Goal: Information Seeking & Learning: Learn about a topic

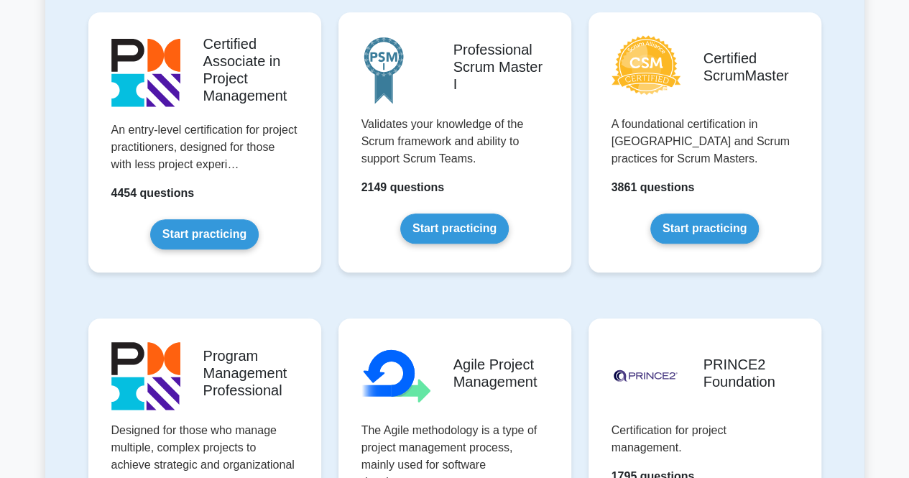
scroll to position [625, 0]
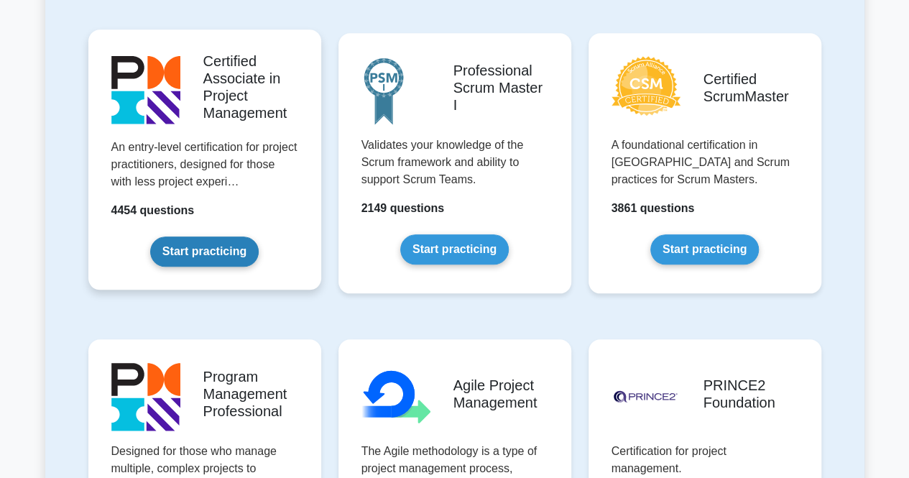
click at [232, 246] on link "Start practicing" at bounding box center [204, 251] width 109 height 30
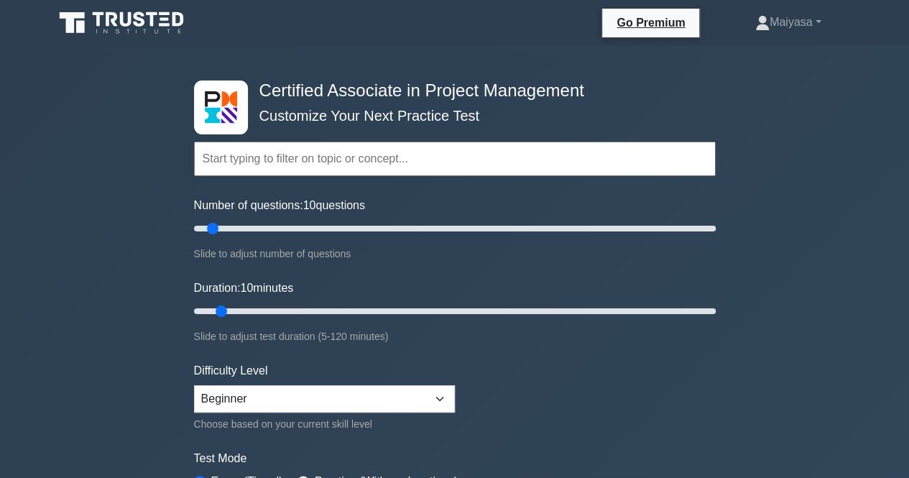
click at [250, 155] on input "text" at bounding box center [455, 159] width 522 height 34
click at [323, 151] on input "text" at bounding box center [455, 159] width 522 height 34
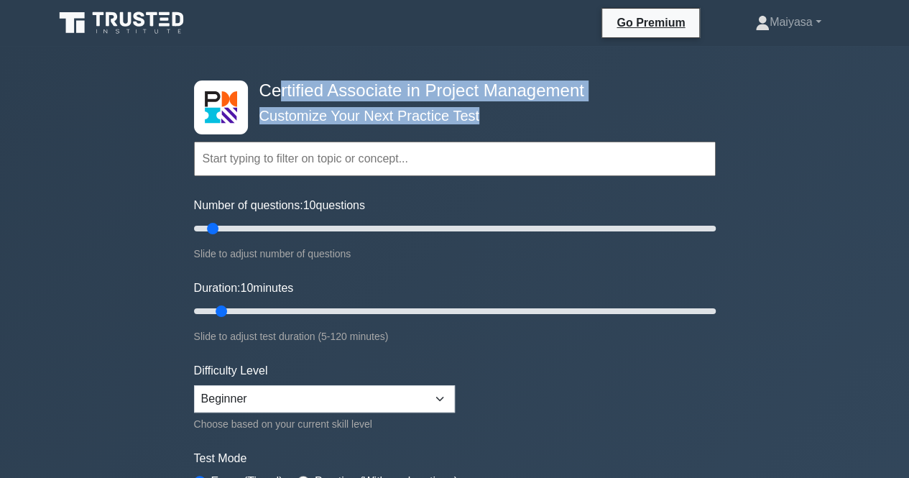
drag, startPoint x: 280, startPoint y: 86, endPoint x: 478, endPoint y: 77, distance: 197.9
click at [478, 77] on div "Certified Associate in Project Management Customize Your Next Practice Test Top…" at bounding box center [454, 311] width 539 height 530
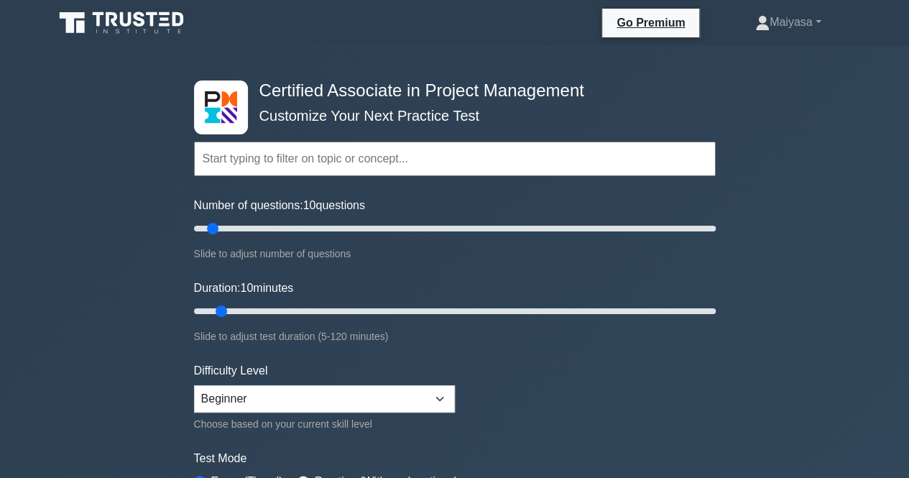
click at [419, 142] on input "text" at bounding box center [455, 159] width 522 height 34
drag, startPoint x: 359, startPoint y: 122, endPoint x: 442, endPoint y: 119, distance: 83.4
click at [442, 119] on div "Topics Project Scope Management Project Time Management Project Cost Management…" at bounding box center [455, 139] width 522 height 82
click at [285, 397] on select "Beginner Intermediate Expert" at bounding box center [324, 398] width 261 height 27
click at [323, 348] on form "Topics Project Scope Management Project Time Management Project Cost Management…" at bounding box center [455, 320] width 522 height 444
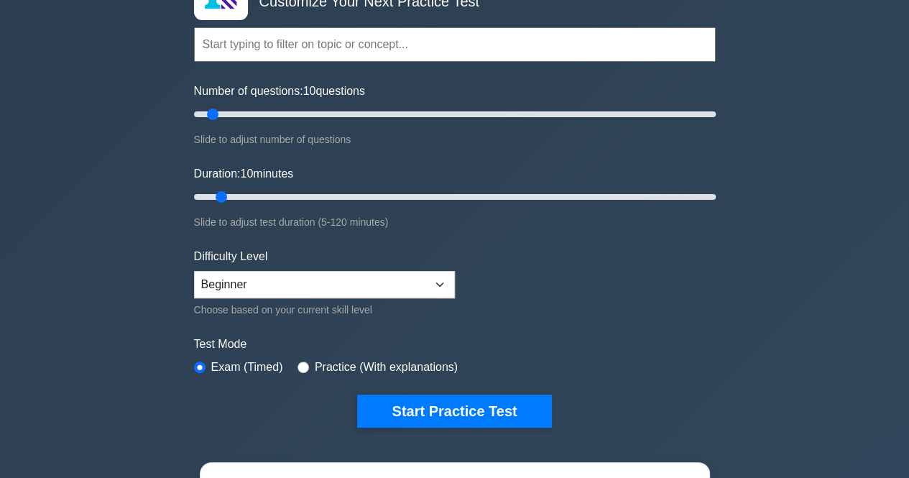
scroll to position [146, 0]
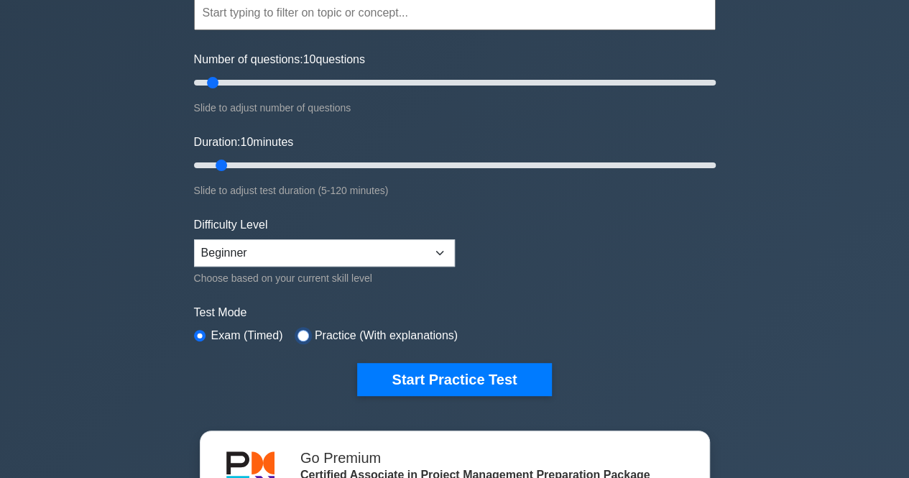
click at [305, 333] on input "radio" at bounding box center [303, 335] width 11 height 11
radio input "true"
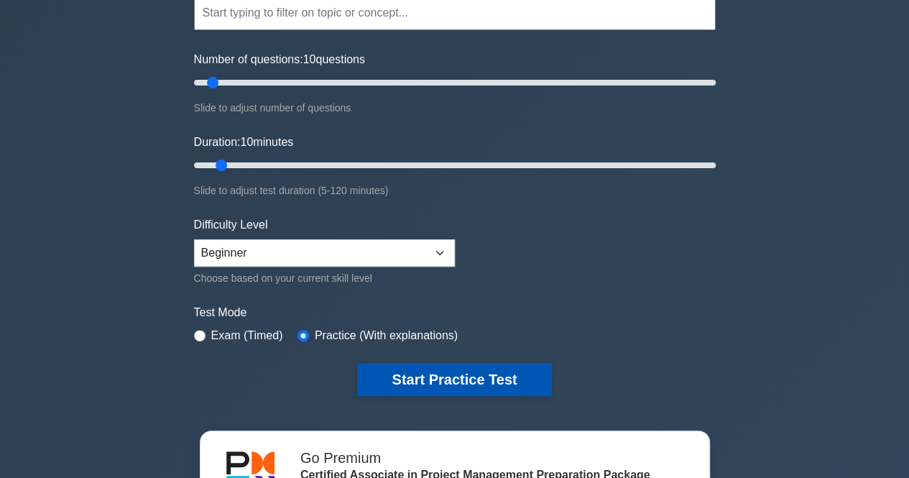
click at [471, 374] on button "Start Practice Test" at bounding box center [454, 379] width 194 height 33
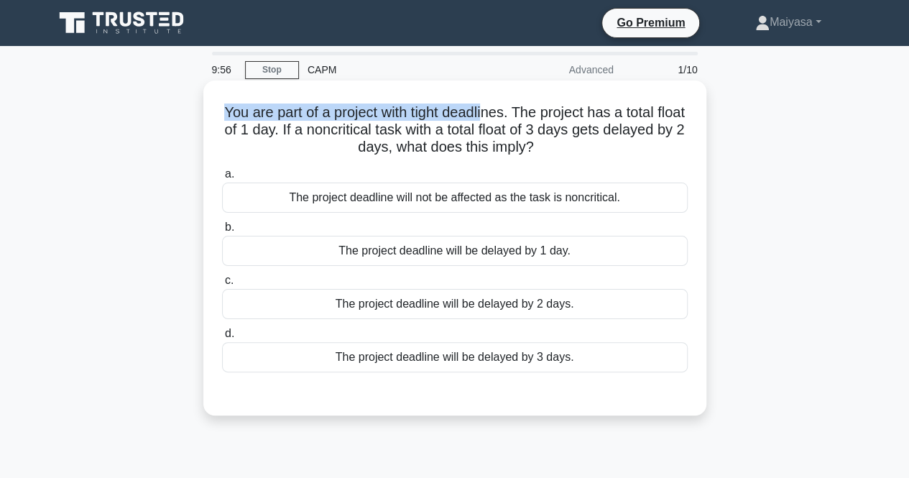
drag, startPoint x: 227, startPoint y: 111, endPoint x: 500, endPoint y: 114, distance: 273.1
click at [500, 114] on h5 "You are part of a project with tight deadlines. The project has a total float o…" at bounding box center [455, 129] width 469 height 53
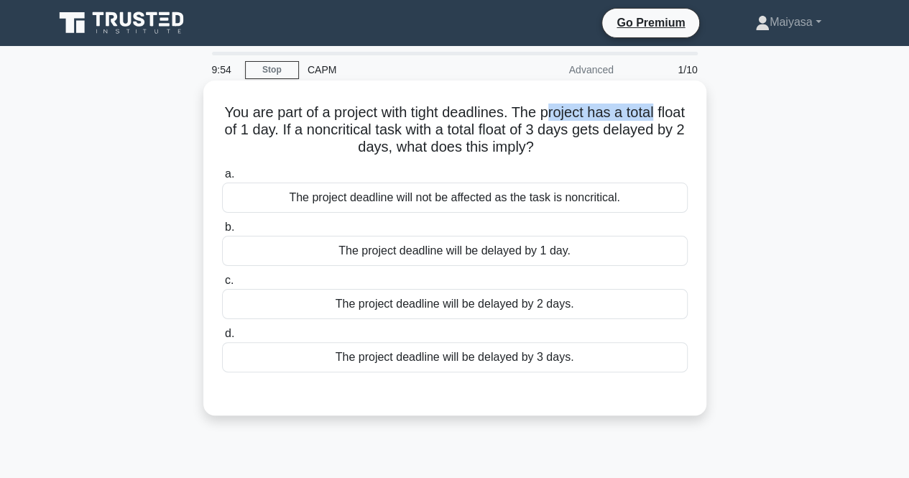
drag, startPoint x: 571, startPoint y: 114, endPoint x: 676, endPoint y: 111, distance: 105.7
click at [676, 111] on h5 "You are part of a project with tight deadlines. The project has a total float o…" at bounding box center [455, 129] width 469 height 53
drag, startPoint x: 250, startPoint y: 126, endPoint x: 292, endPoint y: 123, distance: 41.8
click at [292, 123] on h5 "You are part of a project with tight deadlines. The project has a total float o…" at bounding box center [455, 129] width 469 height 53
drag, startPoint x: 295, startPoint y: 129, endPoint x: 340, endPoint y: 130, distance: 45.3
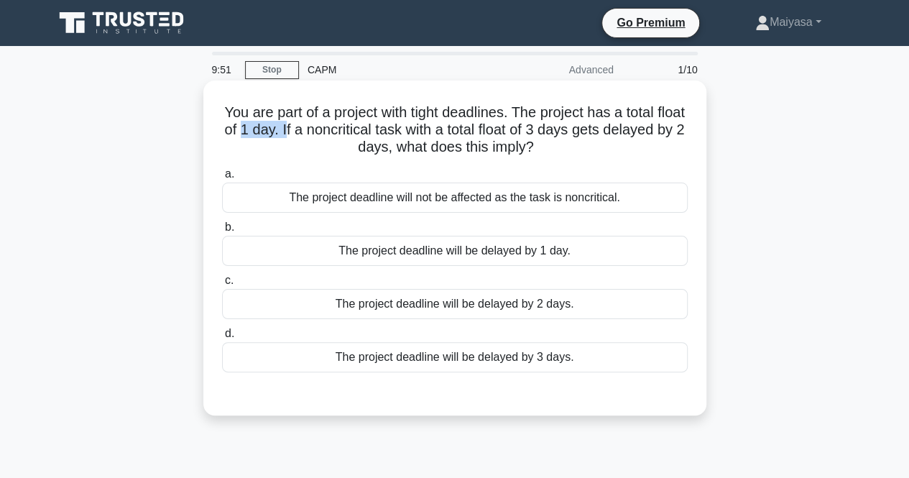
click at [340, 130] on h5 "You are part of a project with tight deadlines. The project has a total float o…" at bounding box center [455, 129] width 469 height 53
drag, startPoint x: 365, startPoint y: 133, endPoint x: 416, endPoint y: 132, distance: 51.0
click at [416, 132] on h5 "You are part of a project with tight deadlines. The project has a total float o…" at bounding box center [455, 129] width 469 height 53
drag, startPoint x: 438, startPoint y: 129, endPoint x: 464, endPoint y: 129, distance: 25.9
click at [463, 129] on h5 "You are part of a project with tight deadlines. The project has a total float o…" at bounding box center [455, 129] width 469 height 53
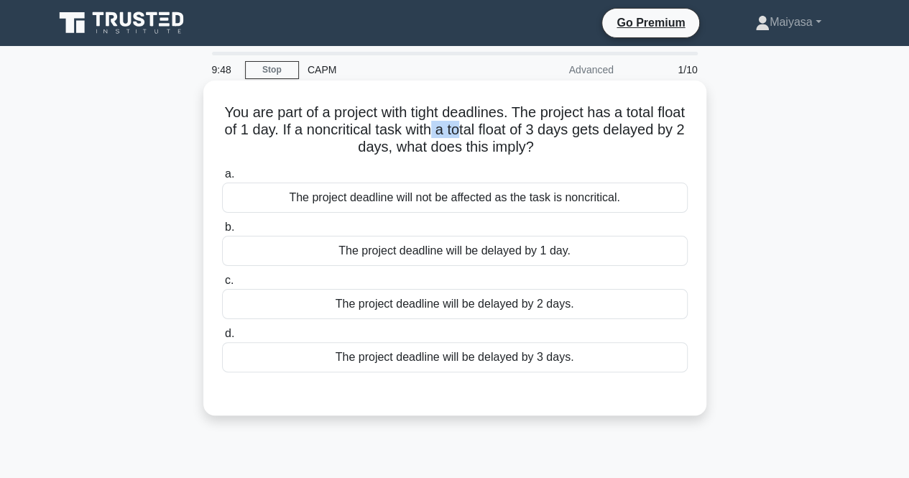
drag, startPoint x: 495, startPoint y: 129, endPoint x: 525, endPoint y: 128, distance: 29.5
click at [523, 129] on h5 "You are part of a project with tight deadlines. The project has a total float o…" at bounding box center [455, 129] width 469 height 53
drag, startPoint x: 543, startPoint y: 127, endPoint x: 600, endPoint y: 127, distance: 56.8
click at [600, 127] on h5 "You are part of a project with tight deadlines. The project has a total float o…" at bounding box center [455, 129] width 469 height 53
drag, startPoint x: 629, startPoint y: 126, endPoint x: 673, endPoint y: 125, distance: 43.8
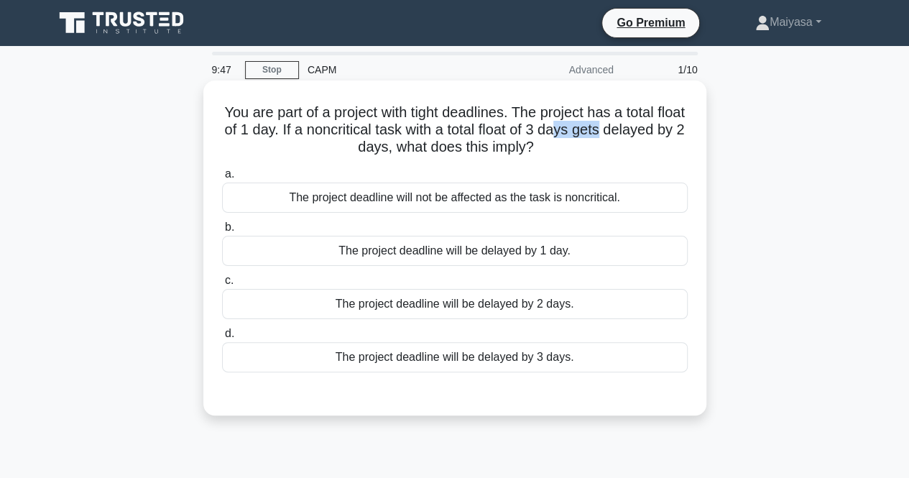
click at [673, 125] on h5 "You are part of a project with tight deadlines. The project has a total float o…" at bounding box center [455, 129] width 469 height 53
drag, startPoint x: 352, startPoint y: 145, endPoint x: 384, endPoint y: 144, distance: 31.6
click at [355, 145] on h5 "You are part of a project with tight deadlines. The project has a total float o…" at bounding box center [455, 129] width 469 height 53
drag, startPoint x: 384, startPoint y: 144, endPoint x: 436, endPoint y: 146, distance: 51.8
click at [436, 146] on h5 "You are part of a project with tight deadlines. The project has a total float o…" at bounding box center [455, 129] width 469 height 53
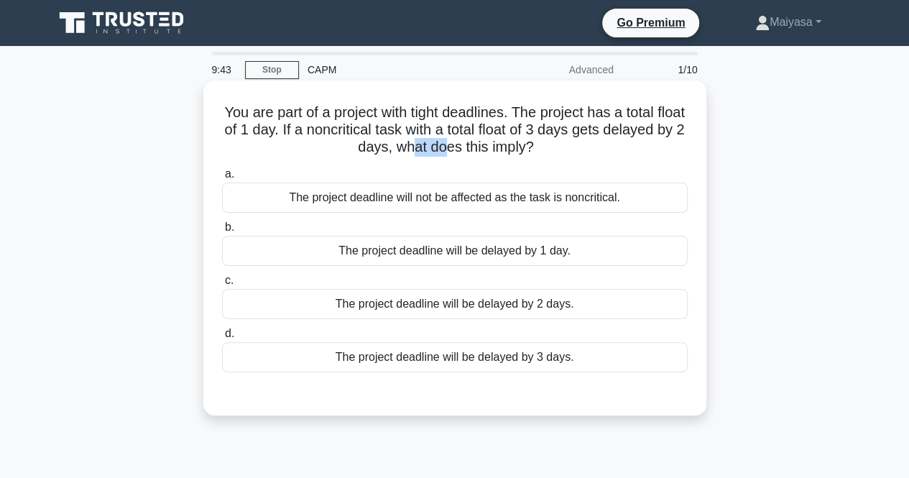
drag, startPoint x: 452, startPoint y: 146, endPoint x: 489, endPoint y: 149, distance: 36.8
click at [489, 149] on h5 "You are part of a project with tight deadlines. The project has a total float o…" at bounding box center [455, 129] width 469 height 53
drag, startPoint x: 498, startPoint y: 150, endPoint x: 563, endPoint y: 147, distance: 65.5
click at [563, 147] on h5 "You are part of a project with tight deadlines. The project has a total float o…" at bounding box center [455, 129] width 469 height 53
click at [342, 253] on div "The project deadline will be delayed by 1 day." at bounding box center [455, 251] width 466 height 30
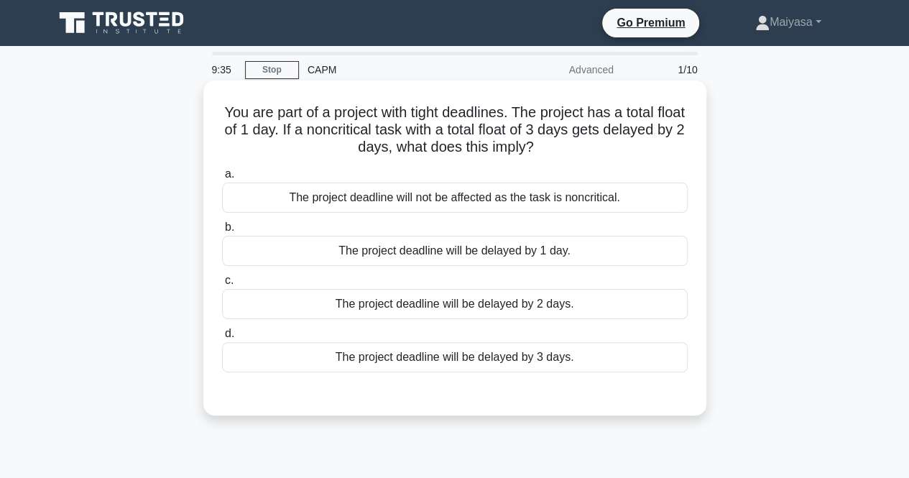
click at [222, 232] on input "b. The project deadline will be delayed by 1 day." at bounding box center [222, 227] width 0 height 9
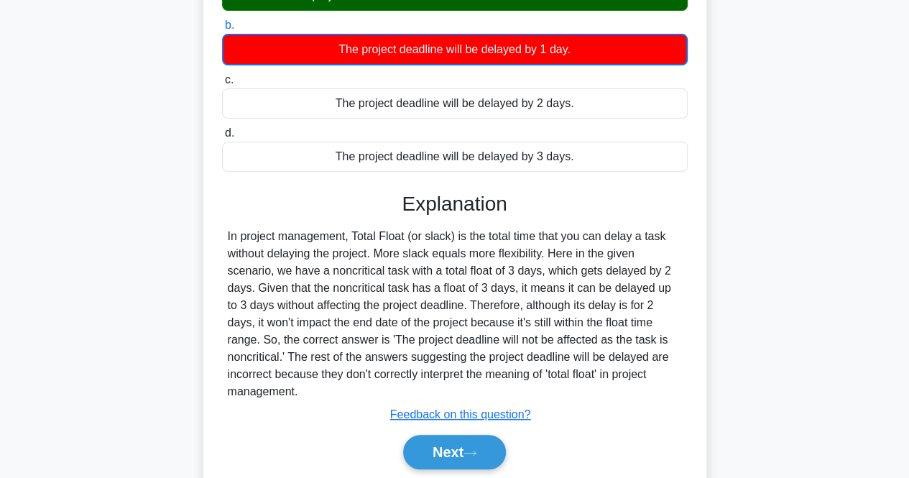
scroll to position [201, 0]
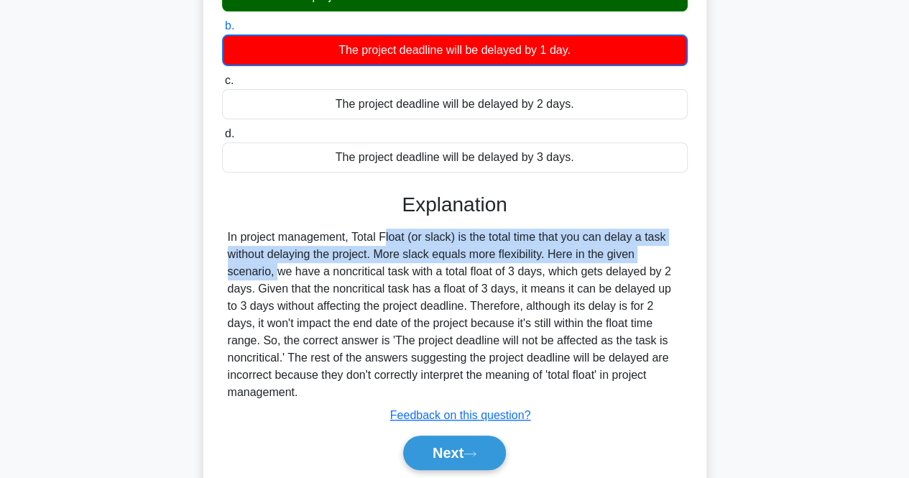
drag, startPoint x: 292, startPoint y: 242, endPoint x: 604, endPoint y: 254, distance: 312.9
click at [604, 254] on div "In project management, Total Float (or slack) is the total time that you can de…" at bounding box center [455, 315] width 454 height 172
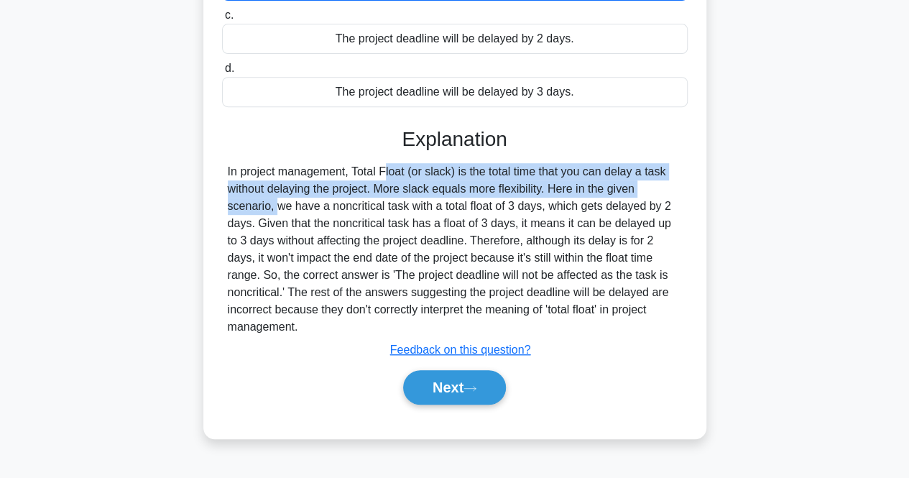
scroll to position [267, 0]
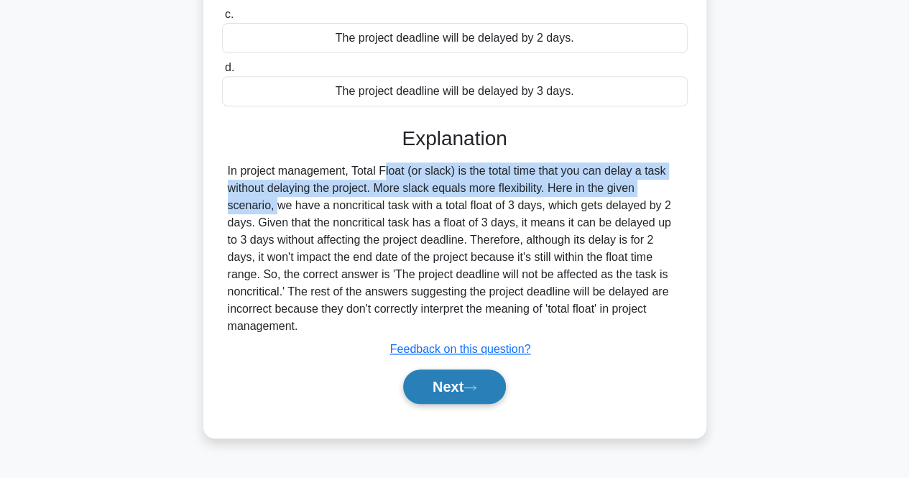
click at [476, 377] on button "Next" at bounding box center [454, 386] width 103 height 34
click at [459, 369] on button "Next" at bounding box center [454, 386] width 103 height 34
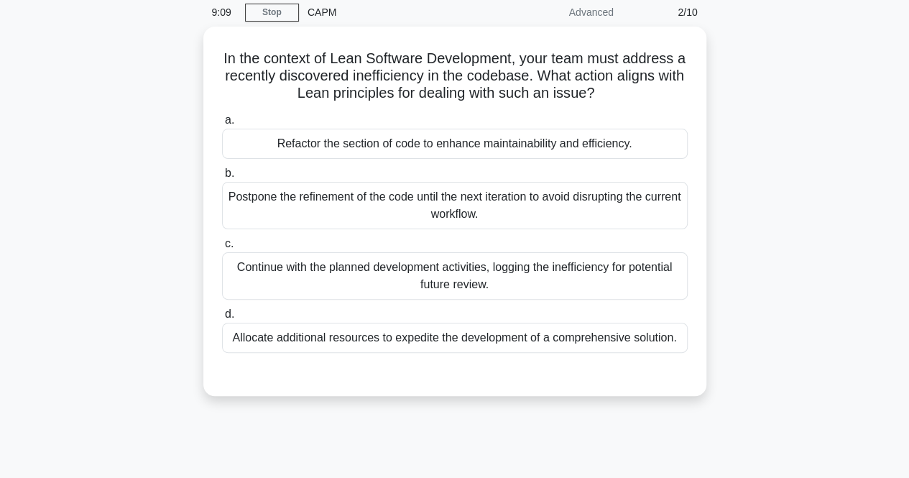
scroll to position [0, 0]
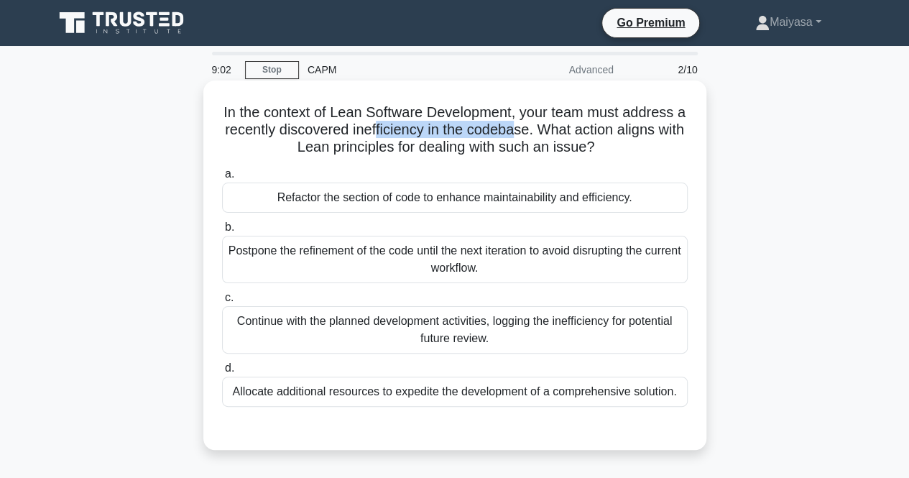
drag, startPoint x: 395, startPoint y: 129, endPoint x: 538, endPoint y: 131, distance: 142.3
click at [538, 131] on h5 "In the context of Lean Software Development, your team must address a recently …" at bounding box center [455, 129] width 469 height 53
click at [600, 142] on h5 "In the context of Lean Software Development, your team must address a recently …" at bounding box center [455, 129] width 469 height 53
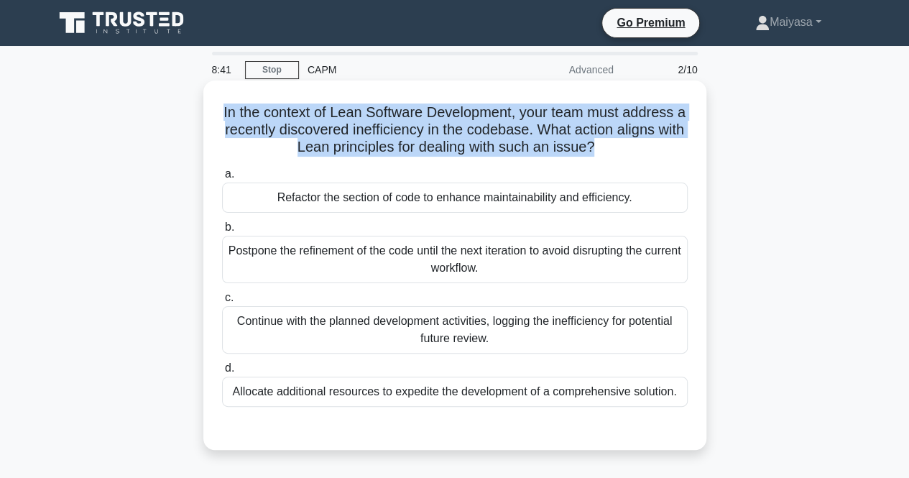
click at [600, 142] on h5 "In the context of Lean Software Development, your team must address a recently …" at bounding box center [455, 129] width 469 height 53
click at [358, 101] on div "In the context of Lean Software Development, your team must address a recently …" at bounding box center [455, 265] width 492 height 358
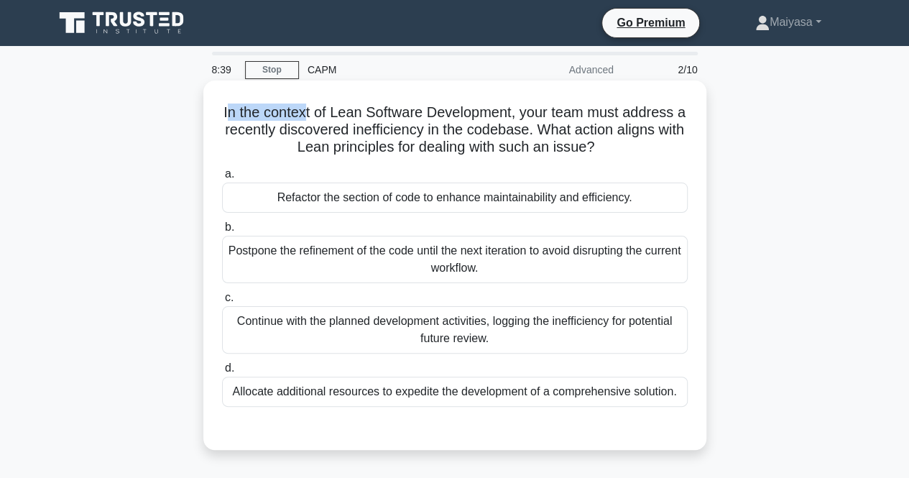
drag, startPoint x: 232, startPoint y: 114, endPoint x: 306, endPoint y: 114, distance: 74.0
click at [306, 114] on h5 "In the context of Lean Software Development, your team must address a recently …" at bounding box center [455, 129] width 469 height 53
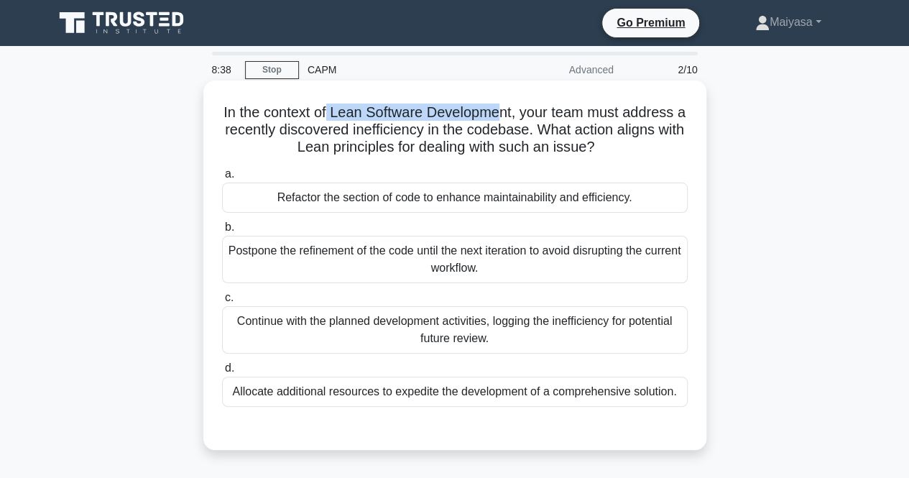
drag, startPoint x: 358, startPoint y: 113, endPoint x: 505, endPoint y: 113, distance: 146.6
click at [505, 113] on h5 "In the context of Lean Software Development, your team must address a recently …" at bounding box center [455, 129] width 469 height 53
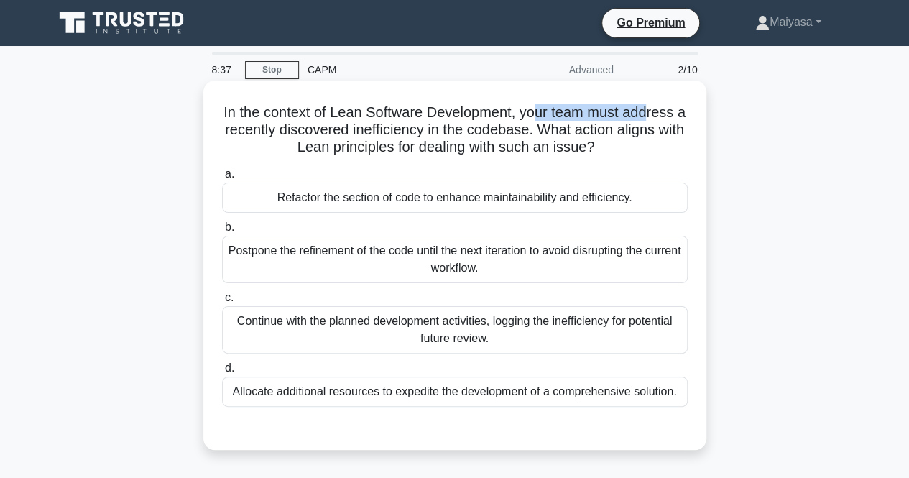
drag, startPoint x: 541, startPoint y: 116, endPoint x: 660, endPoint y: 110, distance: 118.7
click at [660, 110] on h5 "In the context of Lean Software Development, your team must address a recently …" at bounding box center [455, 129] width 469 height 53
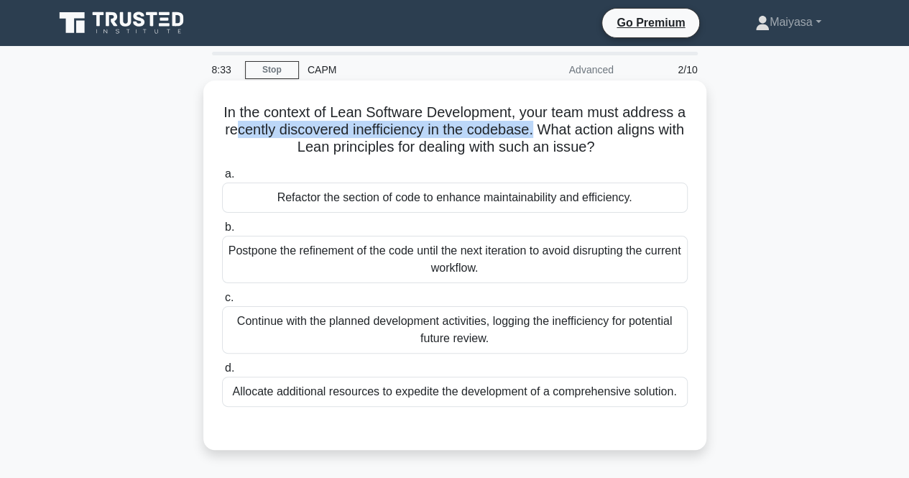
drag, startPoint x: 256, startPoint y: 127, endPoint x: 553, endPoint y: 129, distance: 297.6
click at [553, 129] on h5 "In the context of Lean Software Development, your team must address a recently …" at bounding box center [455, 129] width 469 height 53
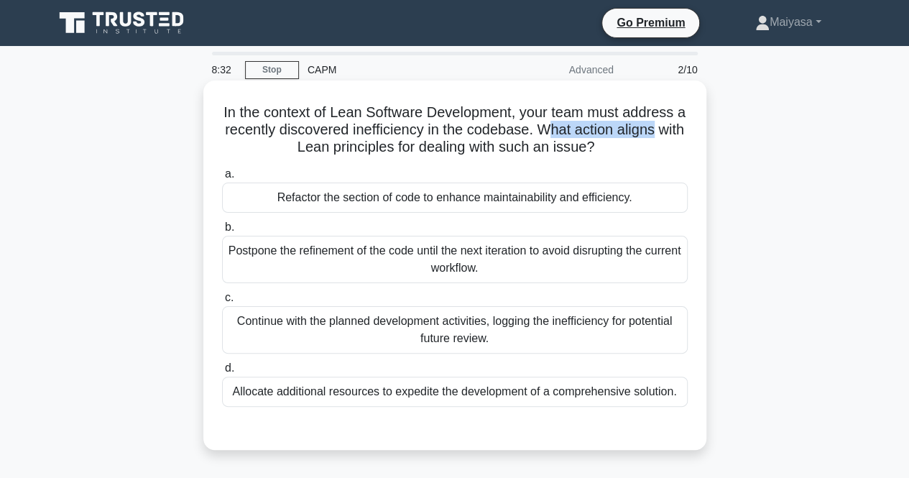
drag, startPoint x: 569, startPoint y: 127, endPoint x: 679, endPoint y: 133, distance: 110.8
click at [679, 133] on h5 "In the context of Lean Software Development, your team must address a recently …" at bounding box center [455, 129] width 469 height 53
drag, startPoint x: 297, startPoint y: 148, endPoint x: 367, endPoint y: 142, distance: 70.0
click at [367, 142] on h5 "In the context of Lean Software Development, your team must address a recently …" at bounding box center [455, 129] width 469 height 53
drag, startPoint x: 418, startPoint y: 143, endPoint x: 512, endPoint y: 151, distance: 94.5
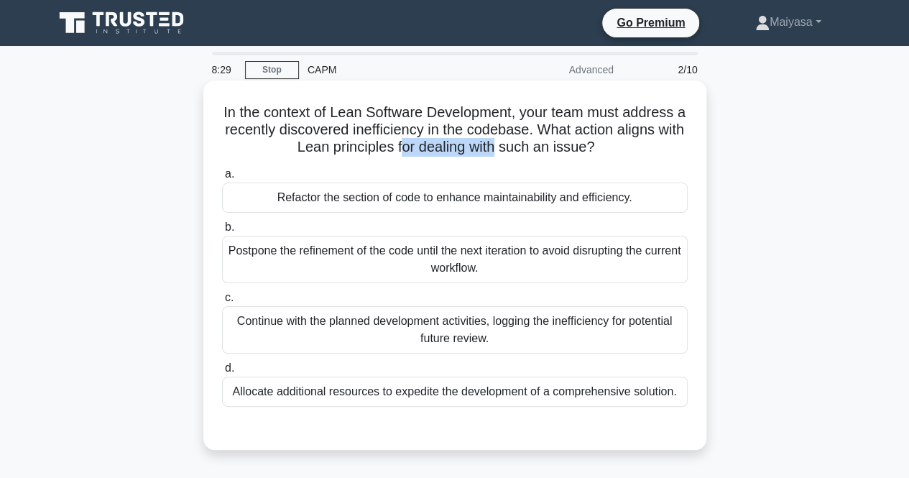
click at [512, 151] on h5 "In the context of Lean Software Development, your team must address a recently …" at bounding box center [455, 129] width 469 height 53
click at [515, 168] on label "a. Refactor the section of code to enhance maintainability and efficiency." at bounding box center [455, 188] width 466 height 47
click at [222, 170] on input "a. Refactor the section of code to enhance maintainability and efficiency." at bounding box center [222, 174] width 0 height 9
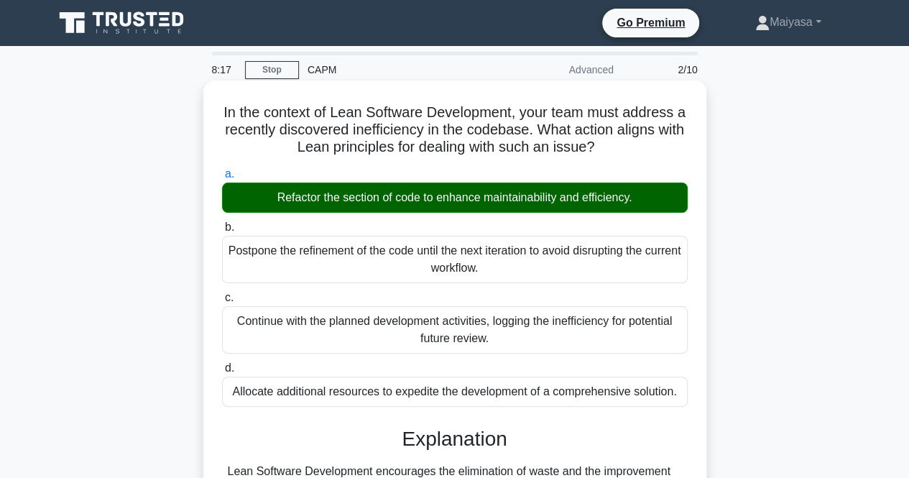
drag, startPoint x: 226, startPoint y: 116, endPoint x: 691, endPoint y: 393, distance: 541.1
click at [691, 393] on div "In the context of Lean Software Development, your team must address a recently …" at bounding box center [455, 409] width 492 height 646
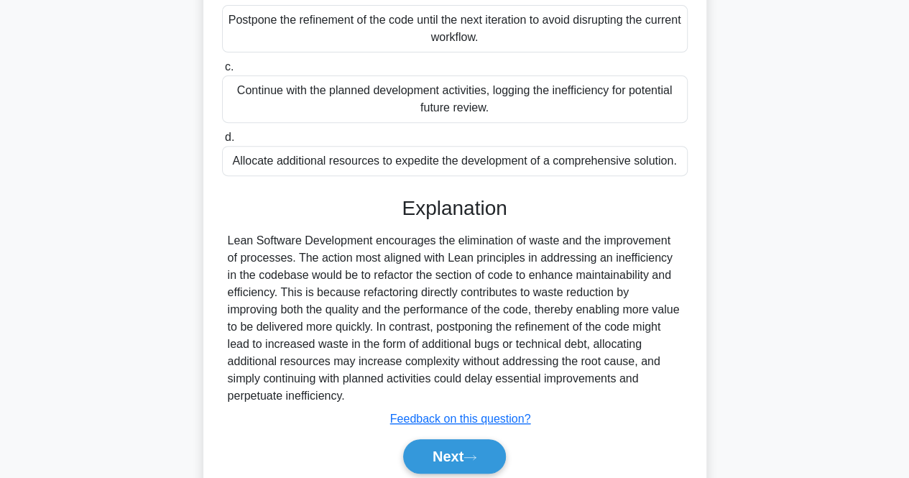
scroll to position [247, 0]
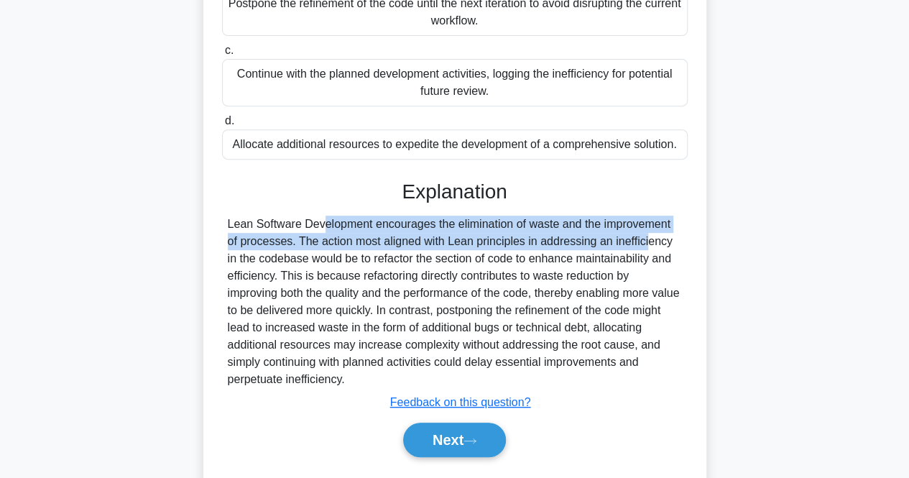
drag, startPoint x: 221, startPoint y: 224, endPoint x: 568, endPoint y: 234, distance: 347.3
click at [568, 234] on div "a. Refactor the section of code to enhance maintainability and efficiency. b. c…" at bounding box center [455, 194] width 469 height 559
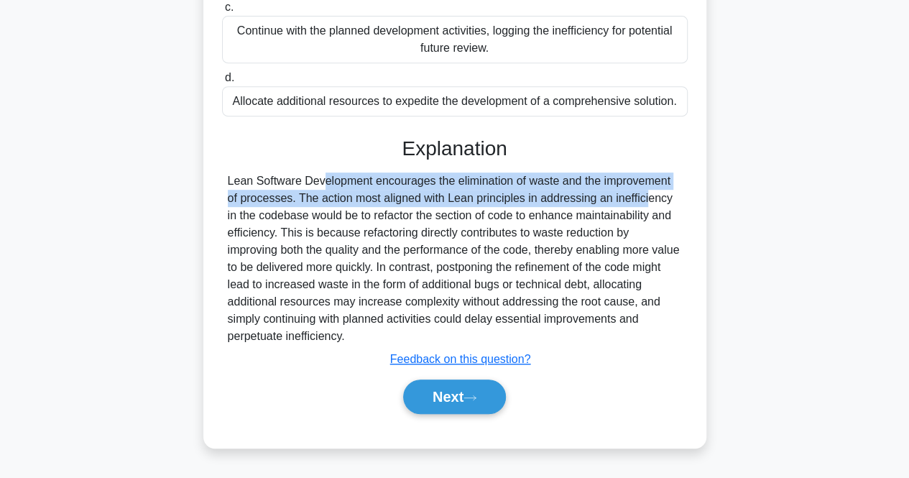
scroll to position [298, 0]
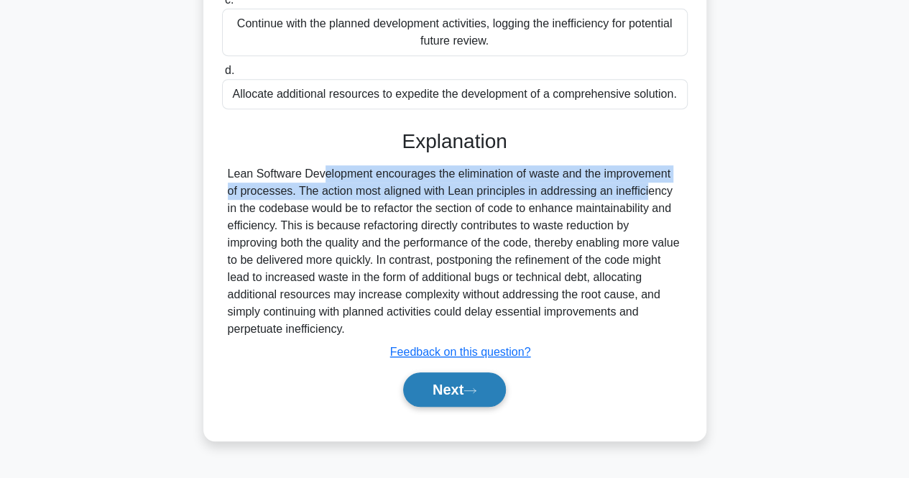
click at [456, 385] on button "Next" at bounding box center [454, 389] width 103 height 34
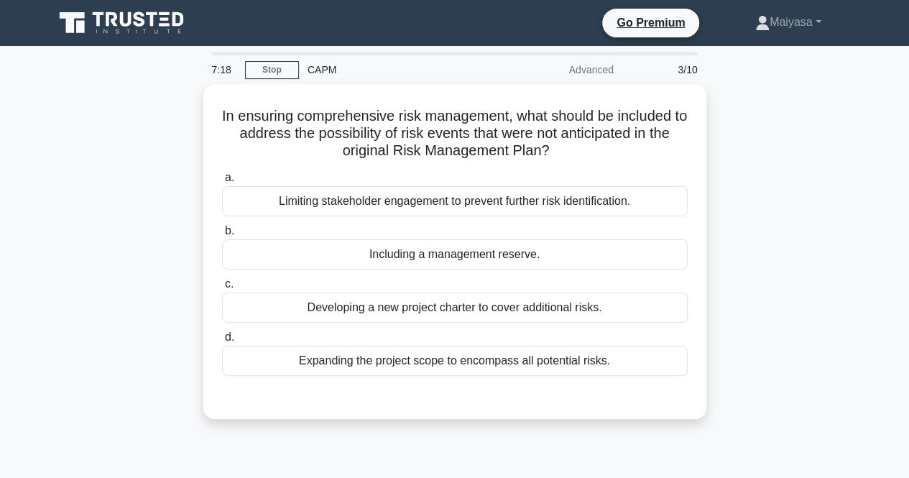
scroll to position [1, 0]
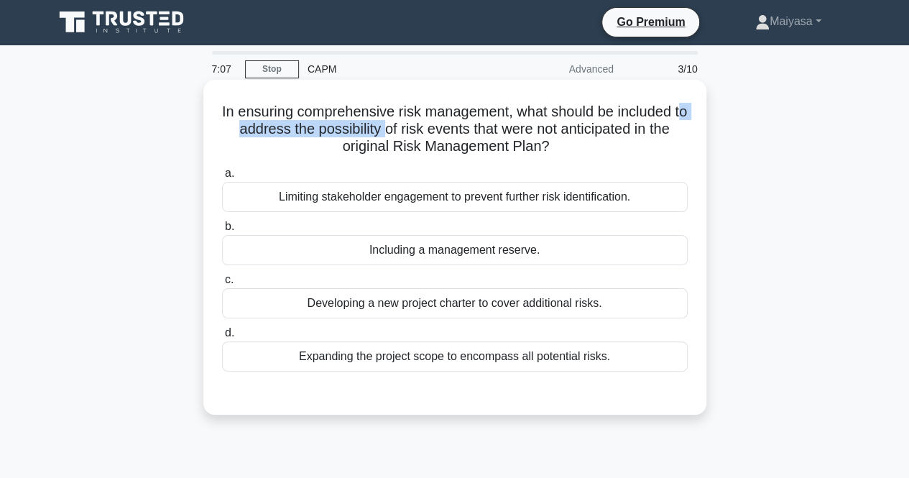
drag, startPoint x: 229, startPoint y: 127, endPoint x: 394, endPoint y: 126, distance: 165.3
click at [394, 126] on h5 "In ensuring comprehensive risk management, what should be included to address t…" at bounding box center [455, 129] width 469 height 53
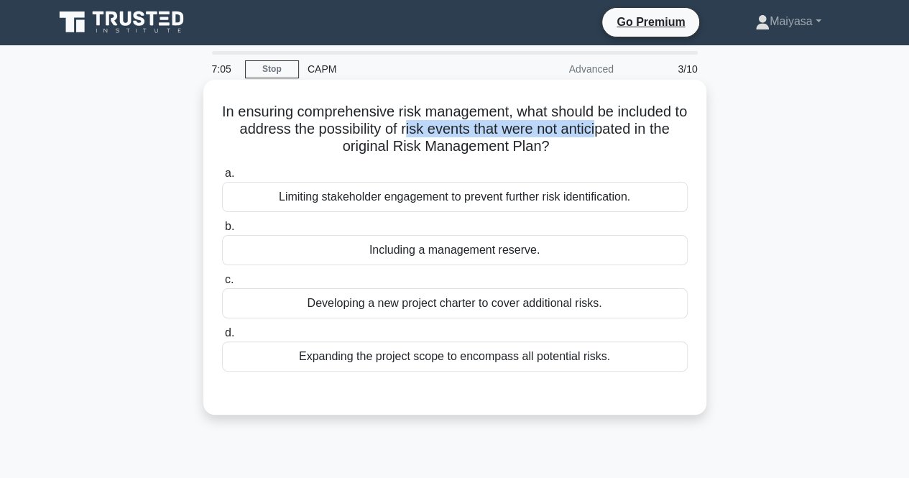
drag, startPoint x: 415, startPoint y: 130, endPoint x: 607, endPoint y: 132, distance: 191.9
click at [607, 132] on h5 "In ensuring comprehensive risk management, what should be included to address t…" at bounding box center [455, 129] width 469 height 53
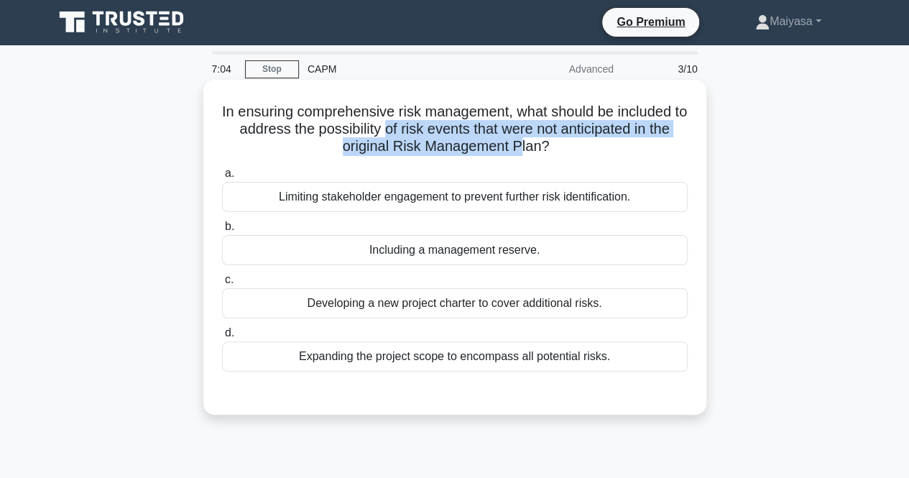
drag, startPoint x: 391, startPoint y: 138, endPoint x: 520, endPoint y: 140, distance: 128.7
click at [520, 140] on h5 "In ensuring comprehensive risk management, what should be included to address t…" at bounding box center [455, 129] width 469 height 53
click at [406, 127] on h5 "In ensuring comprehensive risk management, what should be included to address t…" at bounding box center [455, 129] width 469 height 53
click at [406, 126] on h5 "In ensuring comprehensive risk management, what should be included to address t…" at bounding box center [455, 129] width 469 height 53
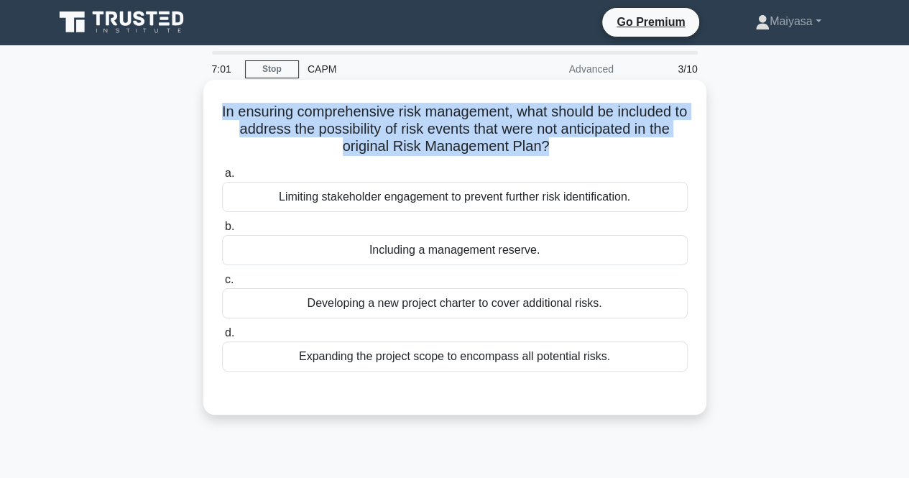
click at [405, 126] on h5 "In ensuring comprehensive risk management, what should be included to address t…" at bounding box center [455, 129] width 469 height 53
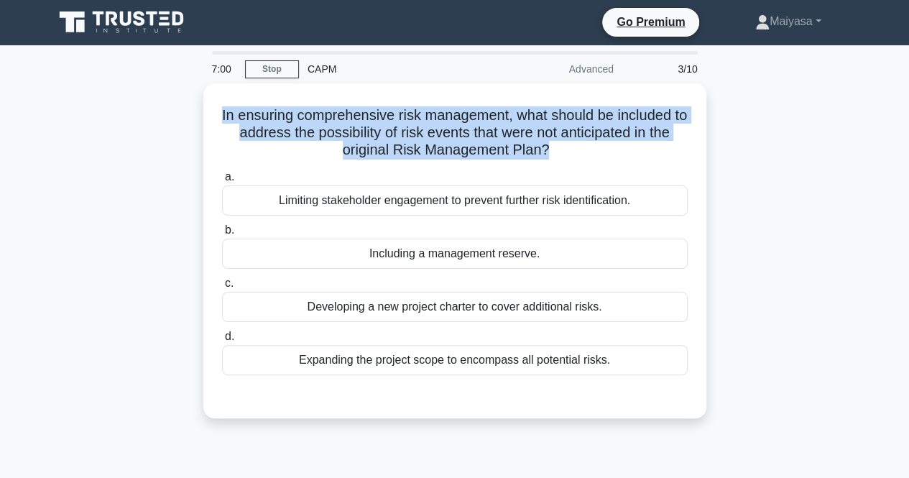
copy div "In ensuring comprehensive risk management, what should be included to address t…"
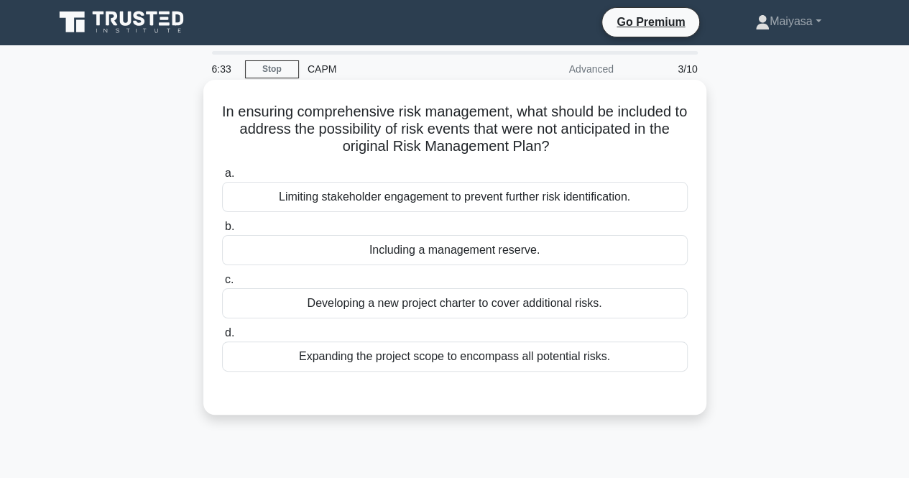
click at [459, 249] on div "Including a management reserve." at bounding box center [455, 250] width 466 height 30
click at [222, 231] on input "b. Including a management reserve." at bounding box center [222, 226] width 0 height 9
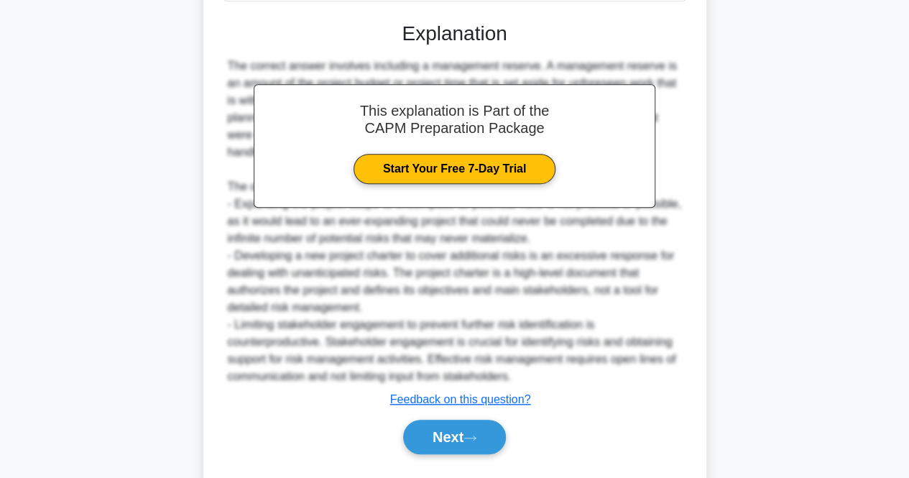
scroll to position [406, 0]
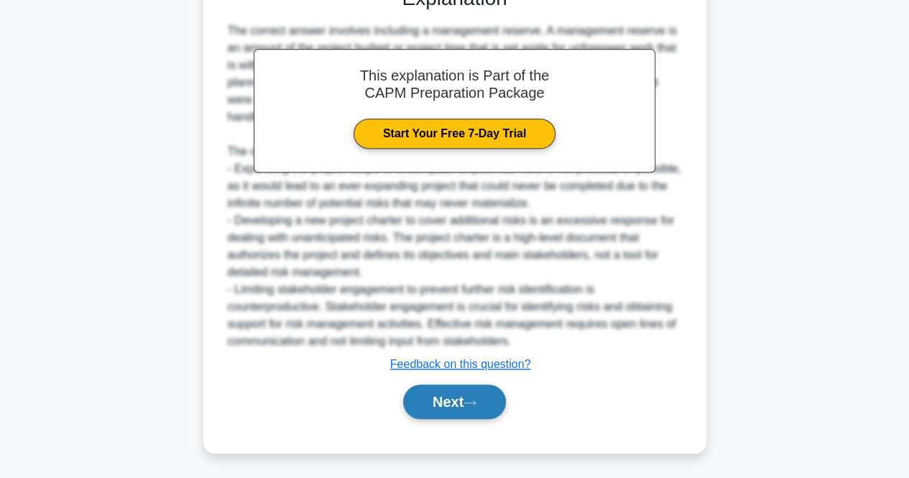
click at [469, 397] on button "Next" at bounding box center [454, 402] width 103 height 34
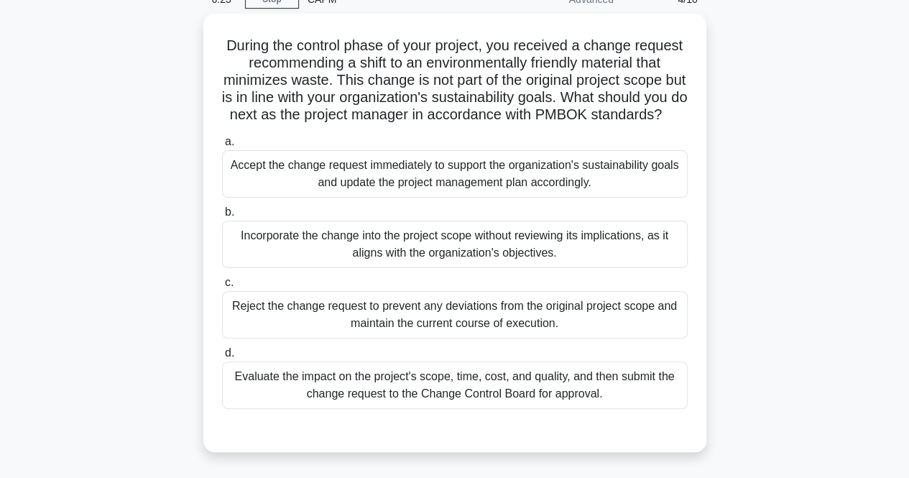
scroll to position [69, 0]
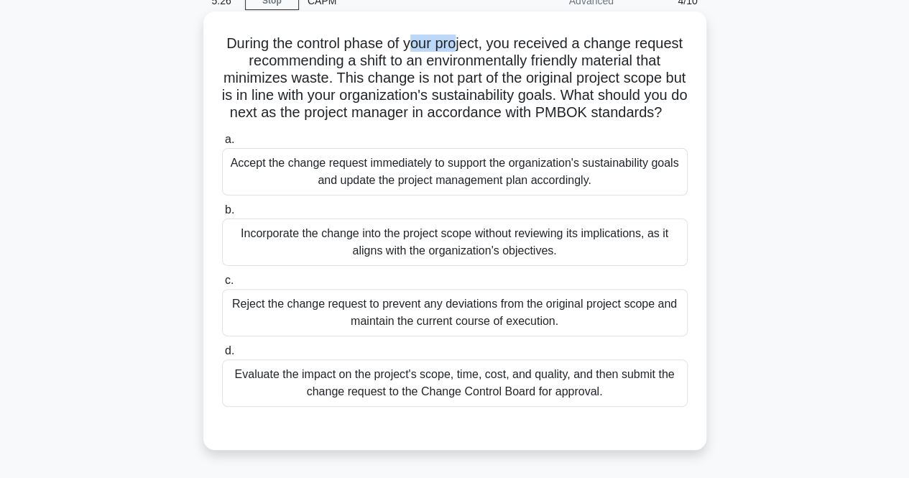
drag, startPoint x: 441, startPoint y: 51, endPoint x: 484, endPoint y: 50, distance: 43.8
click at [484, 50] on h5 "During the control phase of your project, you received a change request recomme…" at bounding box center [455, 78] width 469 height 88
drag, startPoint x: 524, startPoint y: 45, endPoint x: 655, endPoint y: 32, distance: 132.1
click at [655, 32] on div "During the control phase of your project, you received a change request recomme…" at bounding box center [455, 230] width 492 height 427
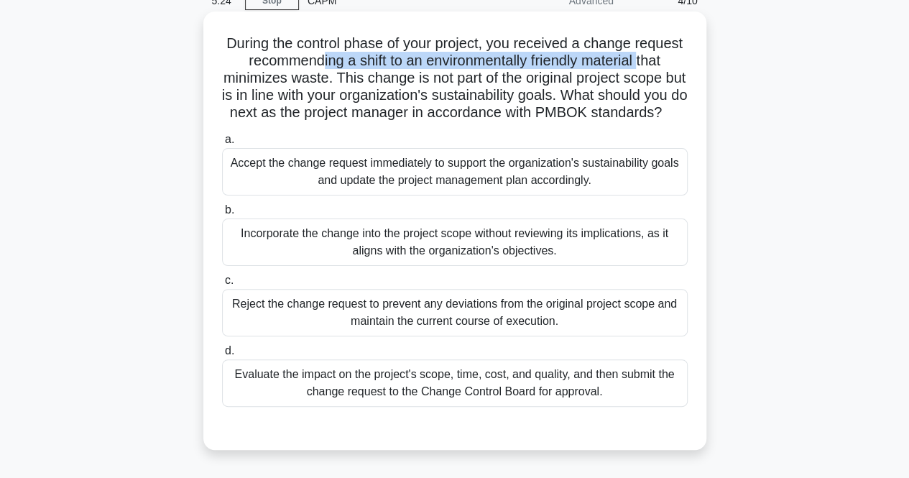
drag, startPoint x: 220, startPoint y: 73, endPoint x: 360, endPoint y: 68, distance: 140.2
click at [360, 68] on h5 "During the control phase of your project, you received a change request recomme…" at bounding box center [455, 78] width 469 height 88
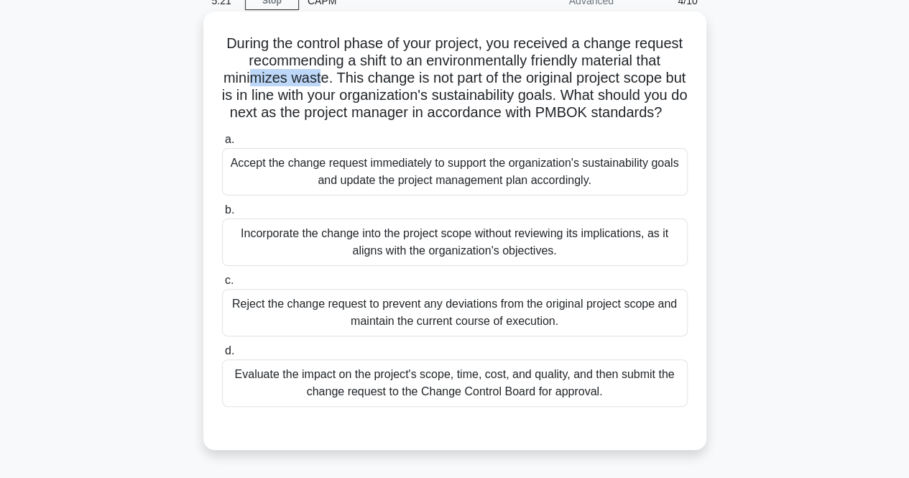
drag, startPoint x: 292, startPoint y: 81, endPoint x: 366, endPoint y: 74, distance: 74.4
click at [366, 74] on h5 "During the control phase of your project, you received a change request recomme…" at bounding box center [455, 78] width 469 height 88
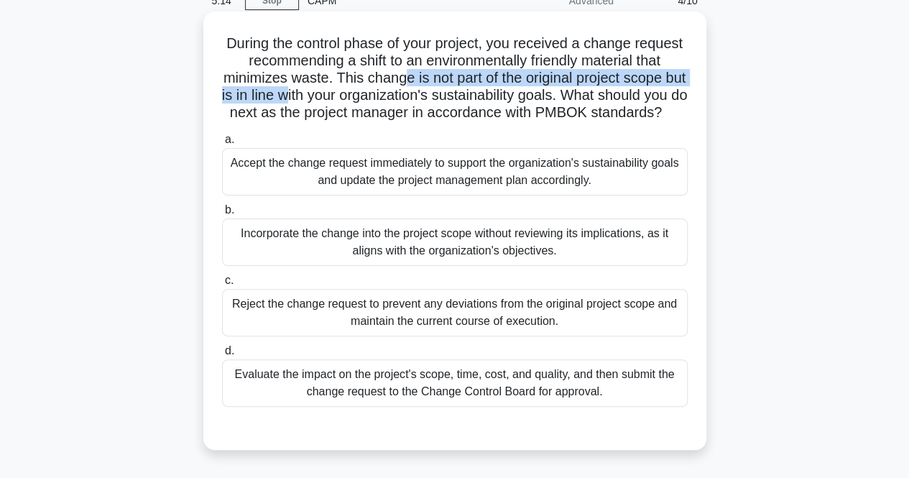
drag, startPoint x: 361, startPoint y: 91, endPoint x: 451, endPoint y: 86, distance: 89.9
click at [451, 86] on h5 "During the control phase of your project, you received a change request recomme…" at bounding box center [455, 78] width 469 height 88
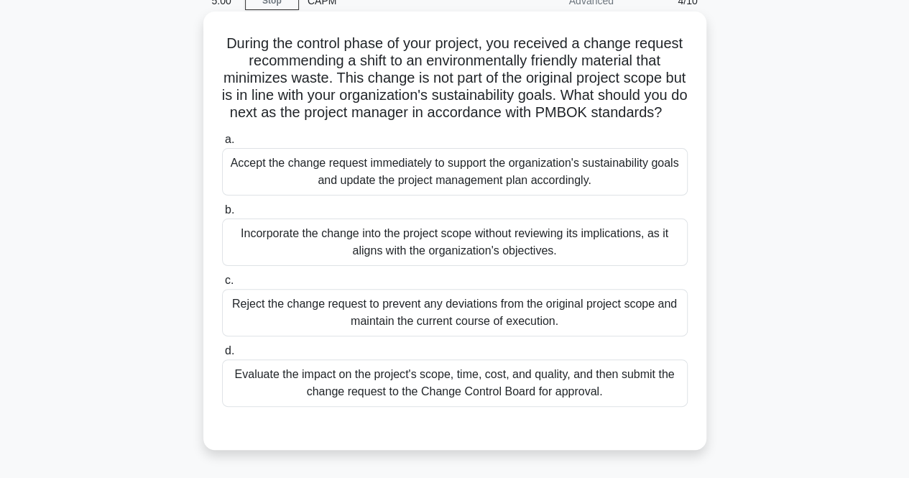
click at [455, 405] on div "Evaluate the impact on the project's scope, time, cost, and quality, and then s…" at bounding box center [455, 382] width 466 height 47
click at [222, 356] on input "d. Evaluate the impact on the project's scope, time, cost, and quality, and the…" at bounding box center [222, 350] width 0 height 9
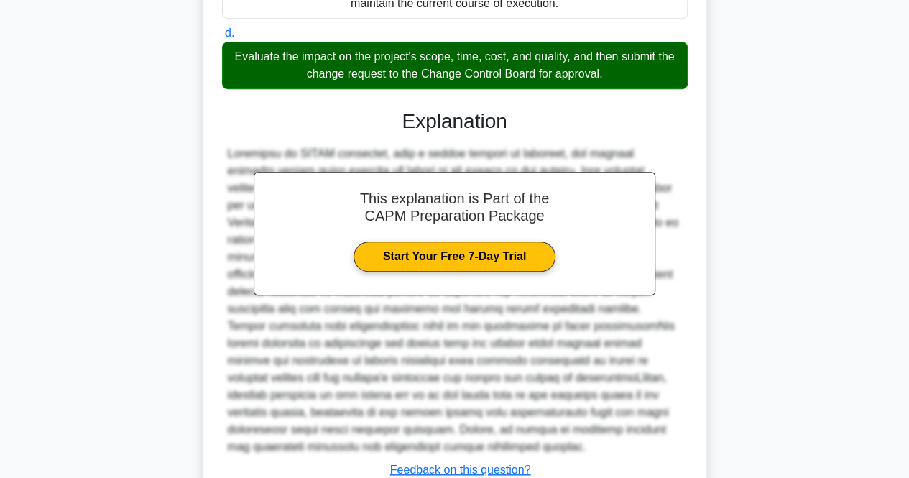
scroll to position [510, 0]
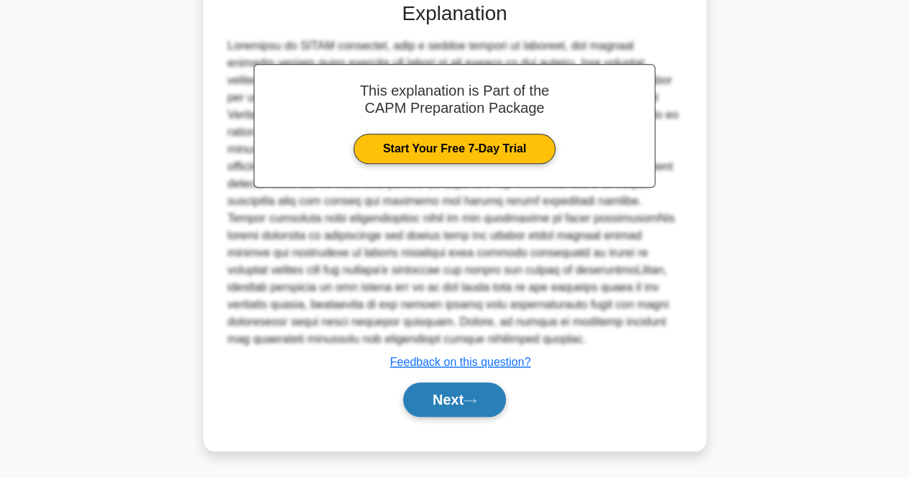
click at [465, 397] on button "Next" at bounding box center [454, 399] width 103 height 34
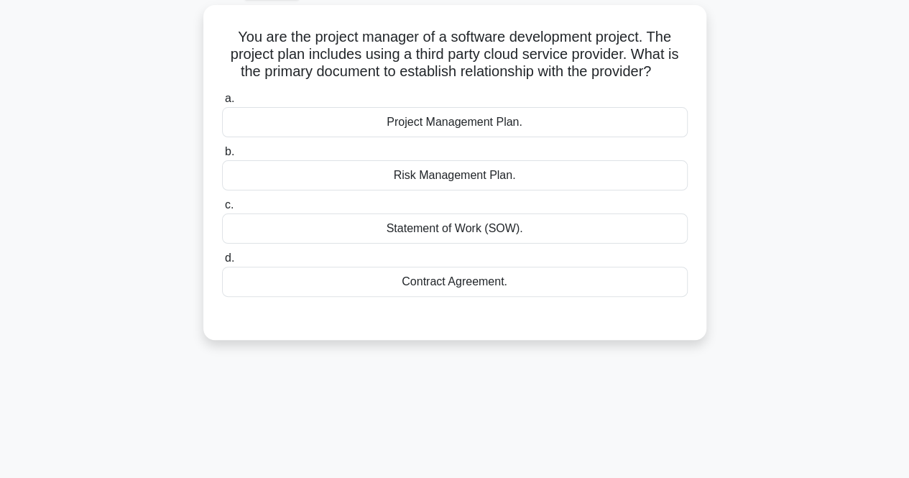
scroll to position [0, 0]
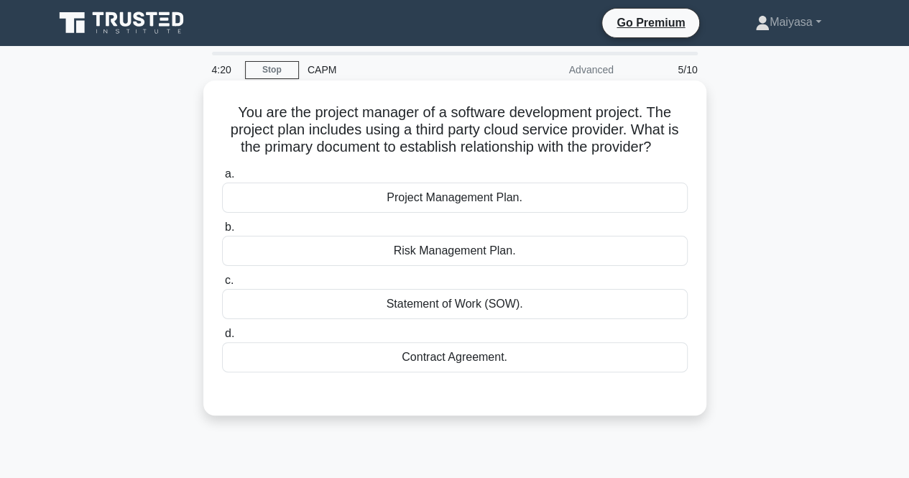
click at [496, 357] on div "Contract Agreement." at bounding box center [455, 357] width 466 height 30
click at [222, 339] on input "d. Contract Agreement." at bounding box center [222, 333] width 0 height 9
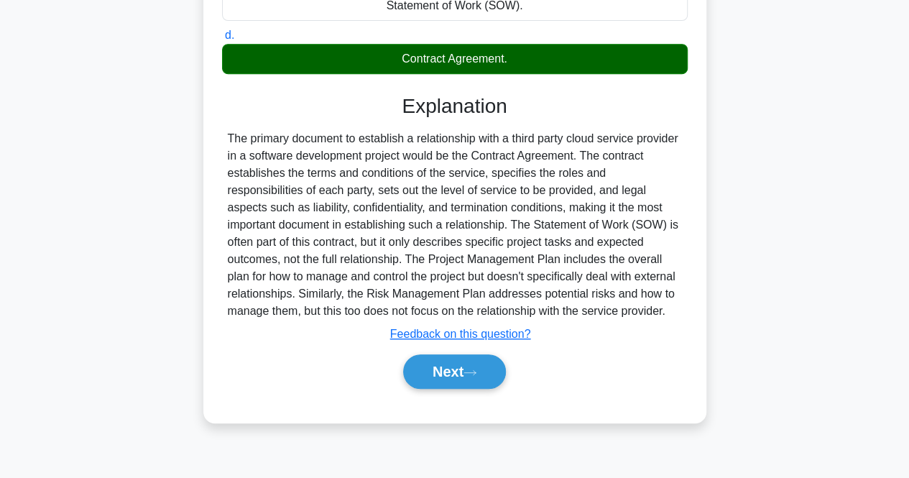
scroll to position [298, 0]
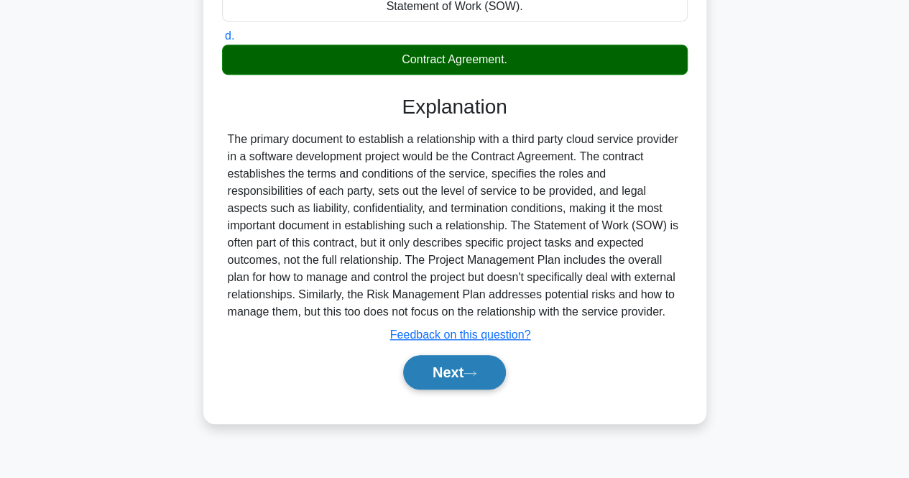
click at [476, 371] on icon at bounding box center [469, 373] width 11 height 4
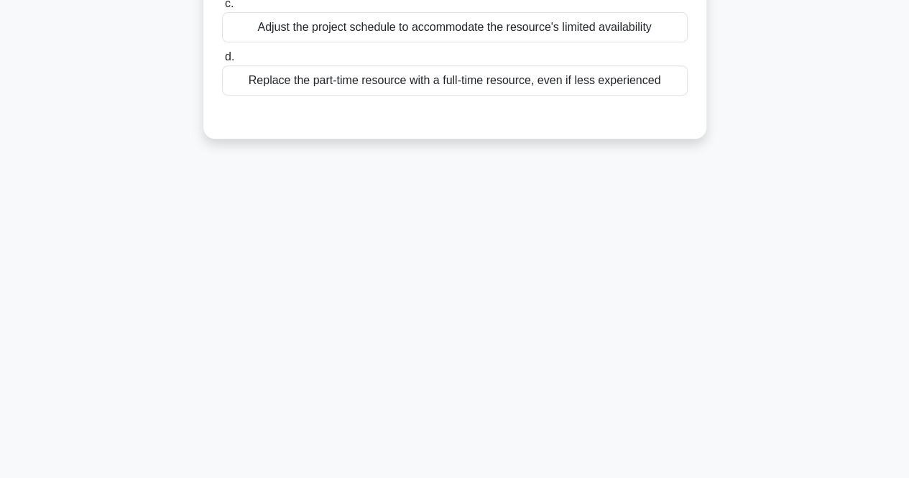
scroll to position [0, 0]
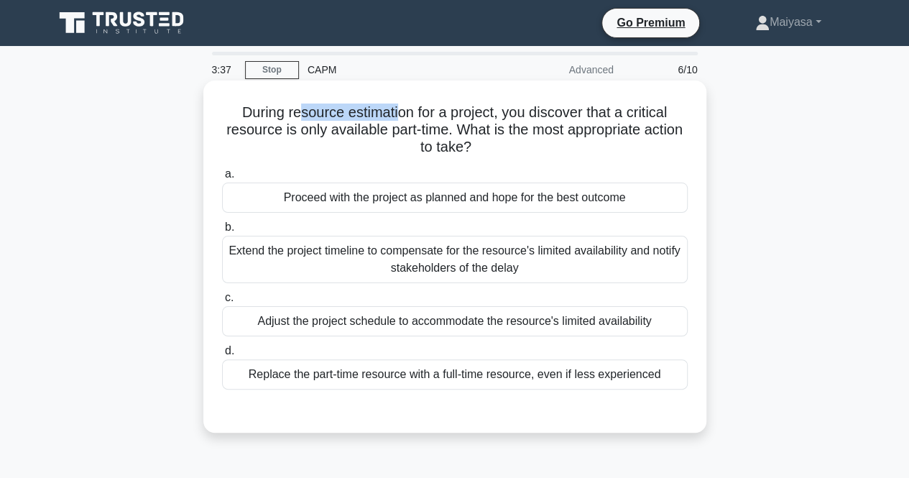
drag, startPoint x: 298, startPoint y: 109, endPoint x: 398, endPoint y: 119, distance: 100.5
click at [398, 119] on h5 "During resource estimation for a project, you discover that a critical resource…" at bounding box center [455, 129] width 469 height 53
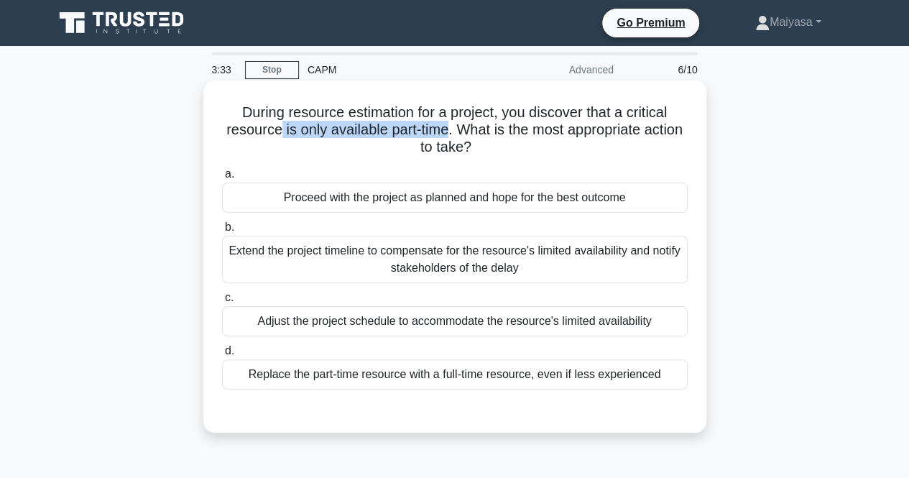
drag, startPoint x: 296, startPoint y: 127, endPoint x: 470, endPoint y: 127, distance: 173.9
click at [470, 127] on h5 "During resource estimation for a project, you discover that a critical resource…" at bounding box center [455, 129] width 469 height 53
click at [414, 328] on div "Adjust the project schedule to accommodate the resource's limited availability" at bounding box center [455, 321] width 466 height 30
click at [222, 303] on input "c. Adjust the project schedule to accommodate the resource's limited availabili…" at bounding box center [222, 297] width 0 height 9
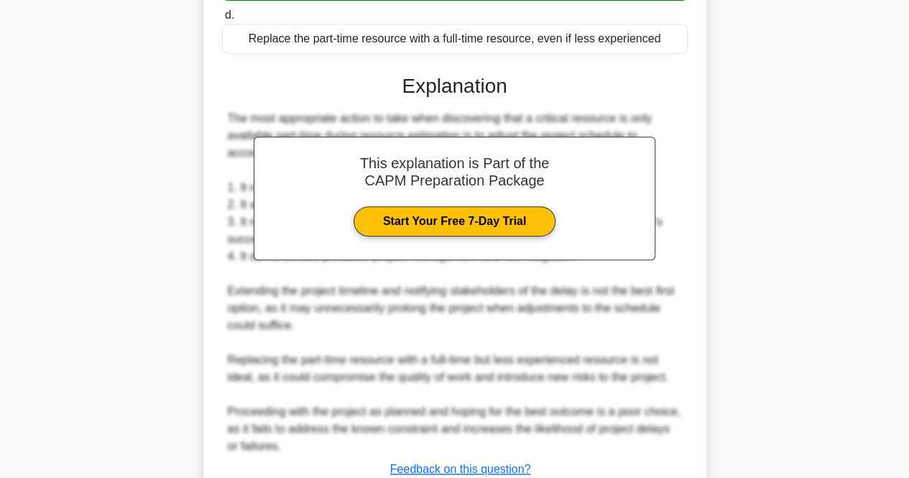
scroll to position [441, 0]
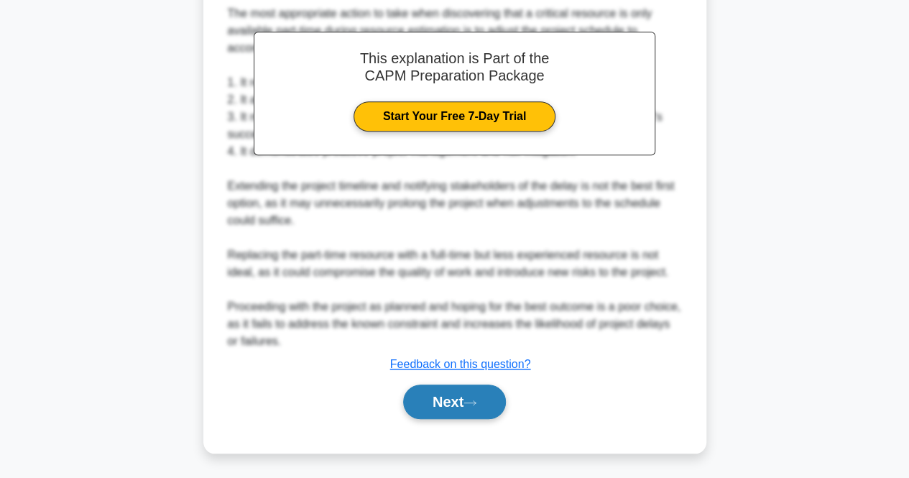
click at [477, 399] on icon at bounding box center [470, 403] width 13 height 8
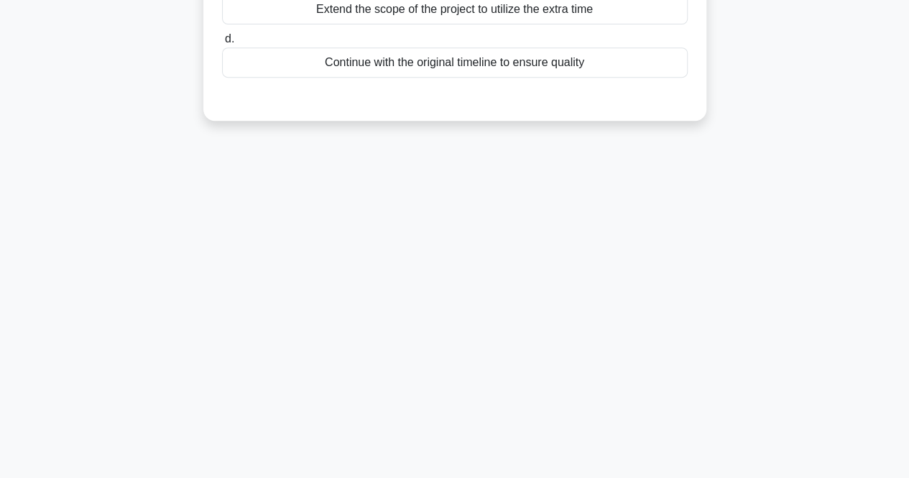
scroll to position [0, 0]
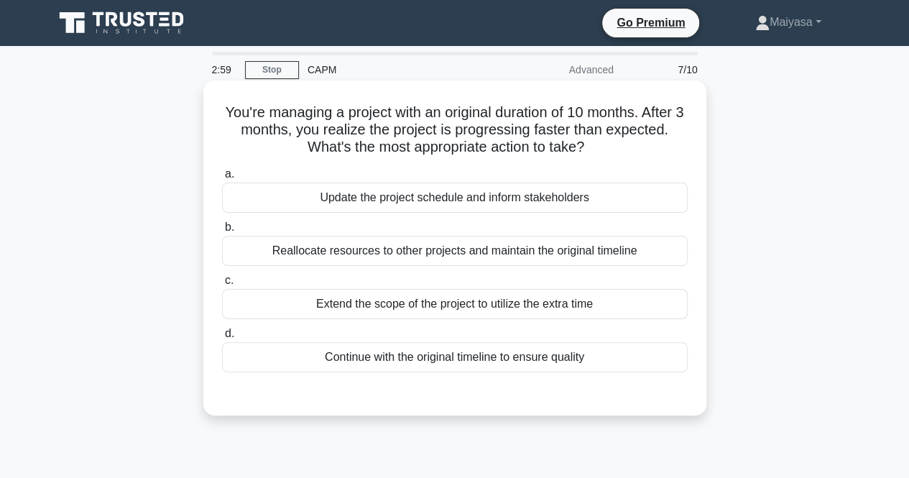
click at [425, 357] on div "Continue with the original timeline to ensure quality" at bounding box center [455, 357] width 466 height 30
click at [222, 339] on input "d. Continue with the original timeline to ensure quality" at bounding box center [222, 333] width 0 height 9
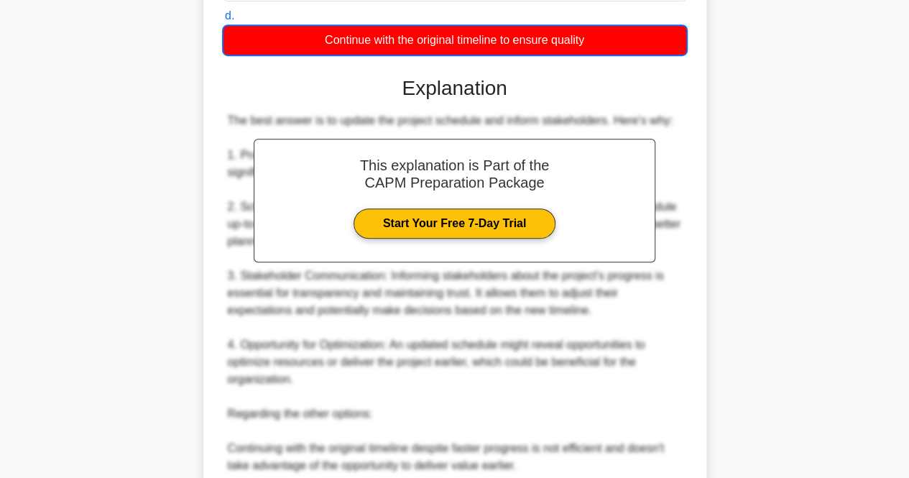
scroll to position [632, 0]
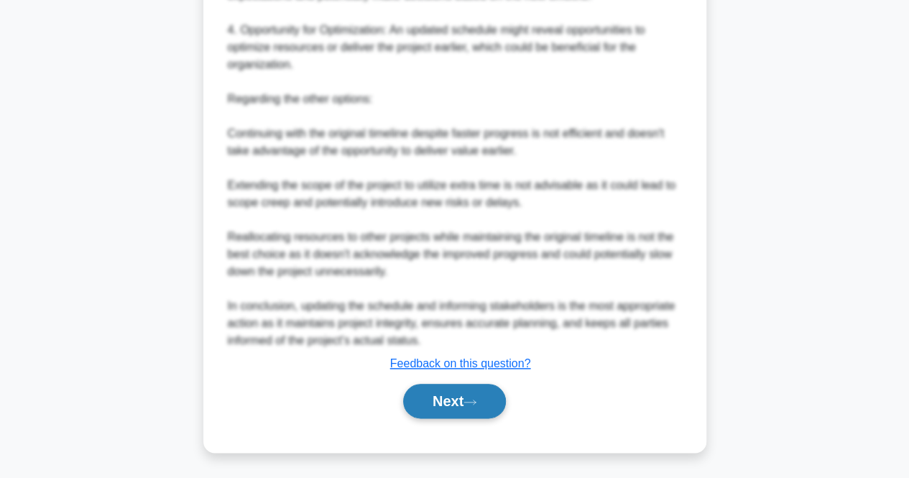
click at [475, 393] on button "Next" at bounding box center [454, 401] width 103 height 34
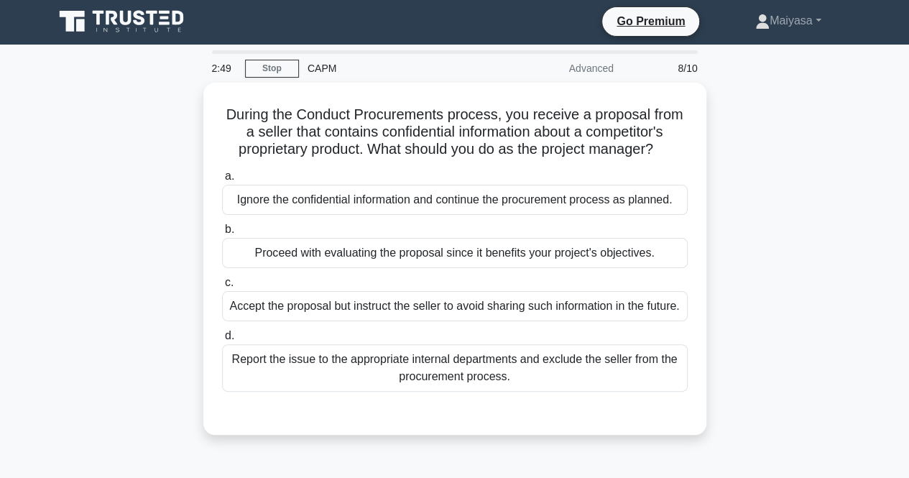
scroll to position [0, 0]
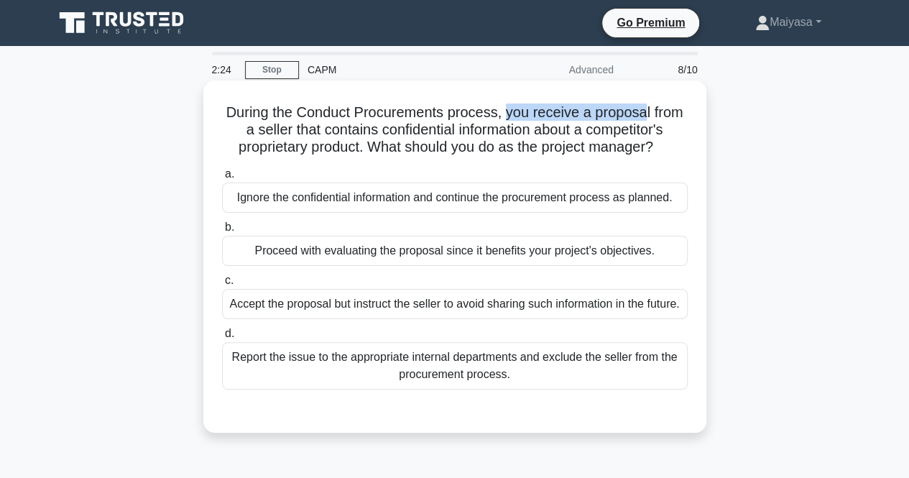
drag, startPoint x: 507, startPoint y: 114, endPoint x: 651, endPoint y: 113, distance: 143.8
click at [651, 113] on h5 "During the Conduct Procurements process, you receive a proposal from a seller t…" at bounding box center [455, 129] width 469 height 53
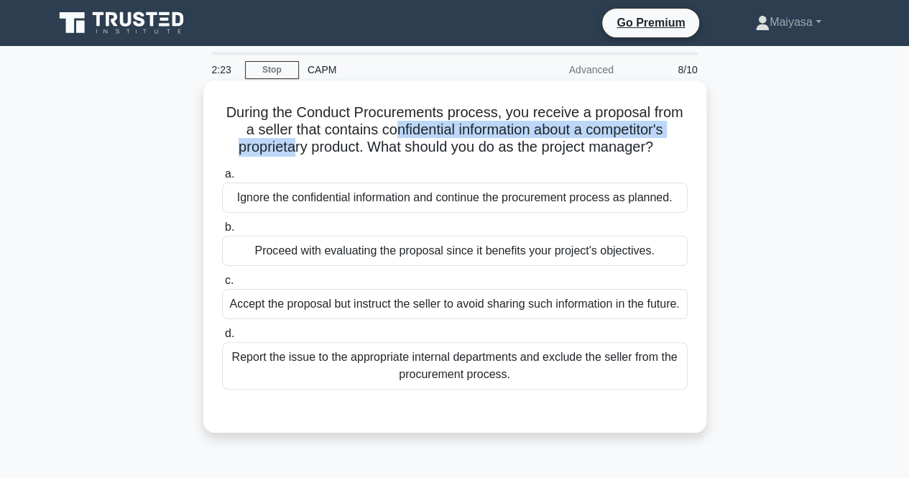
drag, startPoint x: 305, startPoint y: 136, endPoint x: 394, endPoint y: 128, distance: 89.5
click at [394, 128] on h5 "During the Conduct Procurements process, you receive a proposal from a seller t…" at bounding box center [455, 129] width 469 height 53
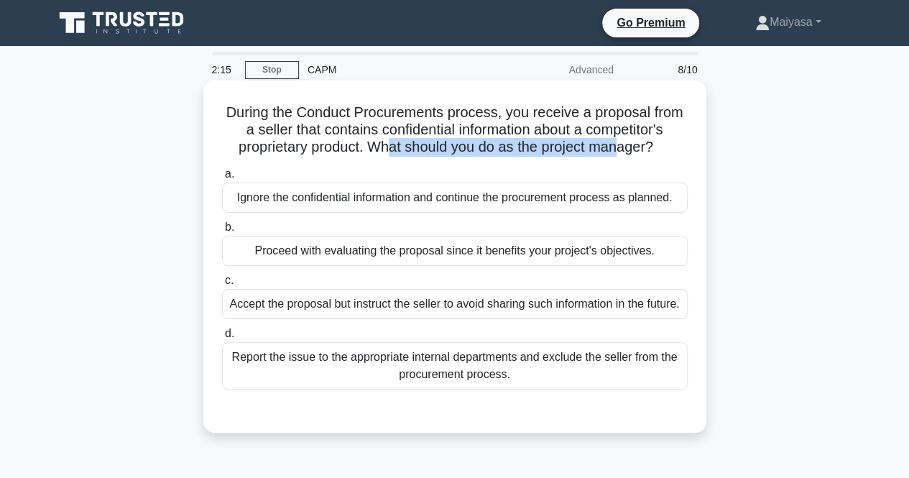
drag, startPoint x: 388, startPoint y: 152, endPoint x: 626, endPoint y: 144, distance: 238.0
click at [626, 144] on h5 "During the Conduct Procurements process, you receive a proposal from a seller t…" at bounding box center [455, 129] width 469 height 53
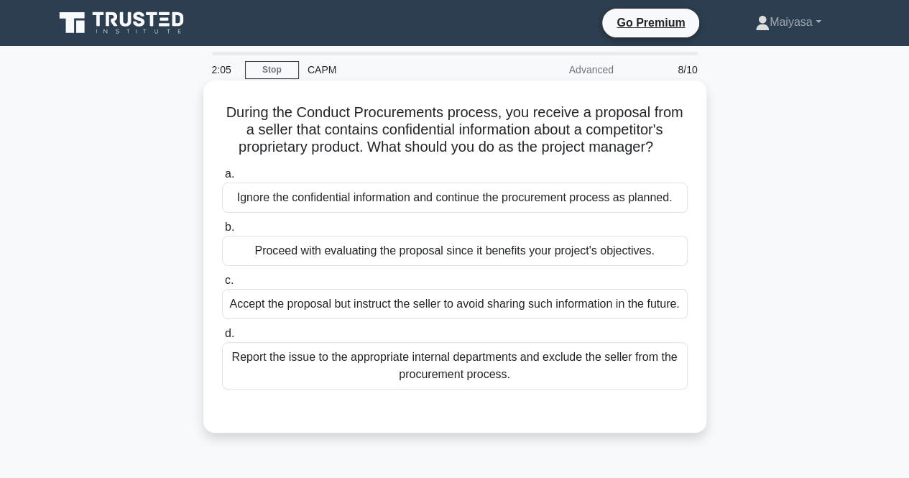
click at [552, 307] on div "Accept the proposal but instruct the seller to avoid sharing such information i…" at bounding box center [455, 304] width 466 height 30
click at [222, 285] on input "c. Accept the proposal but instruct the seller to avoid sharing such informatio…" at bounding box center [222, 280] width 0 height 9
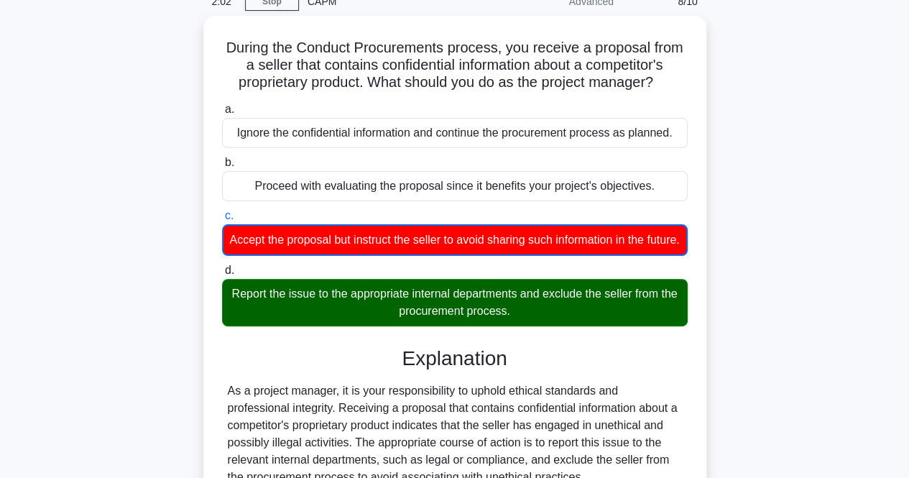
scroll to position [272, 0]
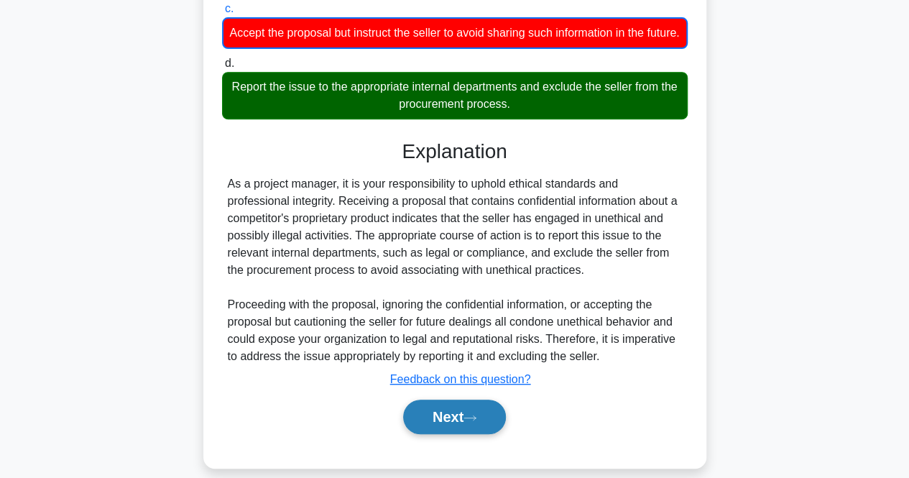
click at [462, 429] on button "Next" at bounding box center [454, 417] width 103 height 34
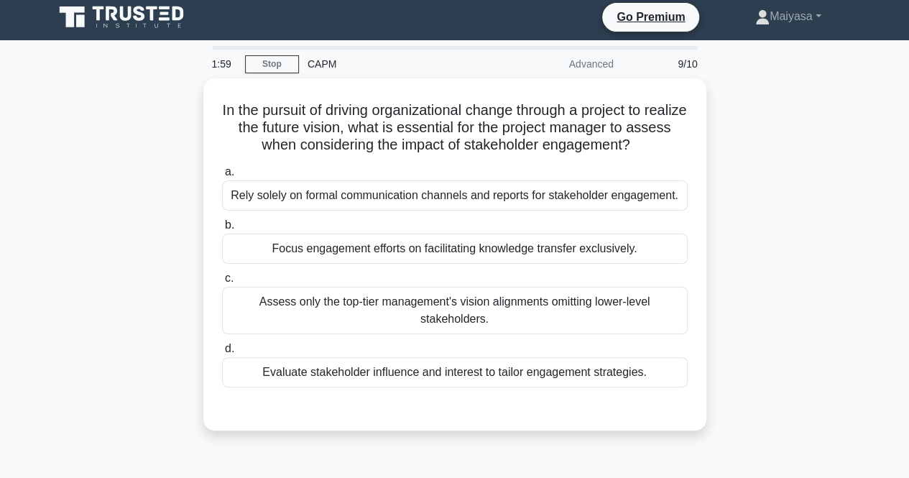
scroll to position [0, 0]
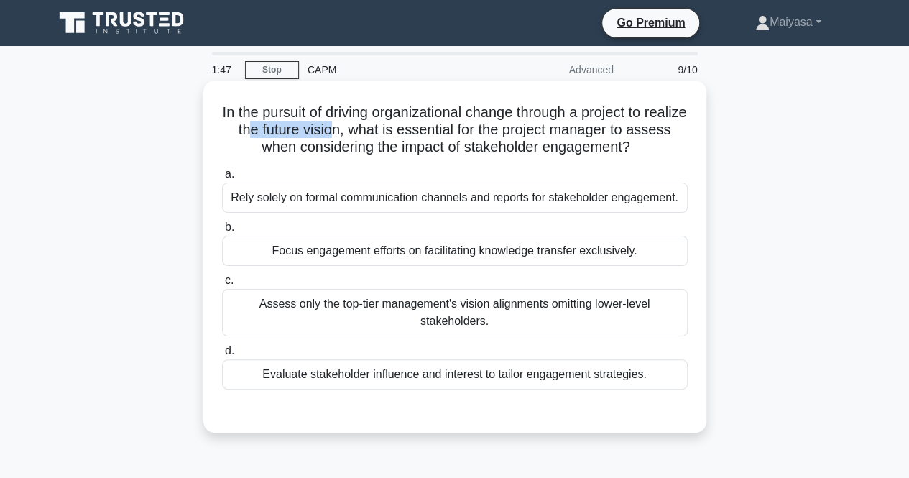
drag, startPoint x: 292, startPoint y: 127, endPoint x: 377, endPoint y: 129, distance: 84.8
click at [377, 129] on h5 "In the pursuit of driving organizational change through a project to realize th…" at bounding box center [455, 129] width 469 height 53
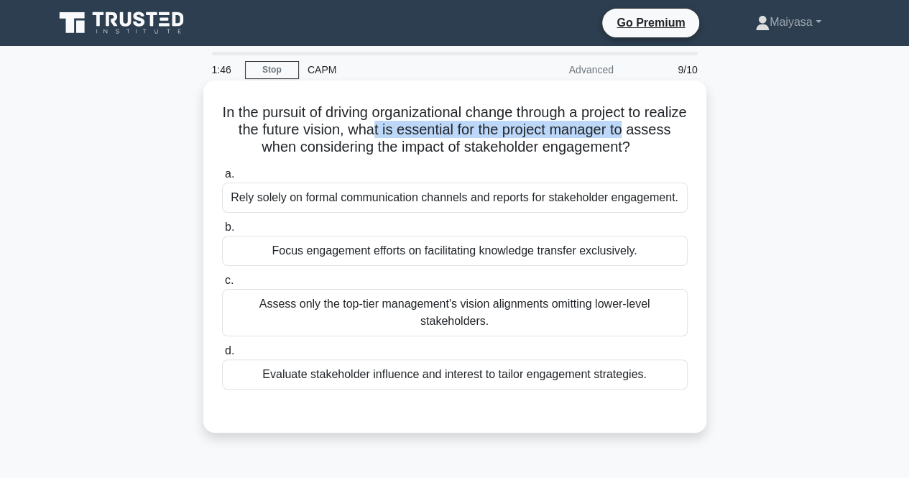
drag, startPoint x: 428, startPoint y: 130, endPoint x: 680, endPoint y: 127, distance: 251.6
click at [680, 127] on h5 "In the pursuit of driving organizational change through a project to realize th…" at bounding box center [455, 129] width 469 height 53
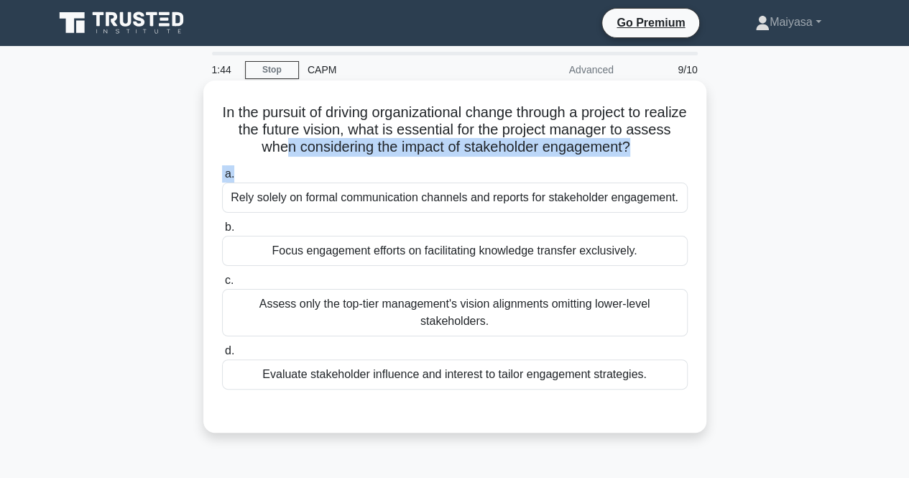
drag, startPoint x: 302, startPoint y: 144, endPoint x: 637, endPoint y: 165, distance: 335.6
click at [637, 165] on div "In the pursuit of driving organizational change through a project to realize th…" at bounding box center [455, 256] width 492 height 341
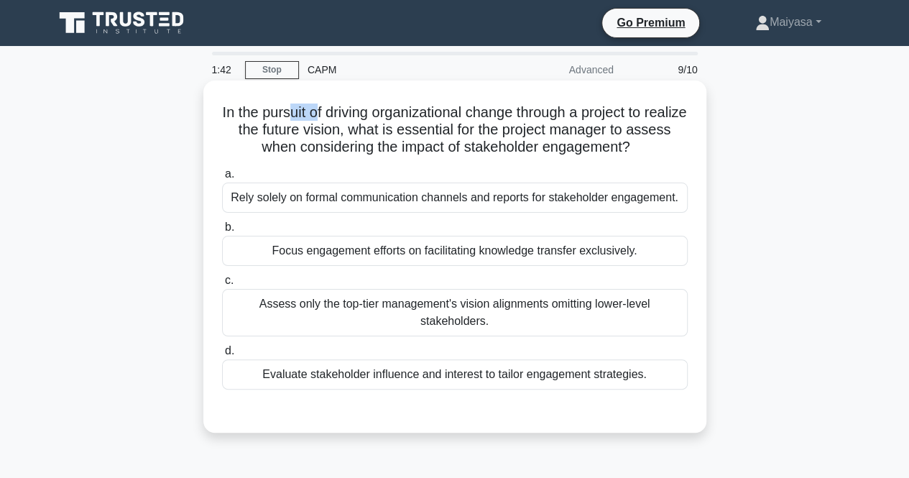
drag, startPoint x: 305, startPoint y: 111, endPoint x: 333, endPoint y: 111, distance: 28.7
click at [332, 111] on h5 "In the pursuit of driving organizational change through a project to realize th…" at bounding box center [455, 129] width 469 height 53
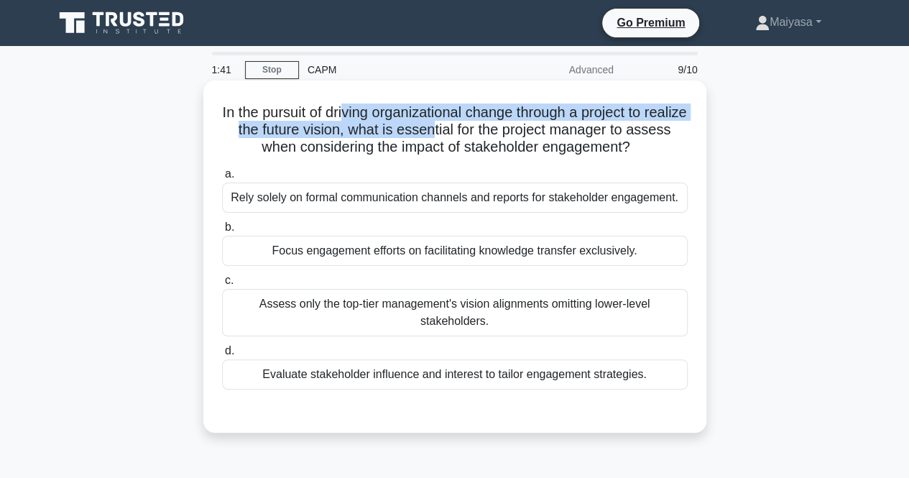
drag, startPoint x: 379, startPoint y: 118, endPoint x: 479, endPoint y: 125, distance: 99.4
click at [479, 125] on h5 "In the pursuit of driving organizational change through a project to realize th…" at bounding box center [455, 129] width 469 height 53
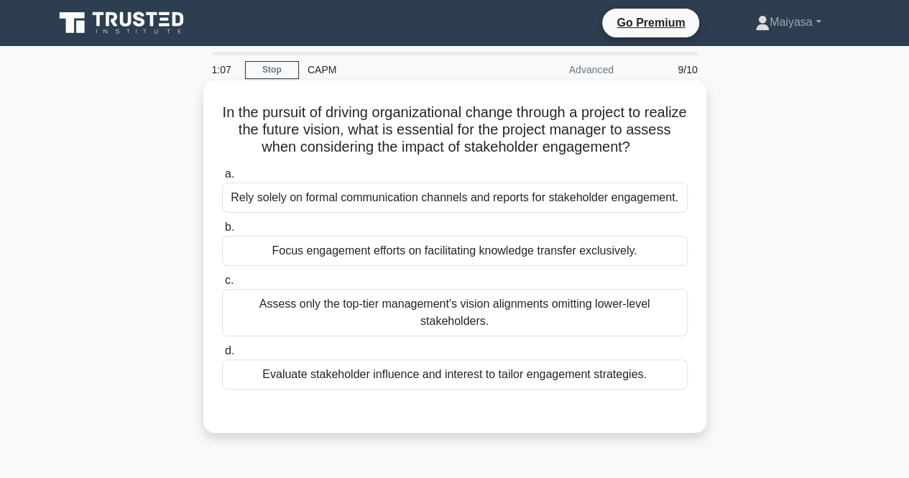
click at [300, 372] on div "Evaluate stakeholder influence and interest to tailor engagement strategies." at bounding box center [455, 374] width 466 height 30
click at [222, 356] on input "d. Evaluate stakeholder influence and interest to tailor engagement strategies." at bounding box center [222, 350] width 0 height 9
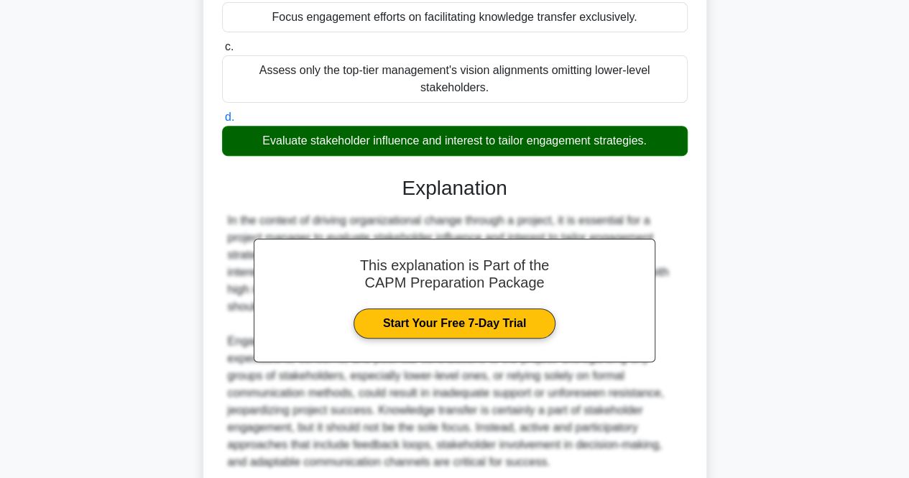
scroll to position [354, 0]
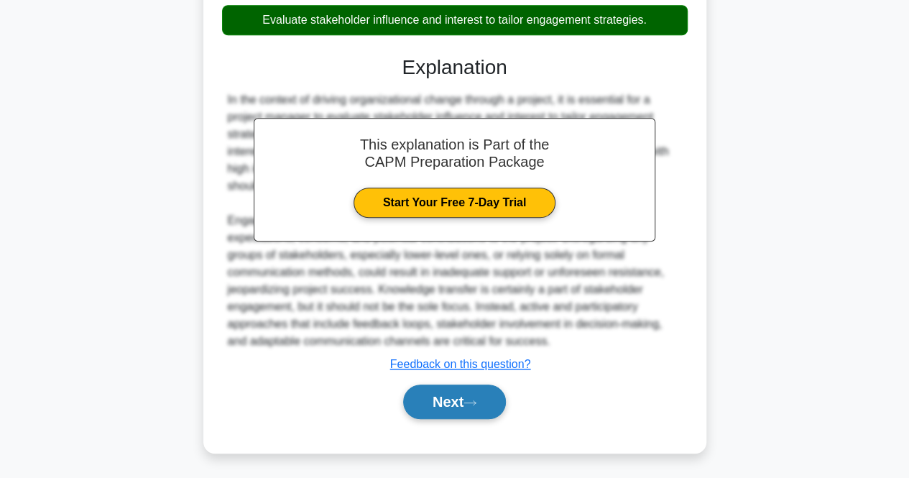
click at [460, 406] on button "Next" at bounding box center [454, 402] width 103 height 34
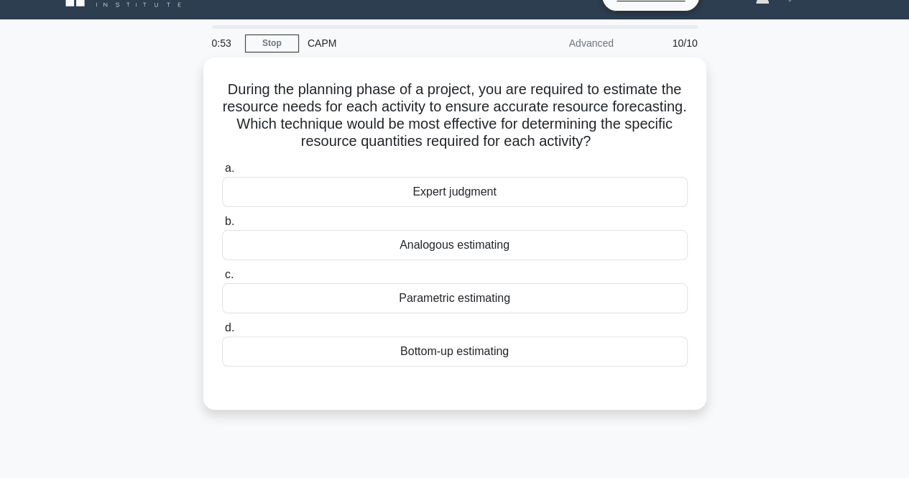
scroll to position [26, 0]
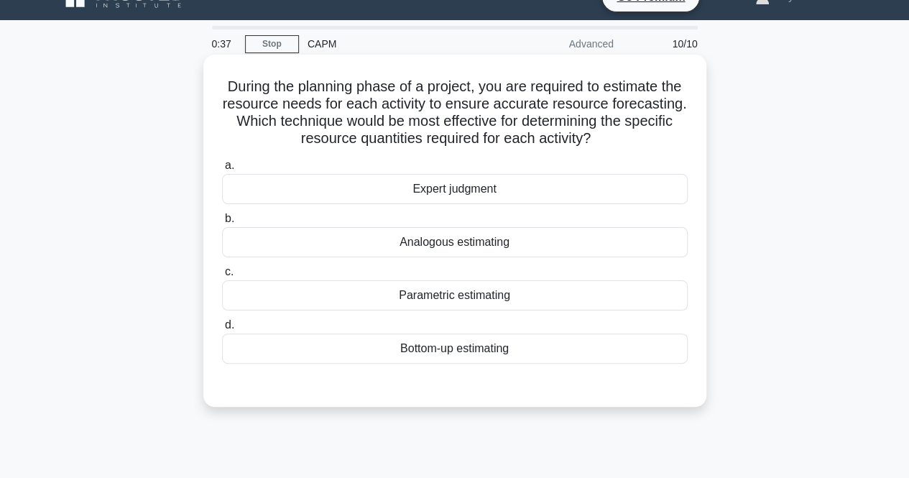
click at [469, 351] on div "Bottom-up estimating" at bounding box center [455, 348] width 466 height 30
click at [222, 330] on input "d. Bottom-up estimating" at bounding box center [222, 325] width 0 height 9
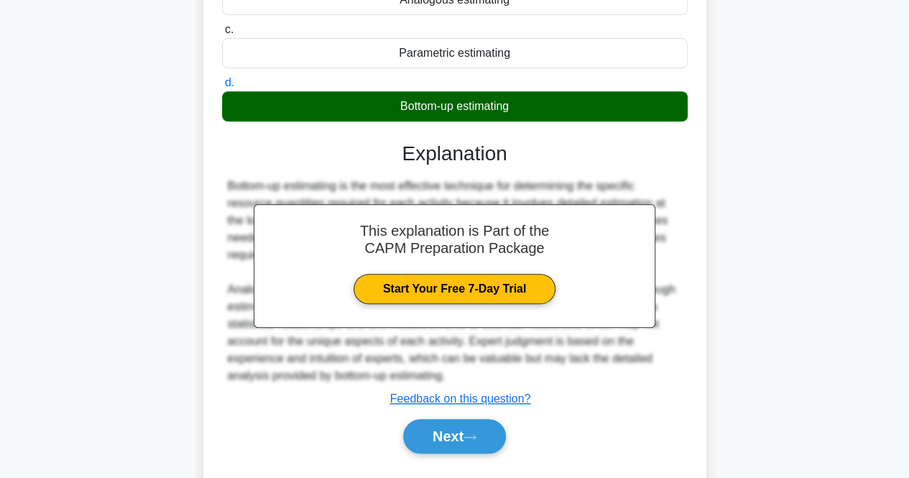
scroll to position [303, 0]
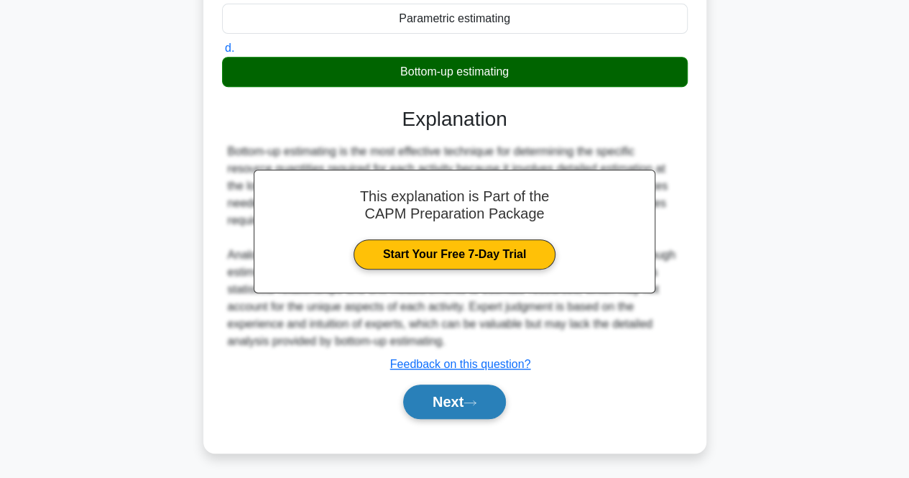
click at [486, 387] on button "Next" at bounding box center [454, 402] width 103 height 34
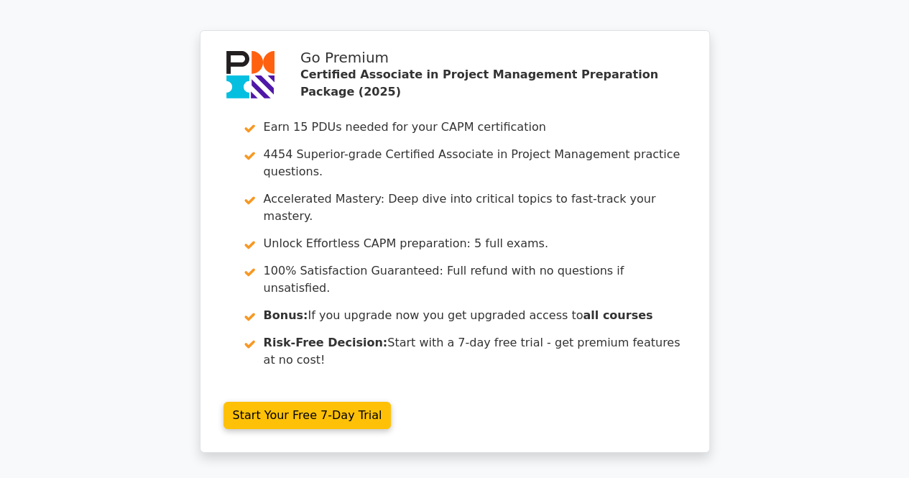
scroll to position [2508, 0]
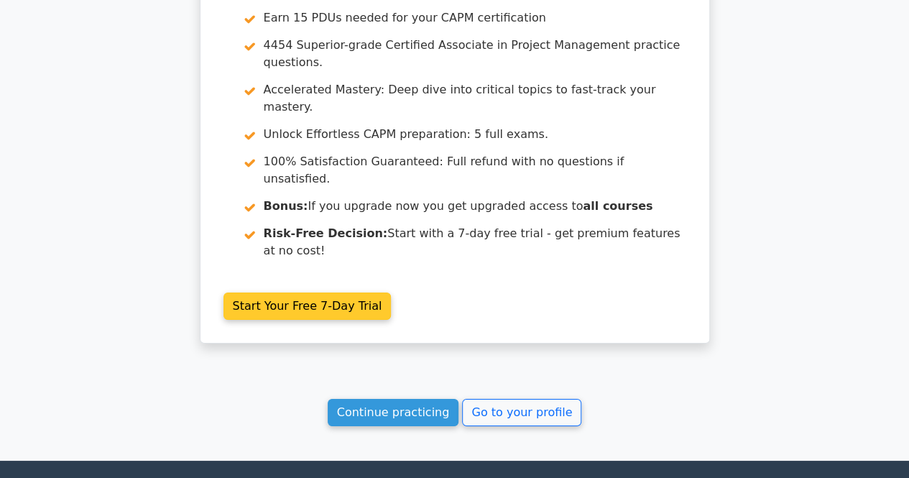
click at [321, 293] on link "Start Your Free 7-Day Trial" at bounding box center [308, 306] width 168 height 27
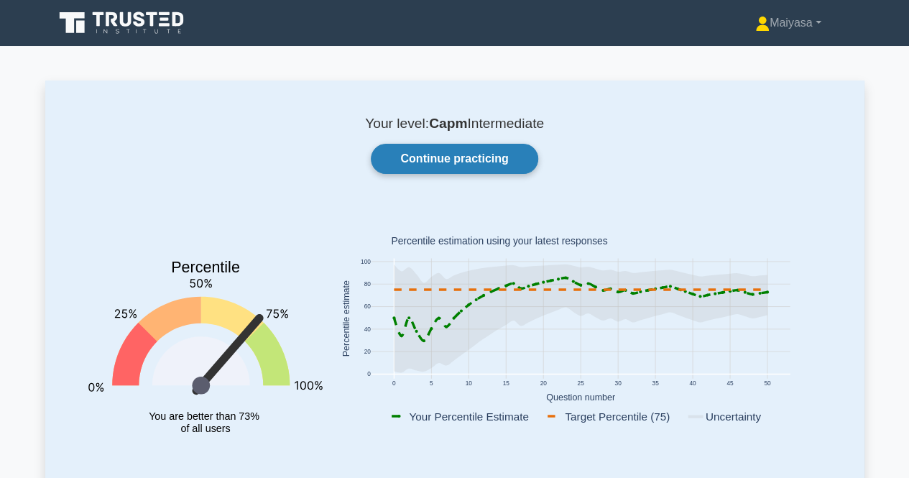
click at [509, 152] on link "Continue practicing" at bounding box center [454, 159] width 167 height 30
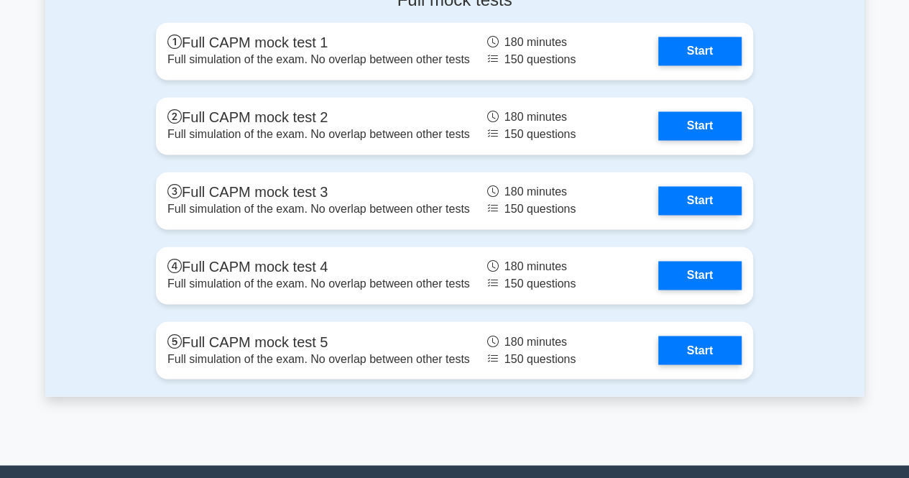
scroll to position [3775, 0]
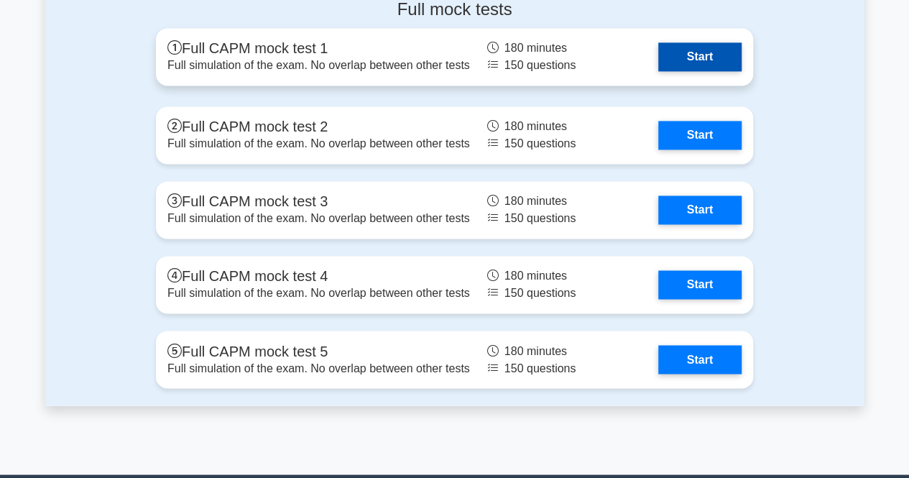
click at [685, 50] on link "Start" at bounding box center [699, 56] width 83 height 29
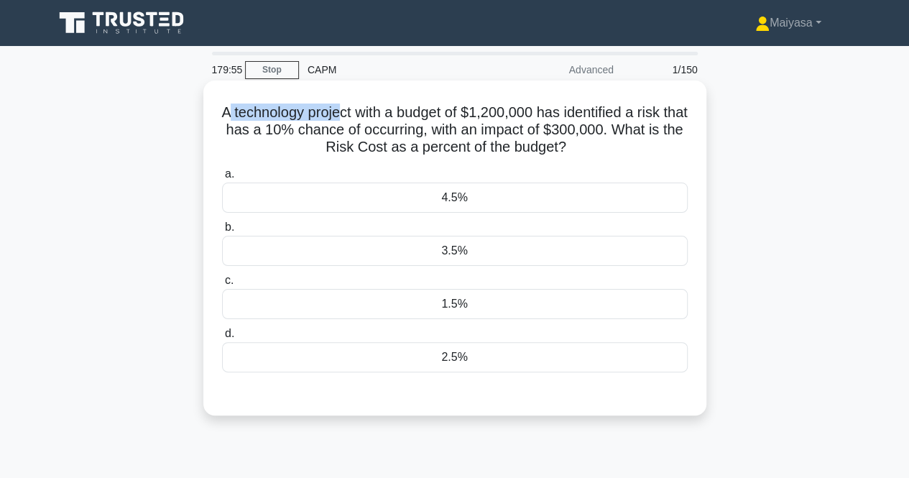
drag, startPoint x: 237, startPoint y: 111, endPoint x: 356, endPoint y: 110, distance: 119.3
click at [356, 110] on h5 "A technology project with a budget of $1,200,000 has identified a risk that has…" at bounding box center [455, 129] width 469 height 53
drag, startPoint x: 381, startPoint y: 108, endPoint x: 451, endPoint y: 114, distance: 70.7
click at [451, 114] on h5 "A technology project with a budget of $1,200,000 has identified a risk that has…" at bounding box center [455, 129] width 469 height 53
drag, startPoint x: 487, startPoint y: 114, endPoint x: 543, endPoint y: 121, distance: 57.2
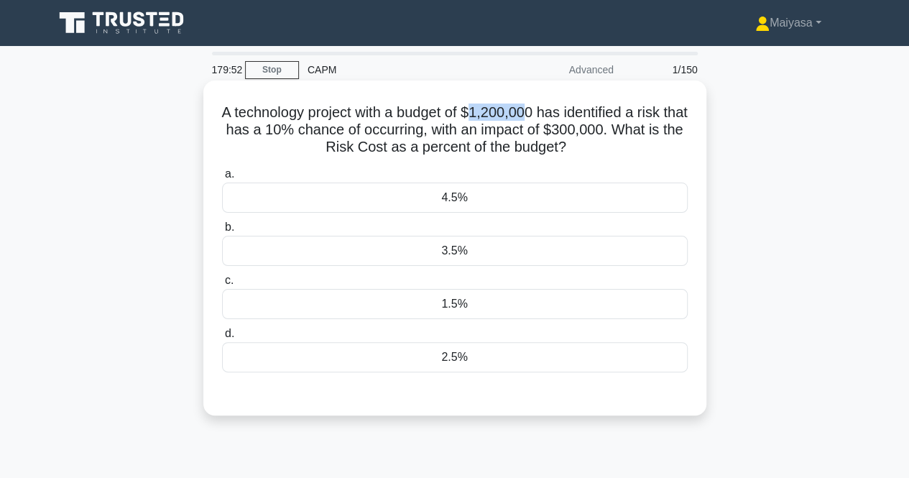
click at [543, 121] on h5 "A technology project with a budget of $1,200,000 has identified a risk that has…" at bounding box center [455, 129] width 469 height 53
click at [410, 122] on h5 "A technology project with a budget of $1,200,000 has identified a risk that has…" at bounding box center [455, 129] width 469 height 53
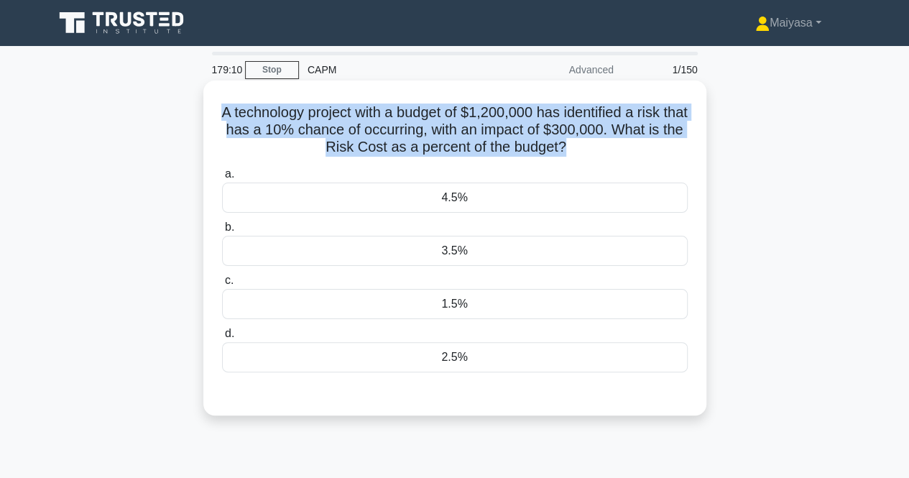
click at [410, 122] on h5 "A technology project with a budget of $1,200,000 has identified a risk that has…" at bounding box center [455, 129] width 469 height 53
copy div "A technology project with a budget of $1,200,000 has identified a risk that has…"
click at [552, 100] on div "A technology project with a budget of $1,200,000 has identified a risk that has…" at bounding box center [455, 247] width 492 height 323
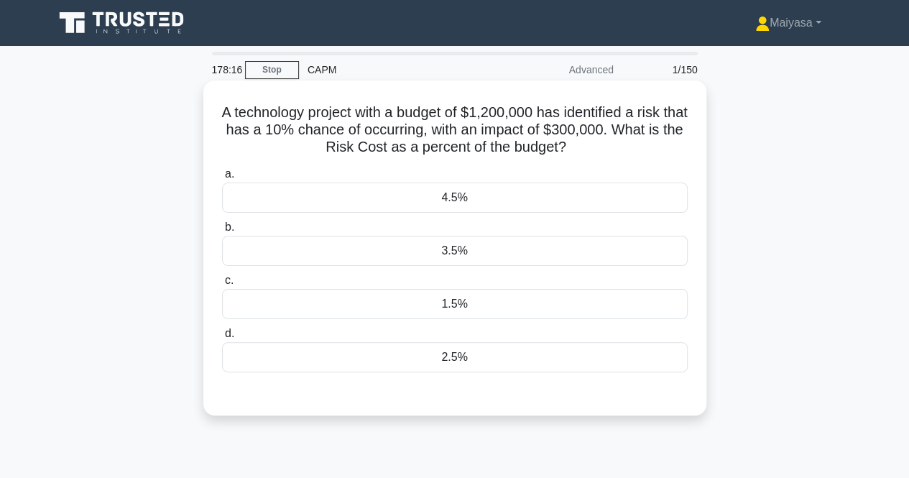
click at [466, 352] on div "2.5%" at bounding box center [455, 357] width 466 height 30
click at [222, 339] on input "d. 2.5%" at bounding box center [222, 333] width 0 height 9
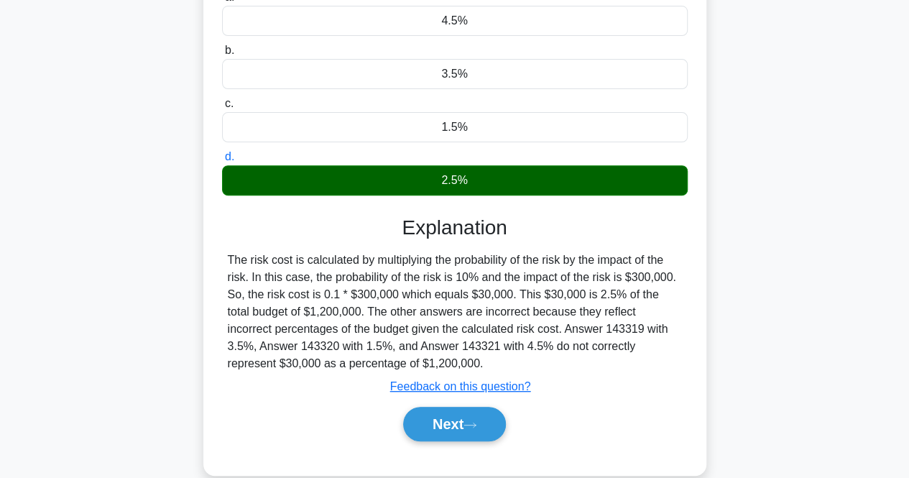
scroll to position [176, 0]
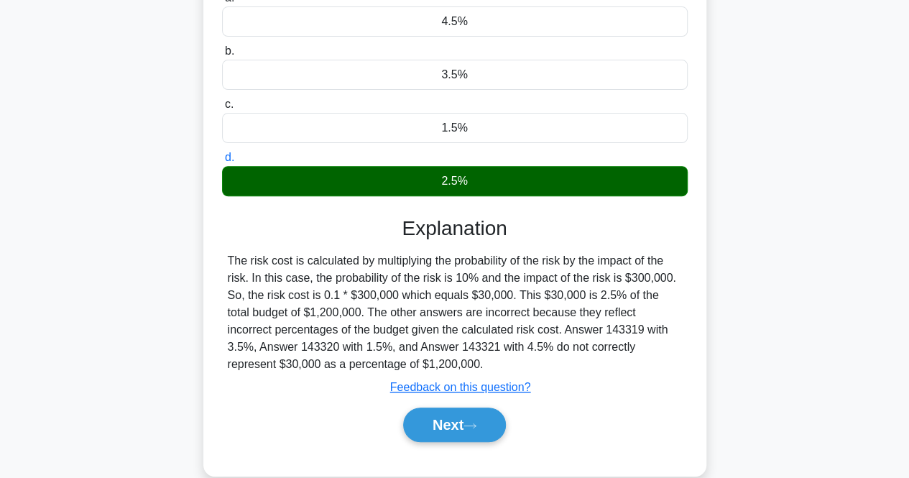
click at [467, 402] on div "Next" at bounding box center [455, 425] width 466 height 46
click at [470, 414] on button "Next" at bounding box center [454, 425] width 103 height 34
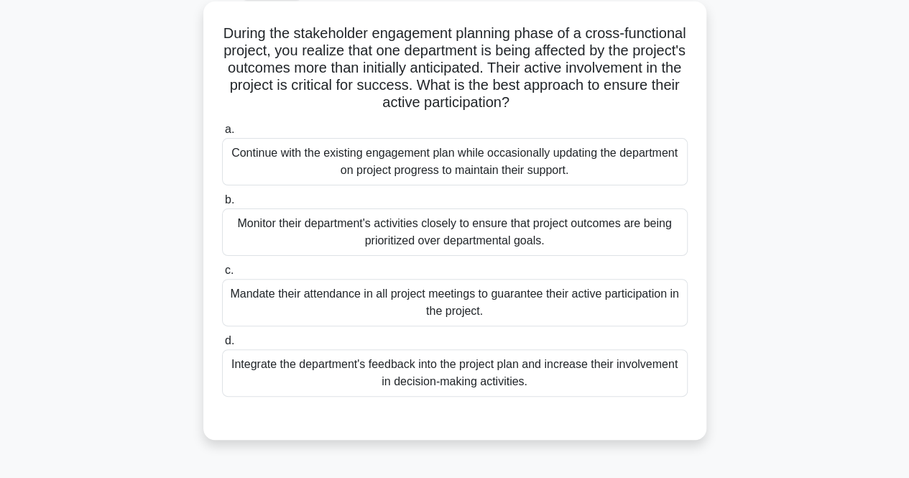
scroll to position [78, 0]
drag, startPoint x: 474, startPoint y: 33, endPoint x: 671, endPoint y: 22, distance: 197.2
click at [671, 22] on div "During the stakeholder engagement planning phase of a cross-functional project,…" at bounding box center [455, 221] width 492 height 427
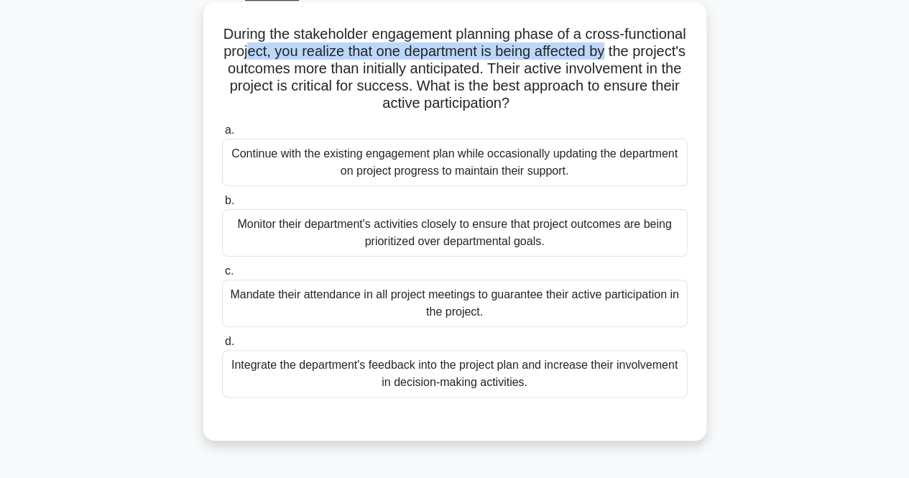
drag, startPoint x: 319, startPoint y: 52, endPoint x: 684, endPoint y: 44, distance: 365.2
click at [684, 44] on h5 "During the stakeholder engagement planning phase of a cross-functional project,…" at bounding box center [455, 69] width 469 height 88
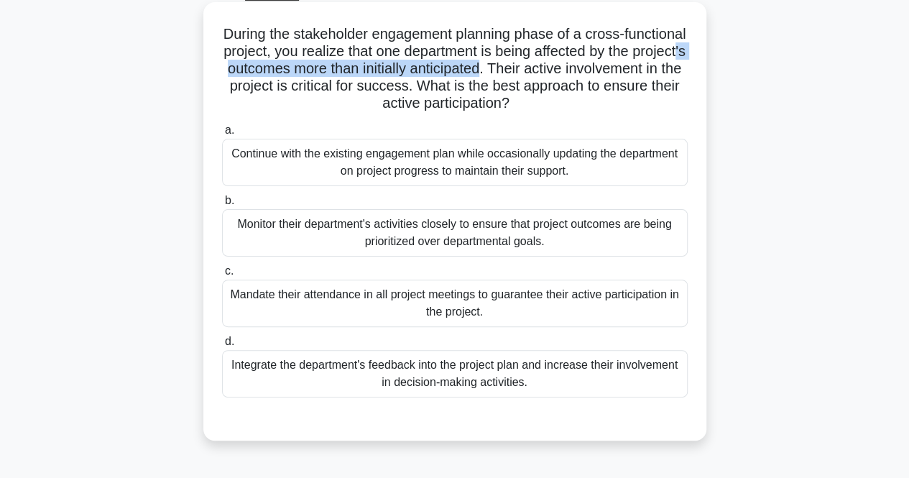
drag, startPoint x: 309, startPoint y: 68, endPoint x: 585, endPoint y: 63, distance: 276.1
click at [585, 63] on h5 "During the stakeholder engagement planning phase of a cross-functional project,…" at bounding box center [455, 69] width 469 height 88
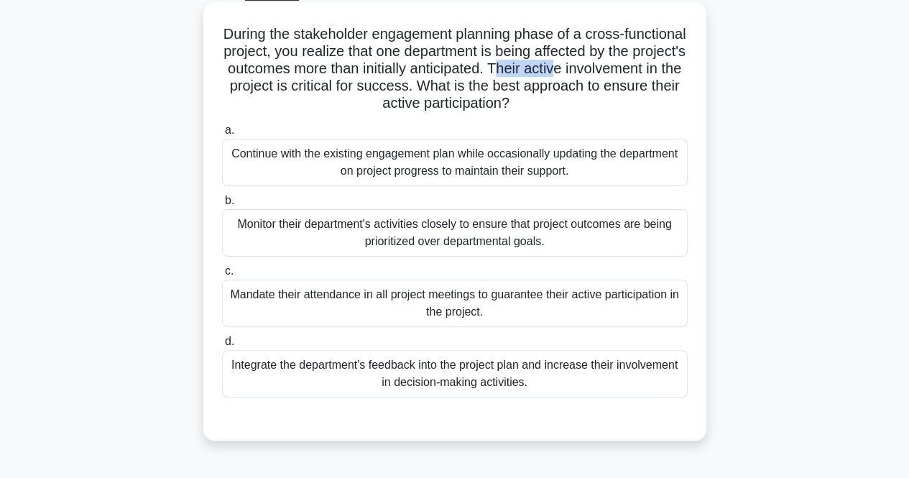
drag, startPoint x: 604, startPoint y: 65, endPoint x: 585, endPoint y: 74, distance: 21.5
click at [664, 64] on h5 "During the stakeholder engagement planning phase of a cross-functional project,…" at bounding box center [455, 69] width 469 height 88
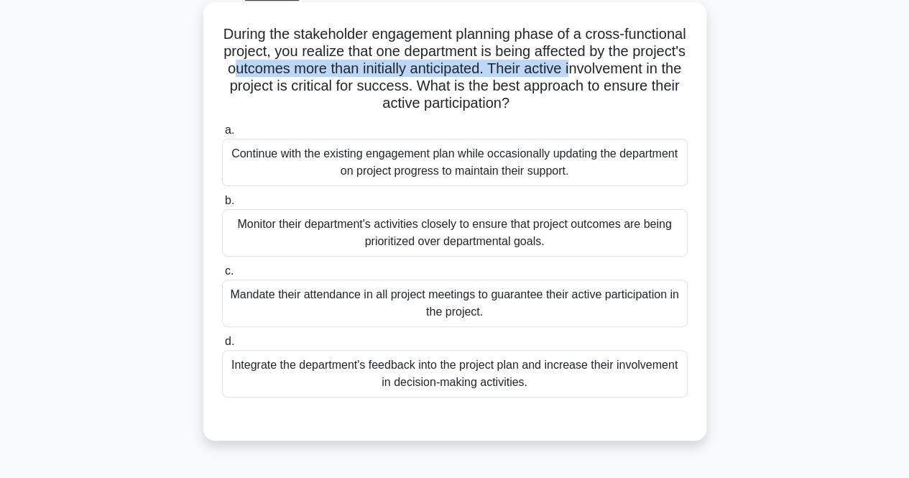
drag, startPoint x: 287, startPoint y: 78, endPoint x: 328, endPoint y: 77, distance: 41.0
click at [328, 77] on h5 "During the stakeholder engagement planning phase of a cross-functional project,…" at bounding box center [455, 69] width 469 height 88
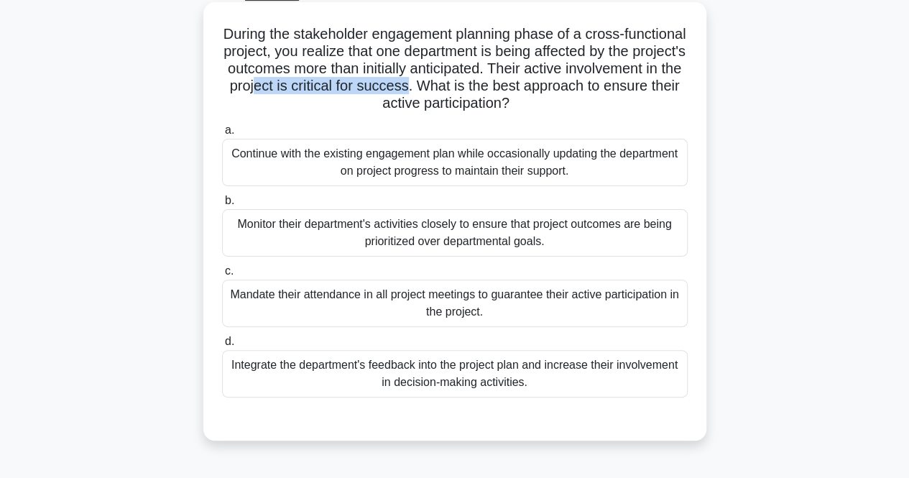
drag, startPoint x: 400, startPoint y: 84, endPoint x: 552, endPoint y: 87, distance: 152.4
click at [552, 87] on h5 "During the stakeholder engagement planning phase of a cross-functional project,…" at bounding box center [455, 69] width 469 height 88
drag, startPoint x: 358, startPoint y: 111, endPoint x: 597, endPoint y: 100, distance: 238.9
click at [597, 100] on h5 "During the stakeholder engagement planning phase of a cross-functional project,…" at bounding box center [455, 69] width 469 height 88
click at [400, 376] on div "Integrate the department's feedback into the project plan and increase their in…" at bounding box center [455, 373] width 466 height 47
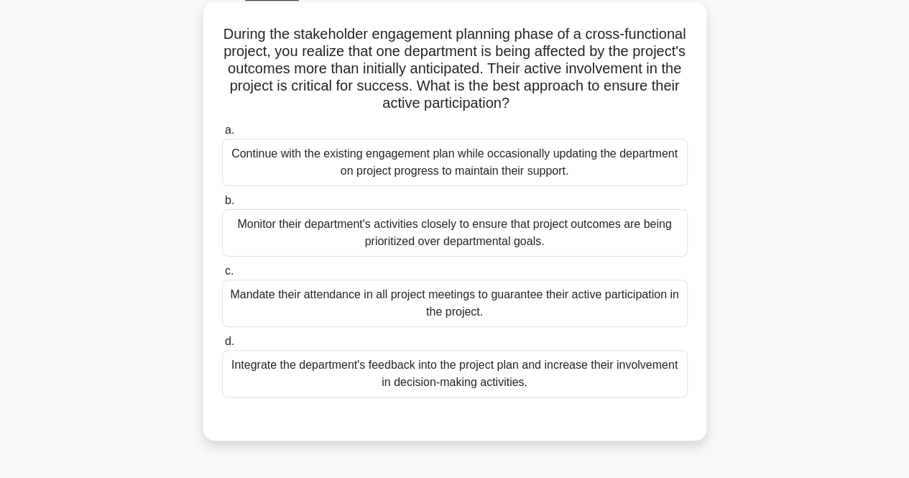
click at [222, 346] on input "d. Integrate the department's feedback into the project plan and increase their…" at bounding box center [222, 341] width 0 height 9
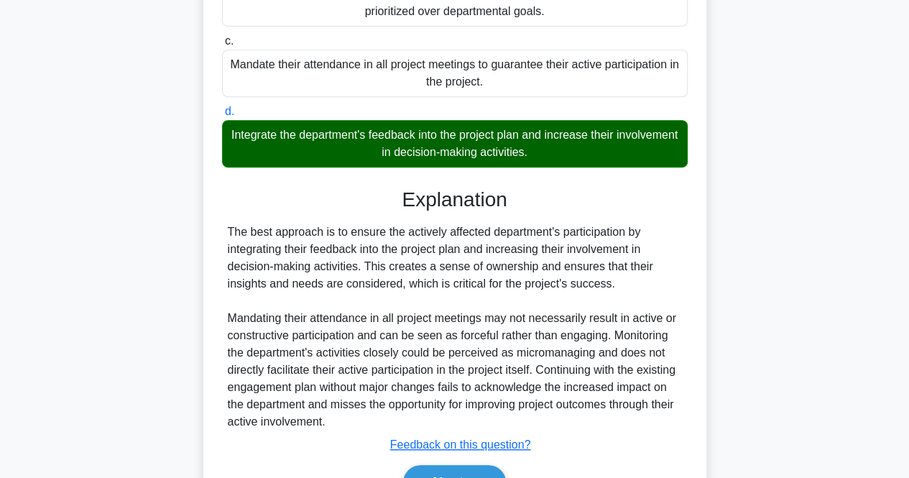
scroll to position [389, 0]
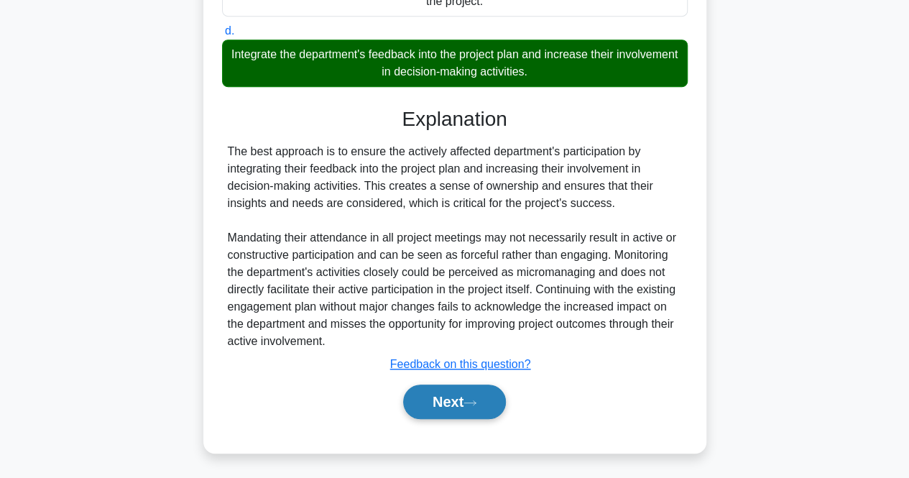
click at [456, 395] on button "Next" at bounding box center [454, 402] width 103 height 34
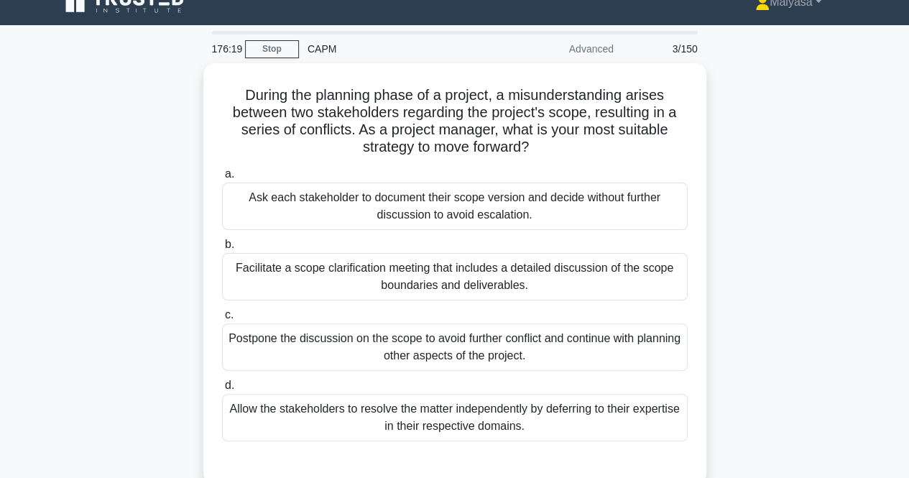
scroll to position [16, 0]
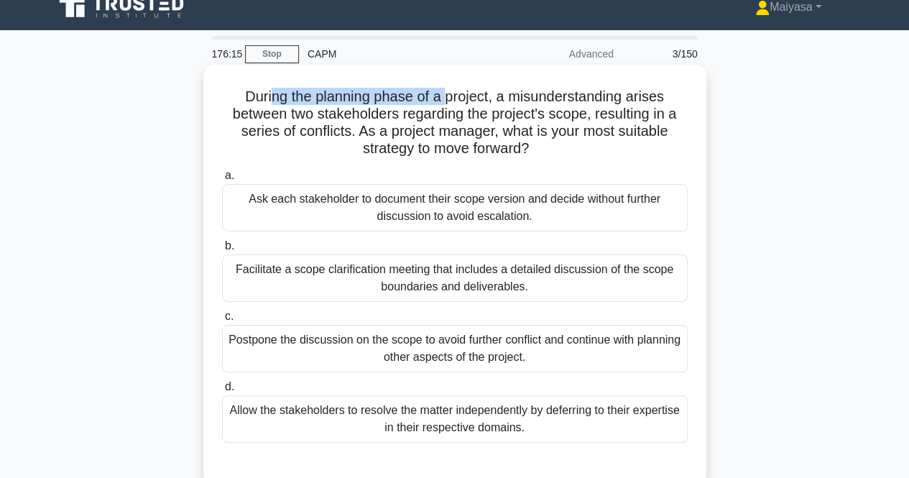
drag, startPoint x: 271, startPoint y: 100, endPoint x: 445, endPoint y: 87, distance: 174.4
click at [445, 88] on h5 "During the planning phase of a project, a misunderstanding arises between two s…" at bounding box center [455, 123] width 469 height 70
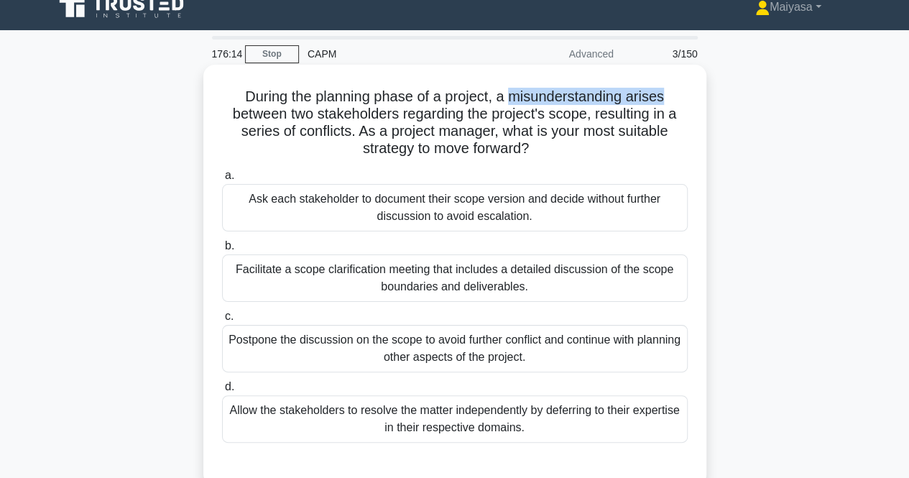
drag, startPoint x: 513, startPoint y: 94, endPoint x: 668, endPoint y: 90, distance: 155.3
click at [668, 90] on h5 "During the planning phase of a project, a misunderstanding arises between two s…" at bounding box center [455, 123] width 469 height 70
drag, startPoint x: 270, startPoint y: 123, endPoint x: 360, endPoint y: 118, distance: 90.0
click at [360, 118] on h5 "During the planning phase of a project, a misunderstanding arises between two s…" at bounding box center [455, 123] width 469 height 70
drag, startPoint x: 454, startPoint y: 116, endPoint x: 595, endPoint y: 113, distance: 140.9
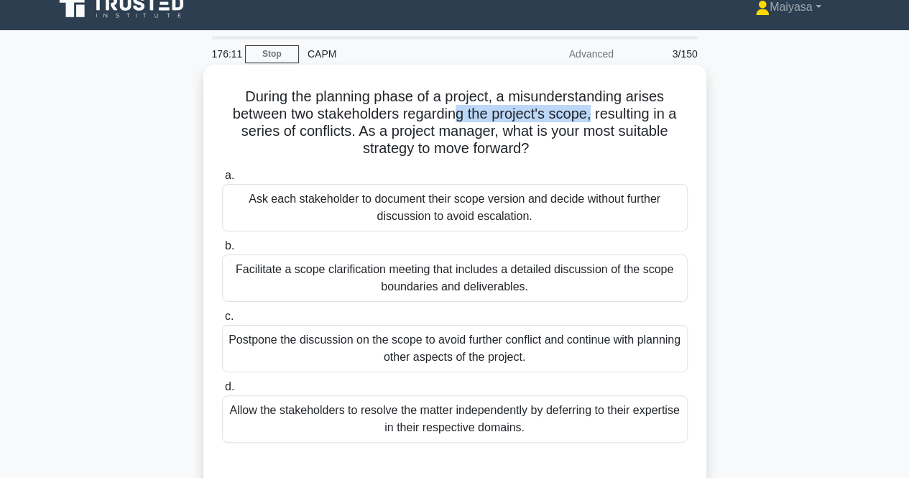
click at [595, 113] on h5 "During the planning phase of a project, a misunderstanding arises between two s…" at bounding box center [455, 123] width 469 height 70
drag, startPoint x: 251, startPoint y: 134, endPoint x: 304, endPoint y: 127, distance: 53.7
click at [304, 127] on h5 "During the planning phase of a project, a misunderstanding arises between two s…" at bounding box center [455, 123] width 469 height 70
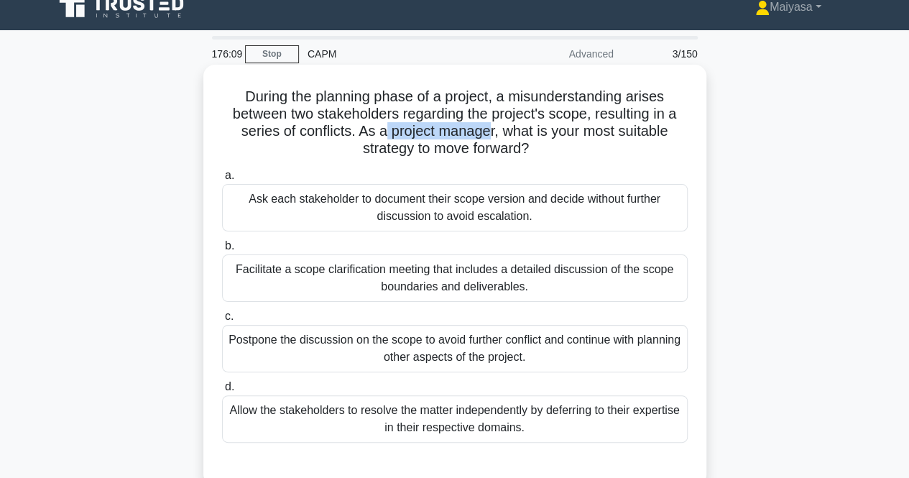
drag, startPoint x: 379, startPoint y: 126, endPoint x: 486, endPoint y: 133, distance: 106.6
click at [486, 133] on h5 "During the planning phase of a project, a misunderstanding arises between two s…" at bounding box center [455, 123] width 469 height 70
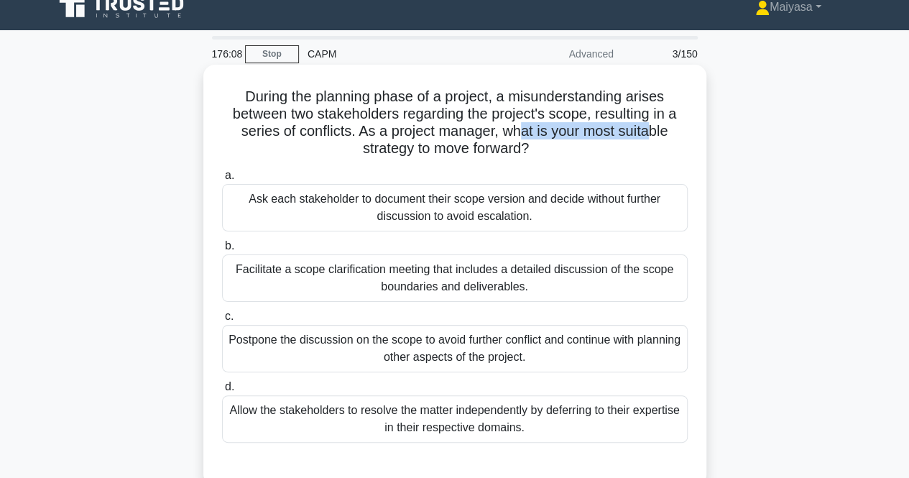
drag, startPoint x: 523, startPoint y: 125, endPoint x: 655, endPoint y: 126, distance: 131.5
click at [655, 126] on h5 "During the planning phase of a project, a misunderstanding arises between two s…" at bounding box center [455, 123] width 469 height 70
drag, startPoint x: 362, startPoint y: 139, endPoint x: 432, endPoint y: 138, distance: 69.7
click at [432, 138] on h5 "During the planning phase of a project, a misunderstanding arises between two s…" at bounding box center [455, 123] width 469 height 70
click at [308, 273] on div "Facilitate a scope clarification meeting that includes a detailed discussion of…" at bounding box center [455, 277] width 466 height 47
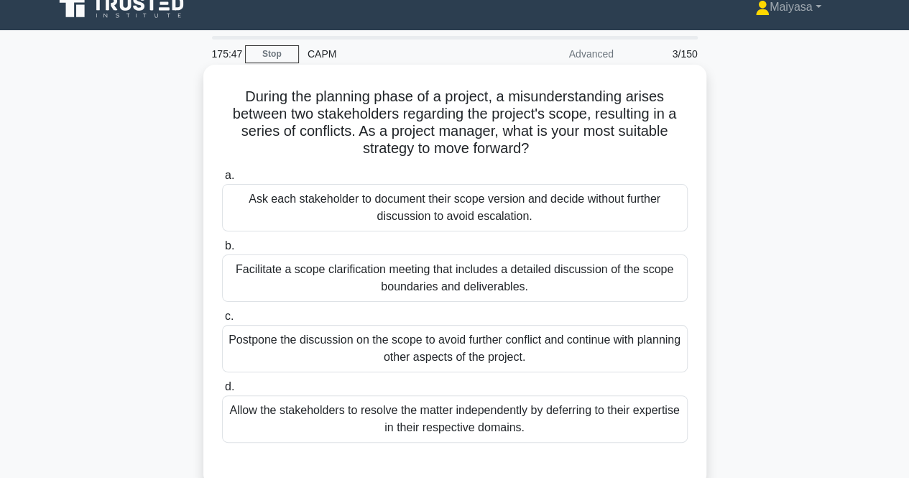
click at [222, 251] on input "b. Facilitate a scope clarification meeting that includes a detailed discussion…" at bounding box center [222, 245] width 0 height 9
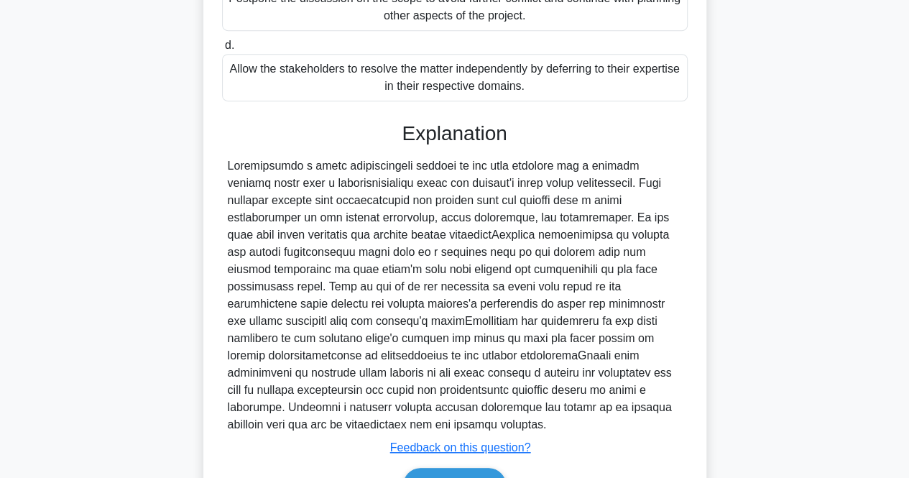
scroll to position [362, 0]
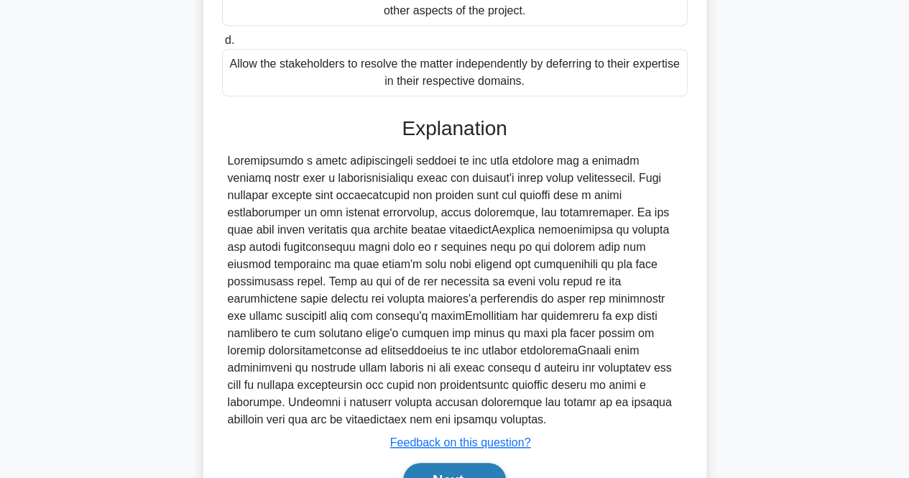
click at [486, 471] on button "Next" at bounding box center [454, 480] width 103 height 34
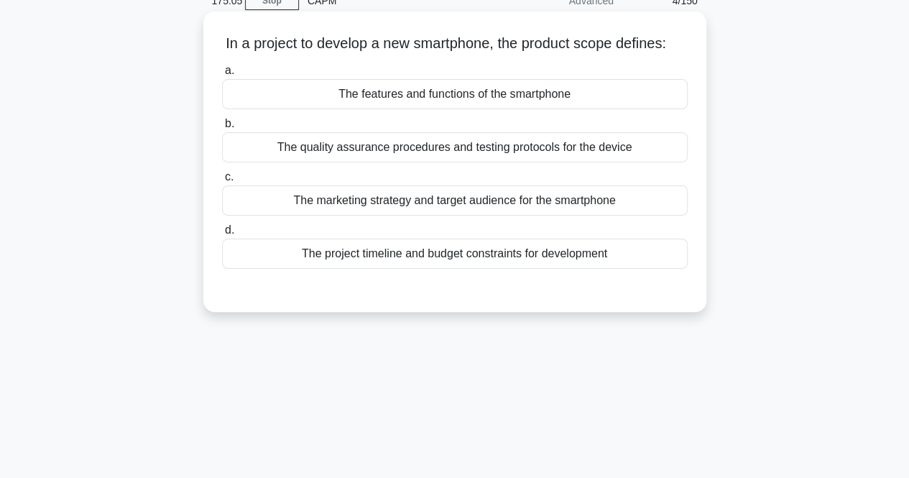
scroll to position [72, 0]
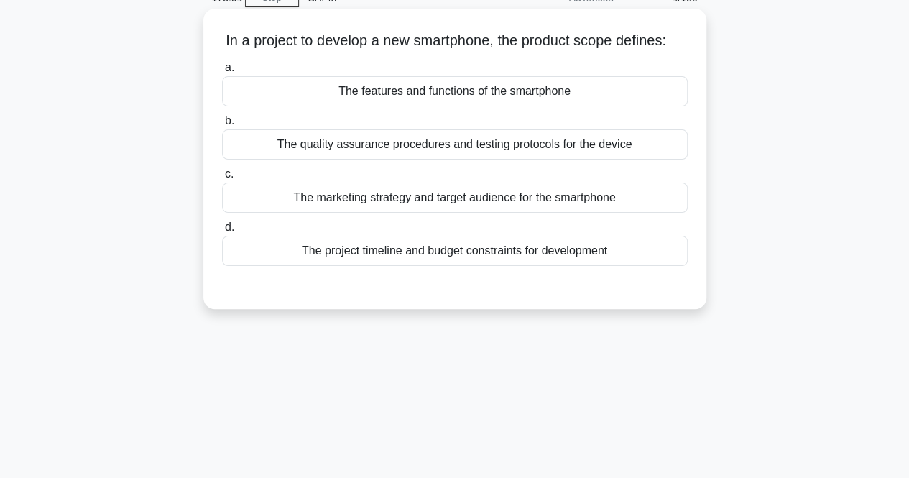
click at [618, 106] on div "The features and functions of the smartphone" at bounding box center [455, 91] width 466 height 30
click at [222, 73] on input "a. The features and functions of the smartphone" at bounding box center [222, 67] width 0 height 9
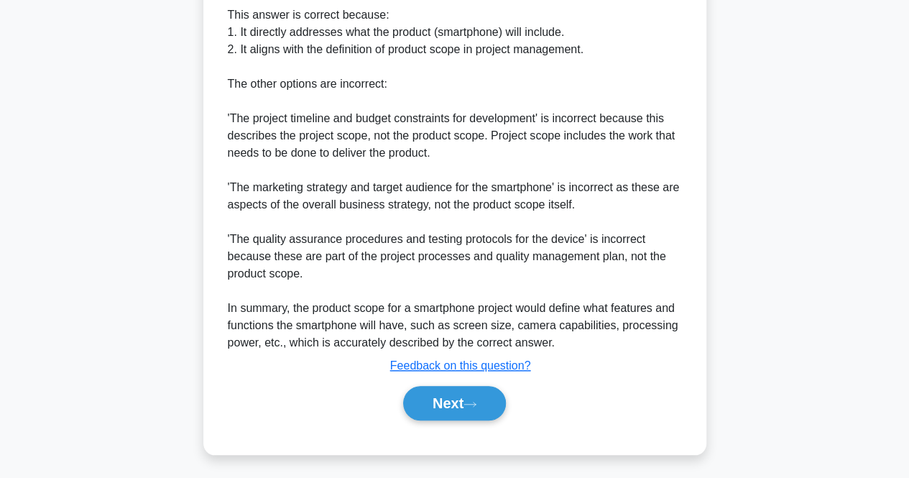
scroll to position [527, 0]
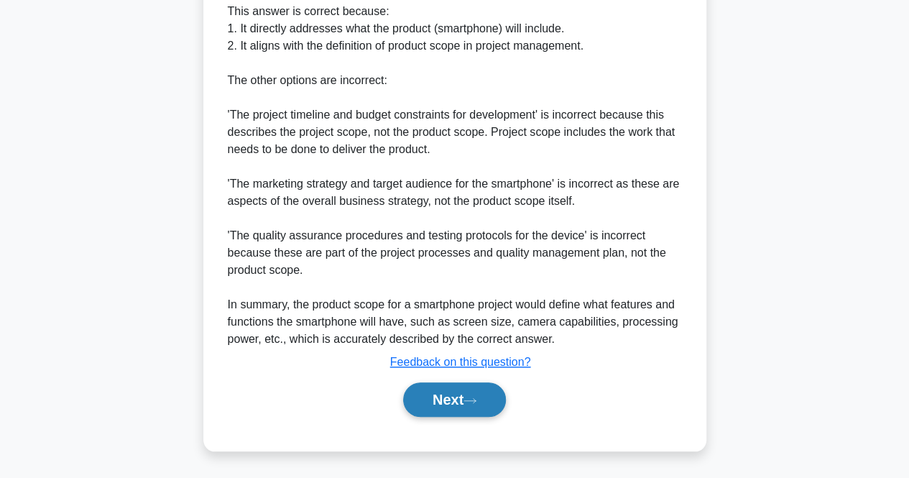
click at [499, 398] on button "Next" at bounding box center [454, 399] width 103 height 34
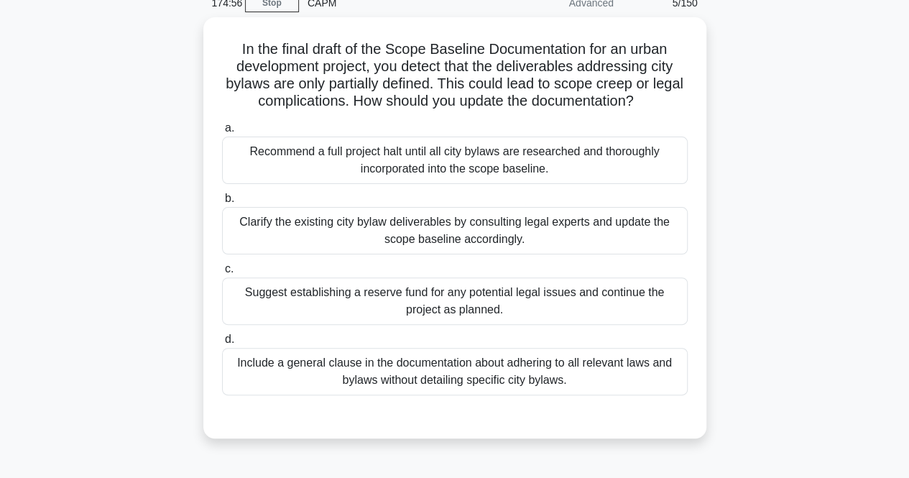
scroll to position [65, 0]
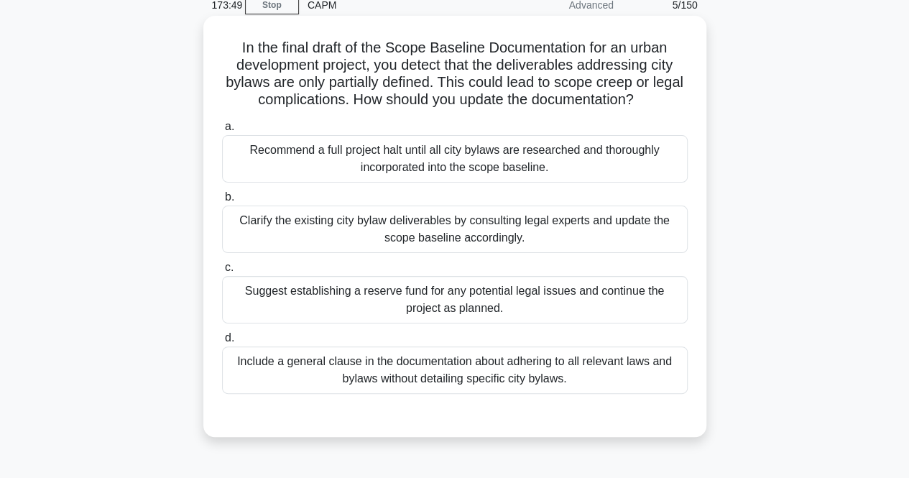
click at [515, 247] on div "Clarify the existing city bylaw deliverables by consulting legal experts and up…" at bounding box center [455, 229] width 466 height 47
click at [222, 202] on input "b. Clarify the existing city bylaw deliverables by consulting legal experts and…" at bounding box center [222, 197] width 0 height 9
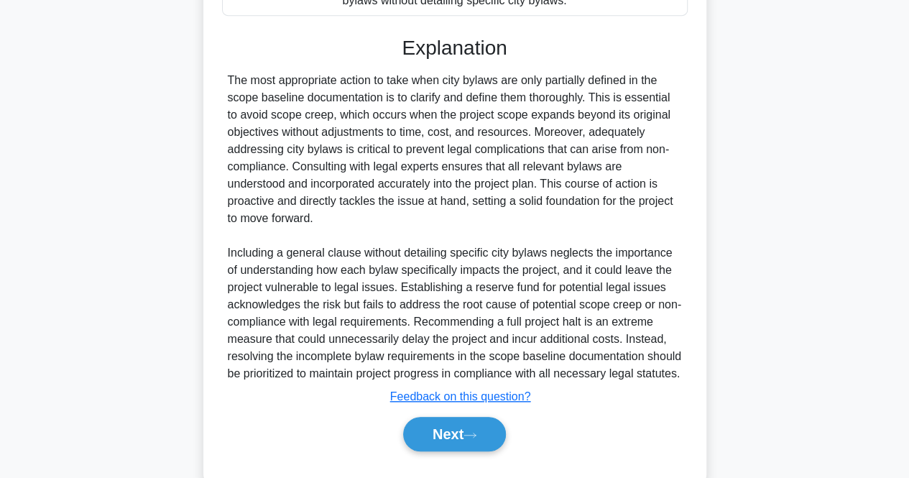
scroll to position [492, 0]
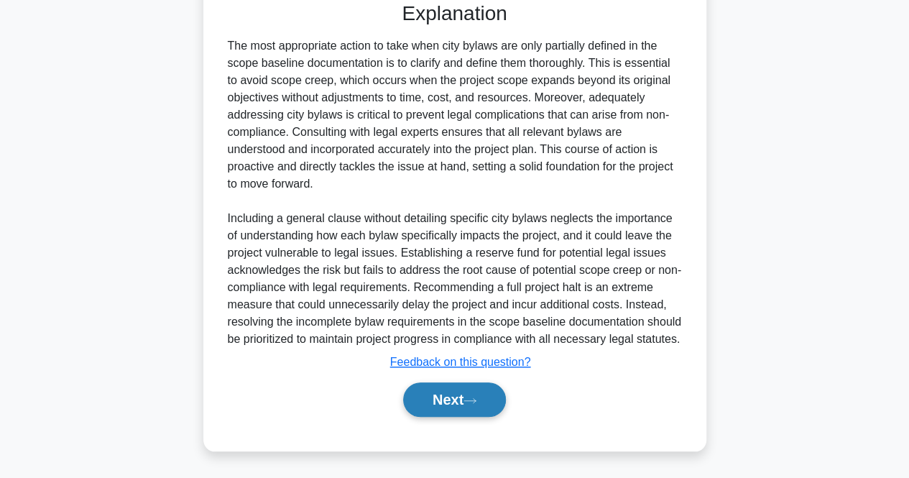
click at [471, 402] on icon at bounding box center [470, 401] width 13 height 8
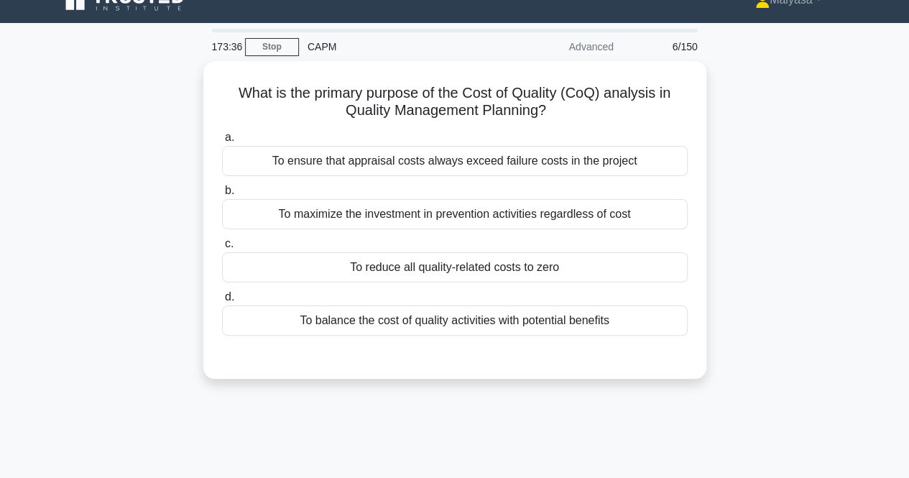
scroll to position [17, 0]
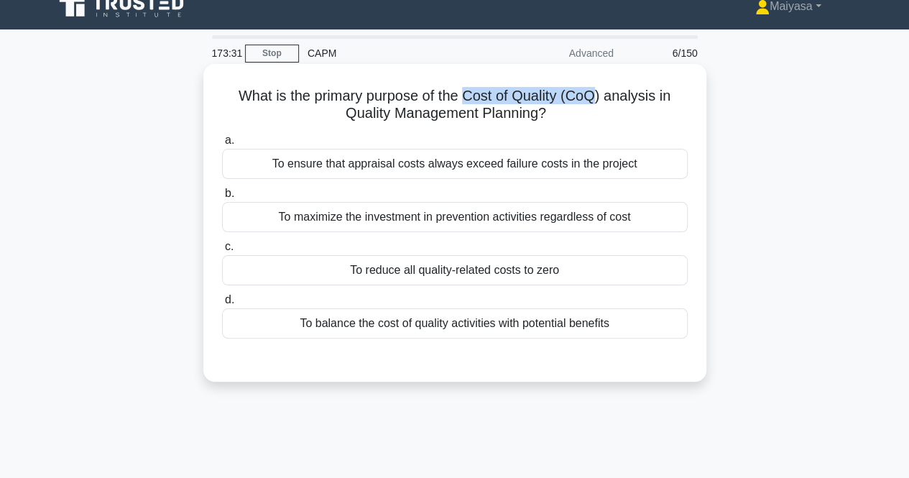
drag, startPoint x: 470, startPoint y: 100, endPoint x: 602, endPoint y: 83, distance: 133.3
click at [602, 83] on div "What is the primary purpose of the Cost of Quality (CoQ) analysis in Quality Ma…" at bounding box center [455, 223] width 492 height 306
copy h5 "Cost of Quality (CoQ"
click at [437, 215] on div "To maximize the investment in prevention activities regardless of cost" at bounding box center [455, 217] width 466 height 30
click at [222, 198] on input "b. To maximize the investment in prevention activities regardless of cost" at bounding box center [222, 193] width 0 height 9
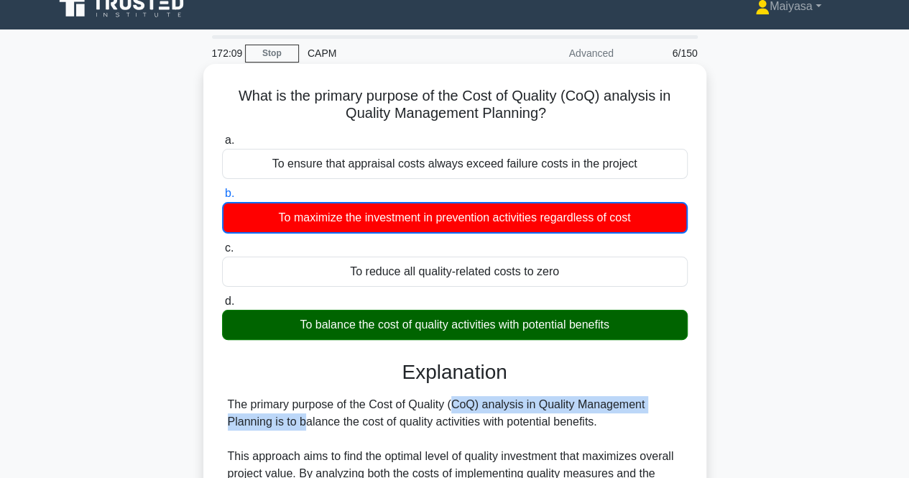
drag, startPoint x: 372, startPoint y: 410, endPoint x: 570, endPoint y: 409, distance: 197.7
drag, startPoint x: 275, startPoint y: 425, endPoint x: 640, endPoint y: 425, distance: 365.1
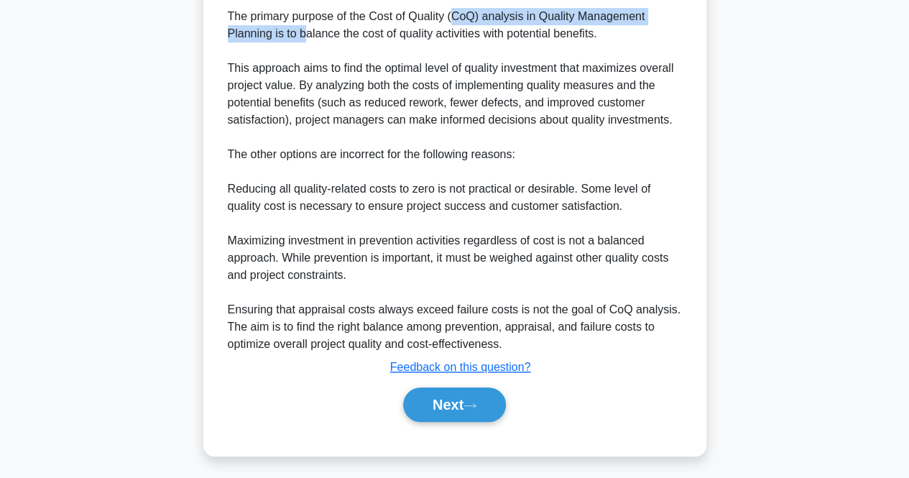
scroll to position [408, 0]
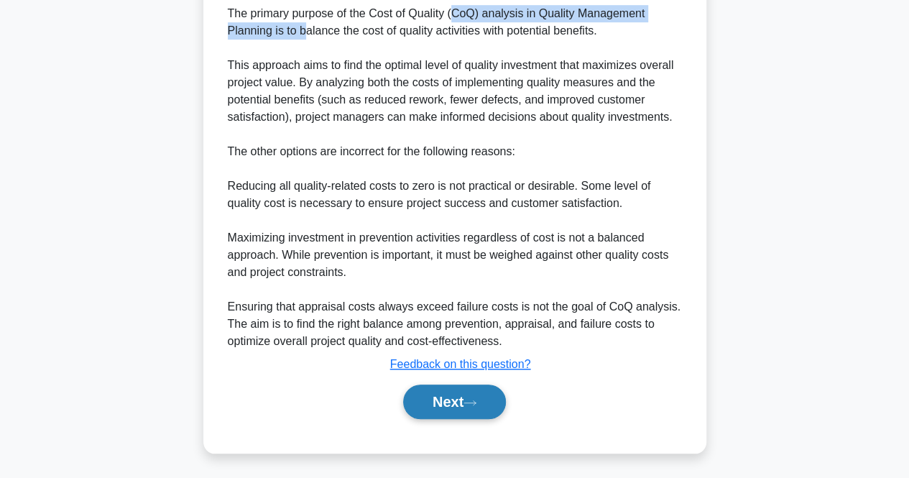
click at [481, 390] on button "Next" at bounding box center [454, 402] width 103 height 34
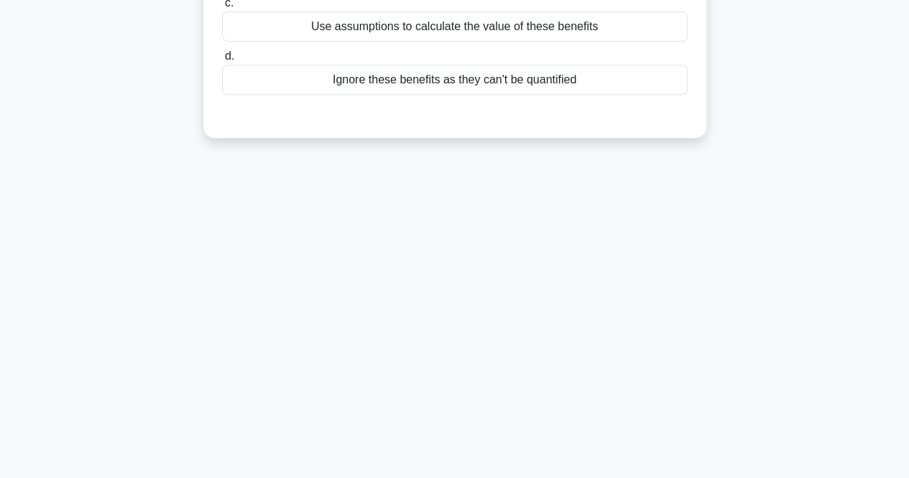
scroll to position [0, 0]
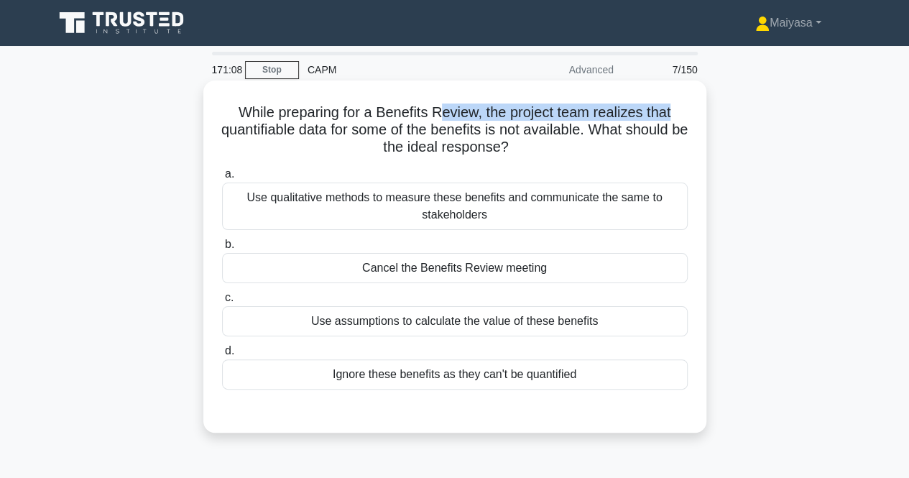
drag, startPoint x: 444, startPoint y: 107, endPoint x: 677, endPoint y: 107, distance: 232.9
click at [677, 107] on h5 "While preparing for a Benefits Review, the project team realizes that quantifia…" at bounding box center [455, 129] width 469 height 53
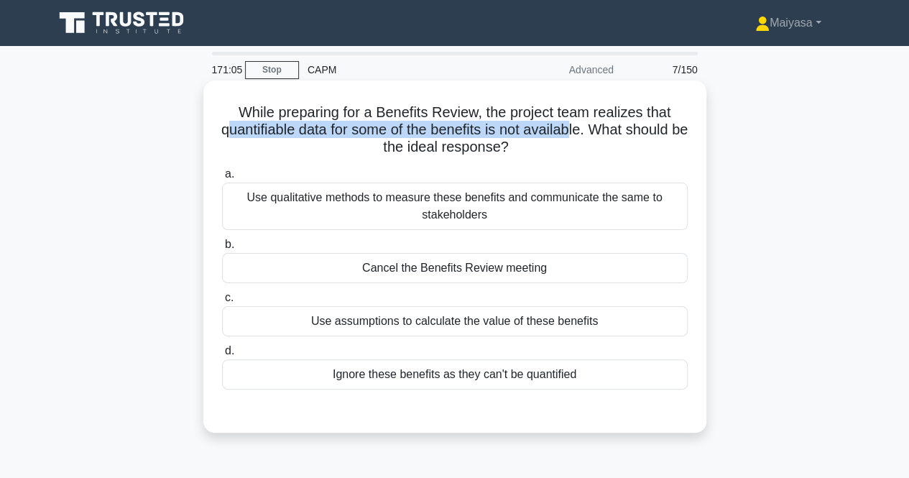
drag, startPoint x: 230, startPoint y: 133, endPoint x: 583, endPoint y: 134, distance: 352.9
click at [583, 134] on h5 "While preparing for a Benefits Review, the project team realizes that quantifia…" at bounding box center [455, 129] width 469 height 53
click at [438, 132] on h5 "While preparing for a Benefits Review, the project team realizes that quantifia…" at bounding box center [455, 129] width 469 height 53
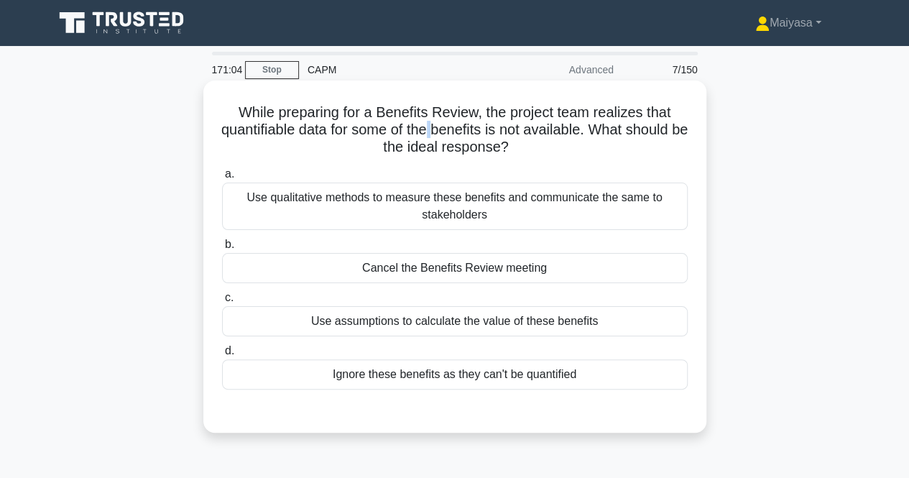
click at [438, 132] on h5 "While preparing for a Benefits Review, the project team realizes that quantifia…" at bounding box center [455, 129] width 469 height 53
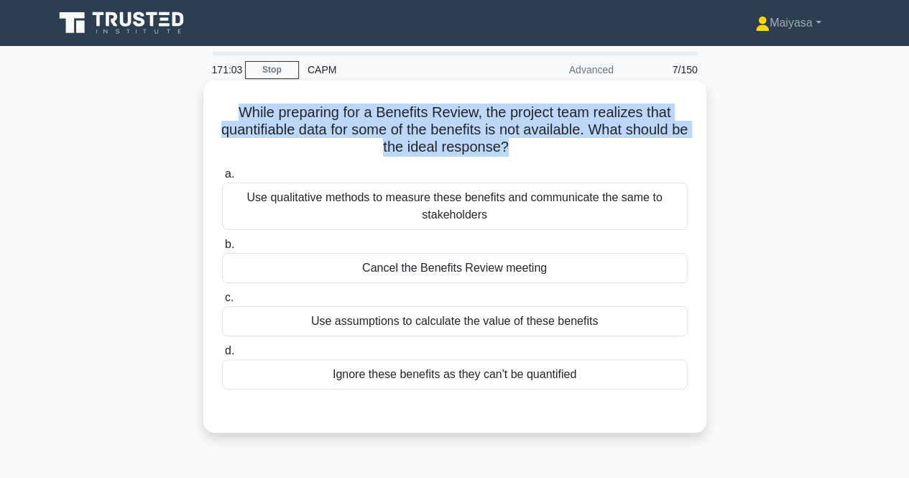
click at [438, 132] on h5 "While preparing for a Benefits Review, the project team realizes that quantifia…" at bounding box center [455, 129] width 469 height 53
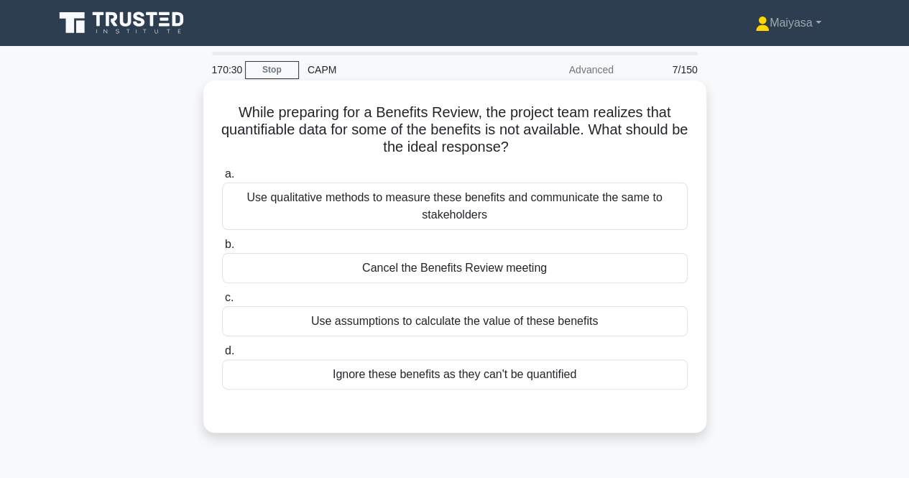
click at [460, 222] on div "Use qualitative methods to measure these benefits and communicate the same to s…" at bounding box center [455, 206] width 466 height 47
click at [222, 179] on input "a. Use qualitative methods to measure these benefits and communicate the same t…" at bounding box center [222, 174] width 0 height 9
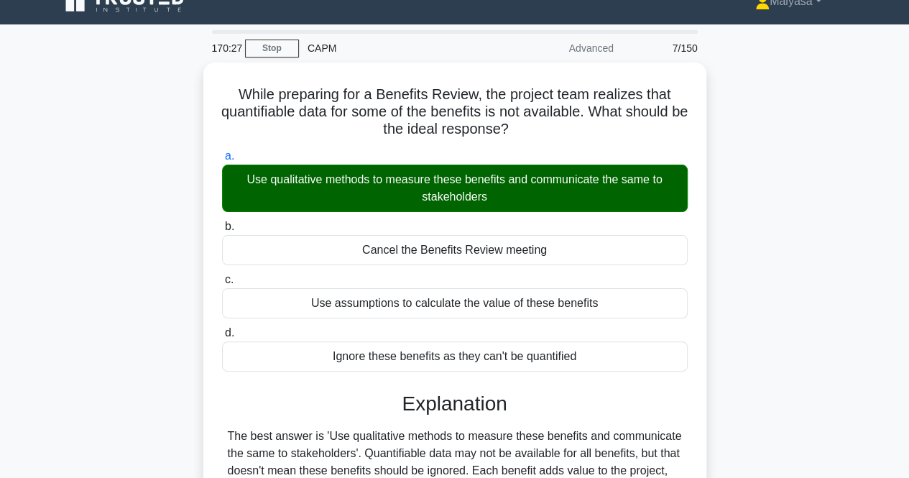
scroll to position [261, 0]
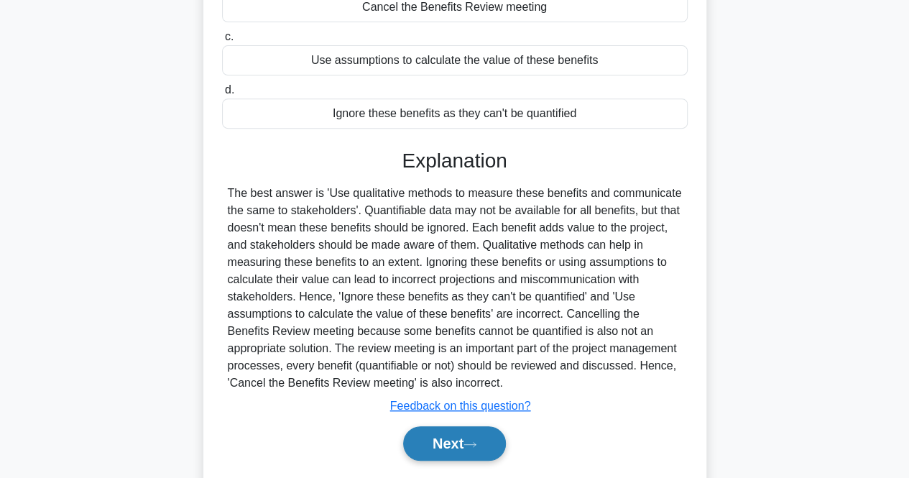
click at [447, 451] on button "Next" at bounding box center [454, 443] width 103 height 34
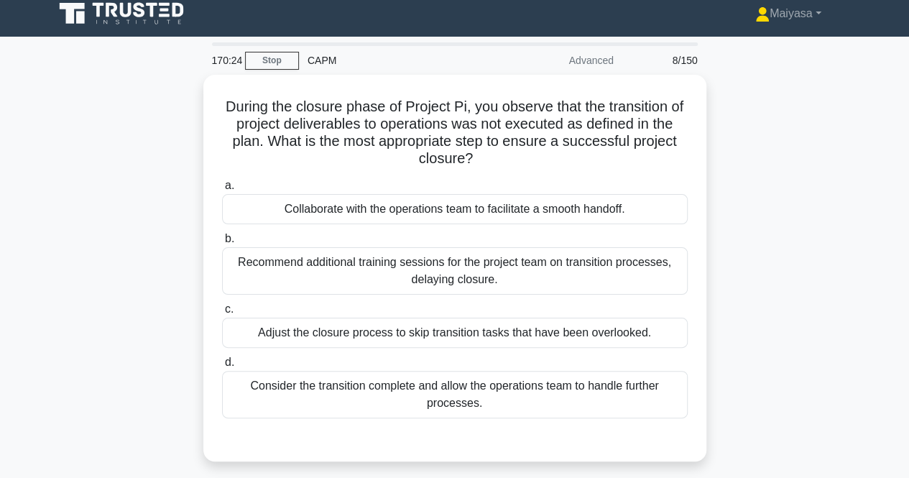
scroll to position [0, 0]
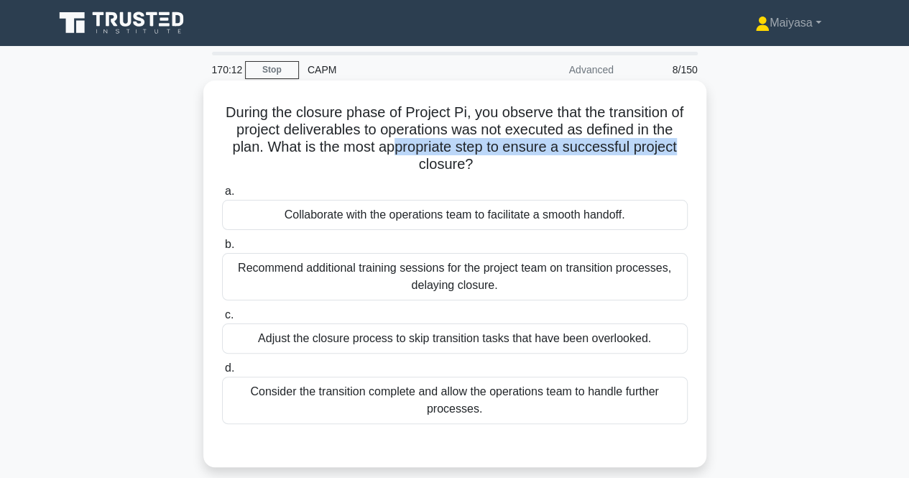
drag, startPoint x: 397, startPoint y: 149, endPoint x: 687, endPoint y: 148, distance: 289.6
click at [690, 148] on div "During the closure phase of Project Pi, you observe that the transition of proj…" at bounding box center [455, 273] width 492 height 375
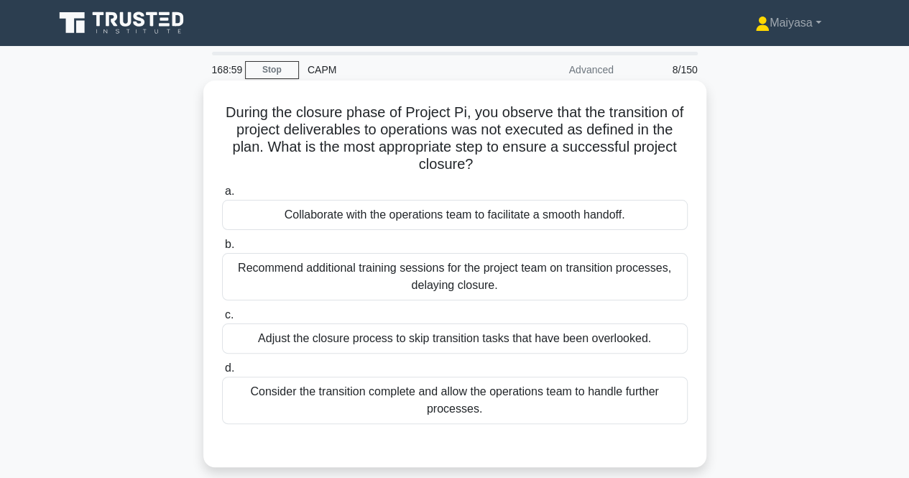
click at [433, 134] on h5 "During the closure phase of Project Pi, you observe that the transition of proj…" at bounding box center [455, 138] width 469 height 70
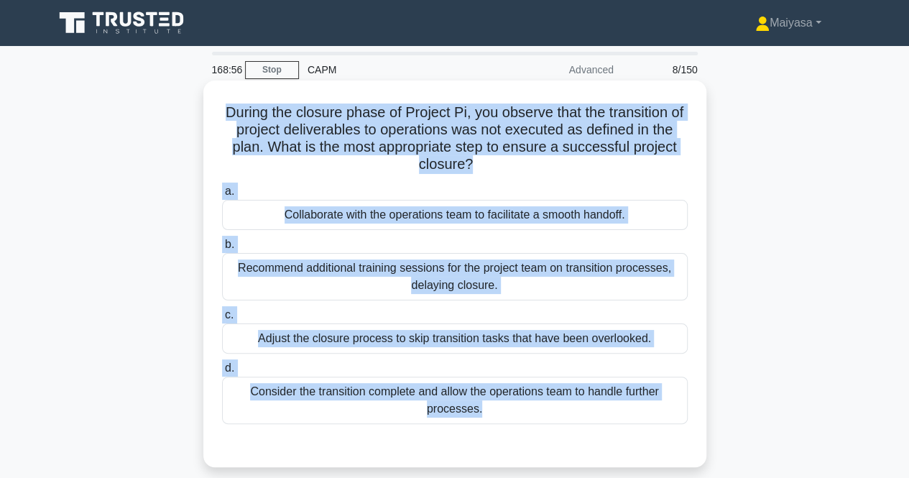
drag, startPoint x: 226, startPoint y: 103, endPoint x: 509, endPoint y: 439, distance: 439.1
click at [509, 439] on div "During the closure phase of Project Pi, you observe that the transition of proj…" at bounding box center [455, 273] width 492 height 375
copy div "During the closure phase of Project Pi, you observe that the transition of proj…"
click at [431, 207] on div "Collaborate with the operations team to facilitate a smooth handoff." at bounding box center [455, 215] width 466 height 30
click at [222, 196] on input "a. Collaborate with the operations team to facilitate a smooth handoff." at bounding box center [222, 191] width 0 height 9
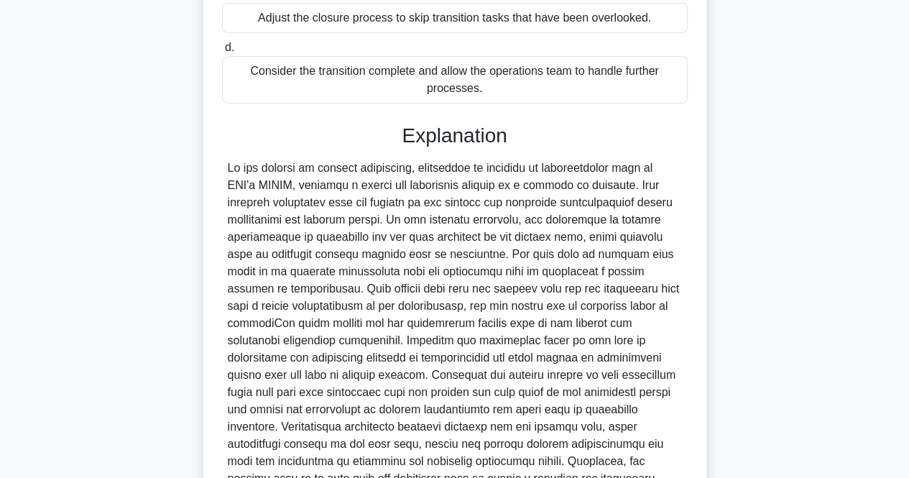
scroll to position [458, 0]
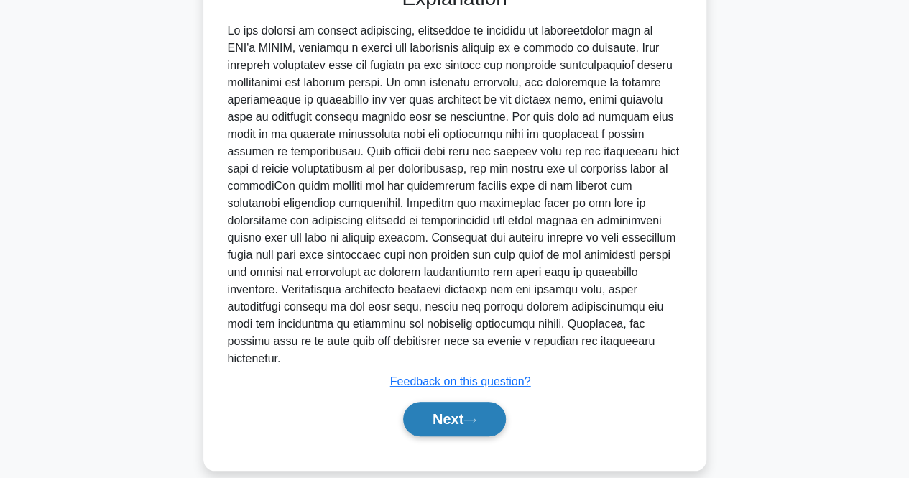
click at [475, 409] on button "Next" at bounding box center [454, 419] width 103 height 34
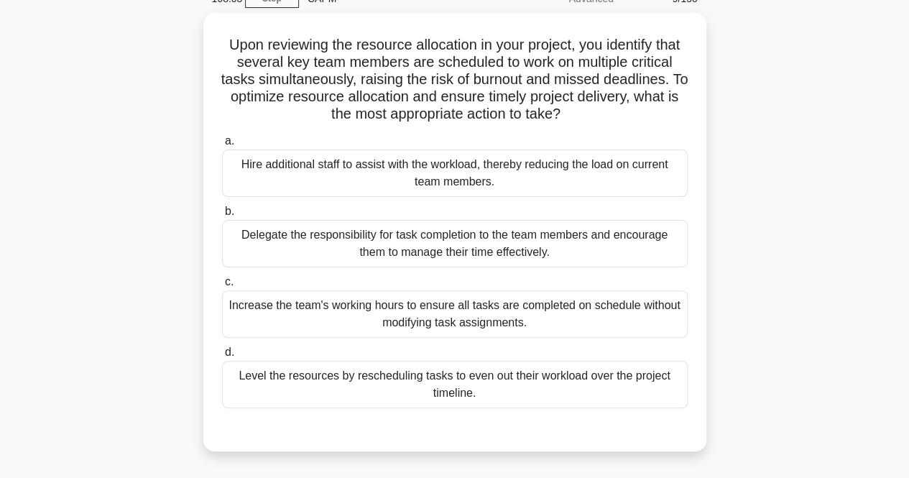
scroll to position [72, 0]
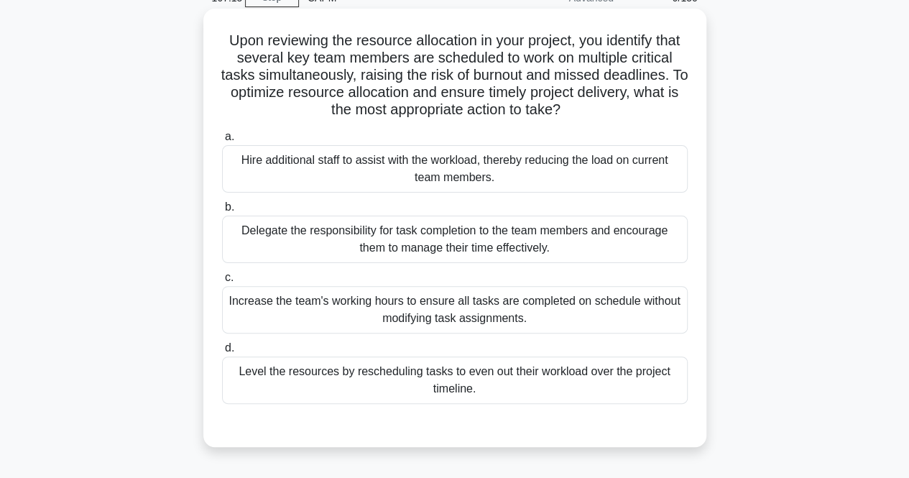
click at [458, 385] on div "Level the resources by rescheduling tasks to even out their workload over the p…" at bounding box center [455, 379] width 466 height 47
click at [222, 353] on input "d. Level the resources by rescheduling tasks to even out their workload over th…" at bounding box center [222, 348] width 0 height 9
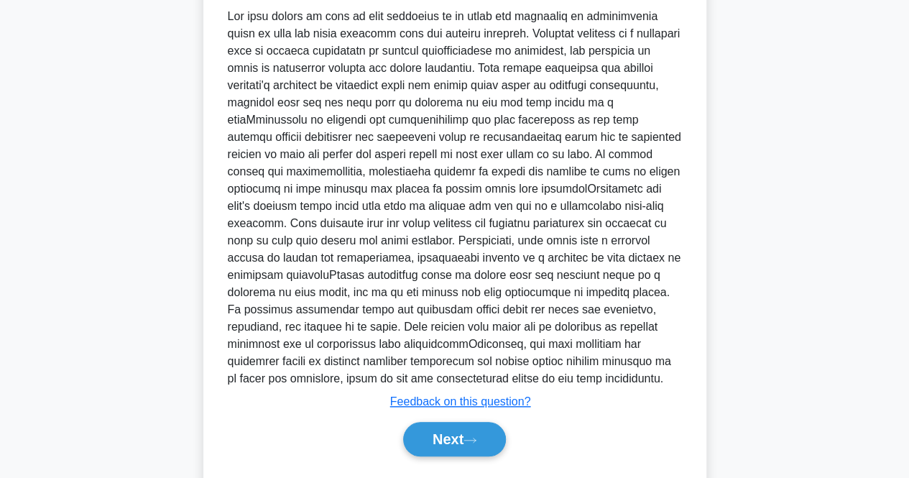
scroll to position [561, 0]
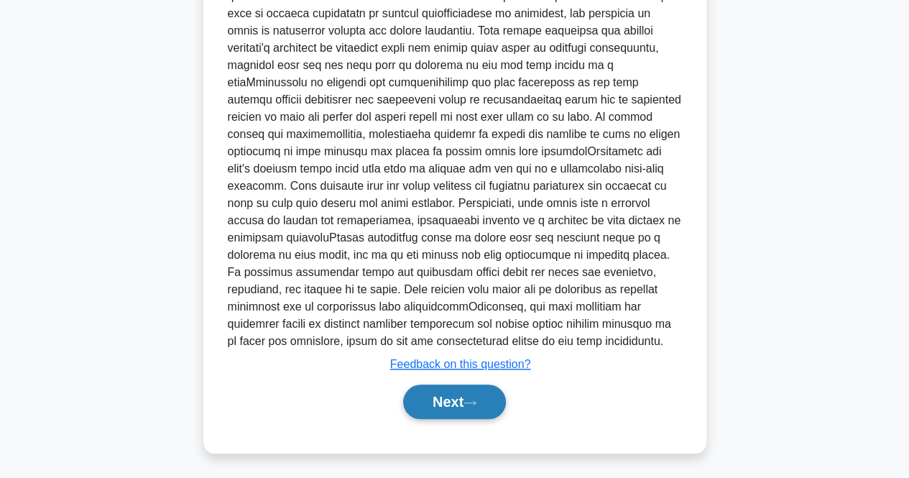
click at [462, 400] on button "Next" at bounding box center [454, 402] width 103 height 34
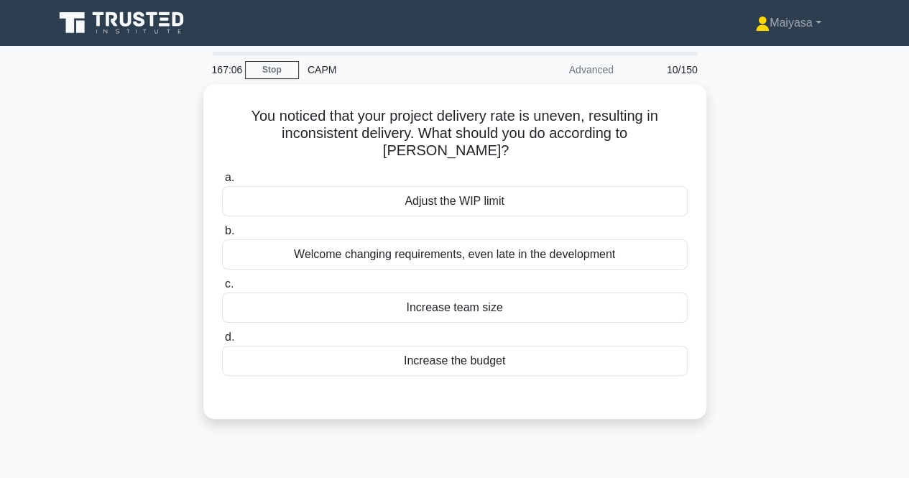
scroll to position [1, 0]
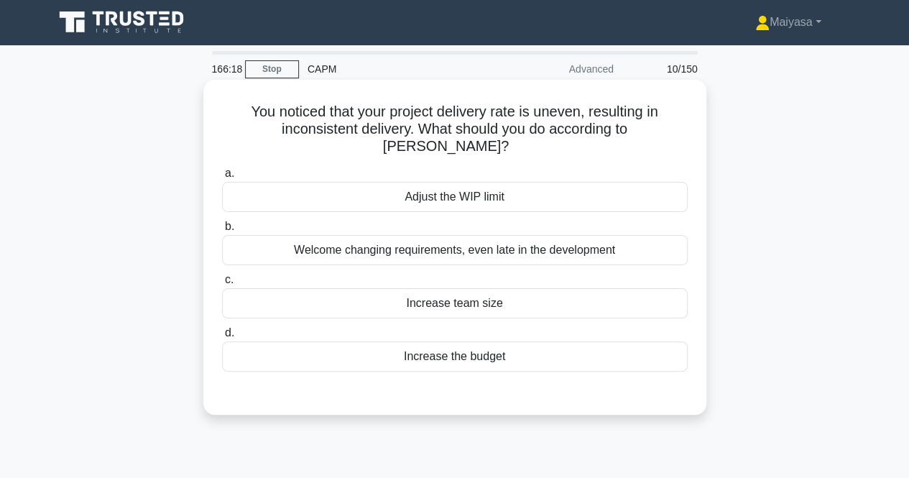
click at [372, 236] on div "Welcome changing requirements, even late in the development" at bounding box center [455, 250] width 466 height 30
click at [222, 231] on input "b. Welcome changing requirements, even late in the development" at bounding box center [222, 226] width 0 height 9
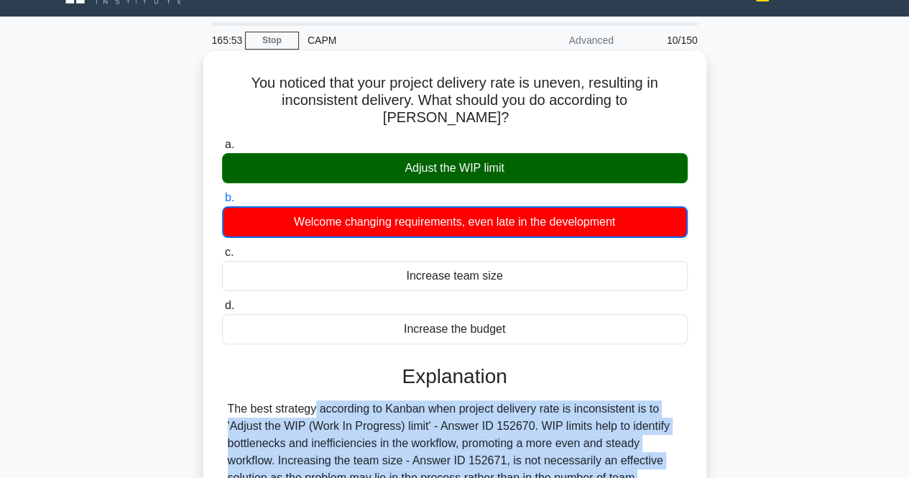
scroll to position [86, 0]
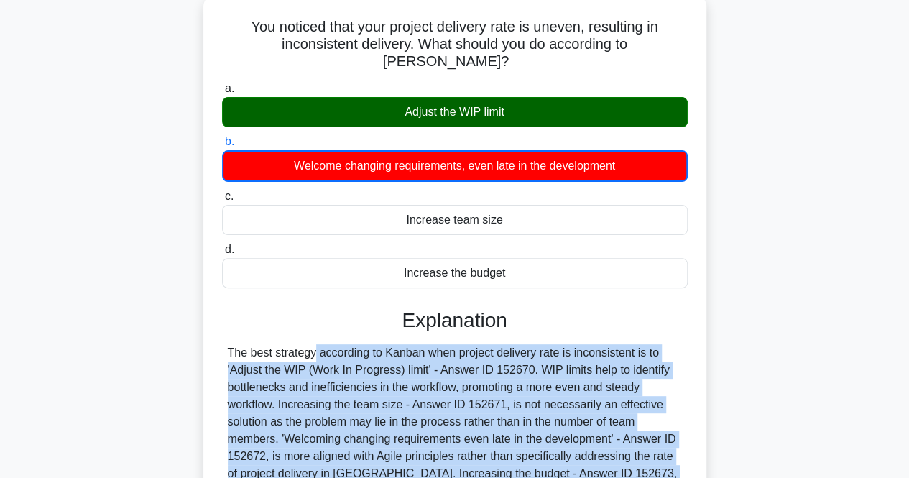
click at [304, 395] on div "The best strategy according to Kanban when project delivery rate is inconsisten…" at bounding box center [455, 430] width 454 height 172
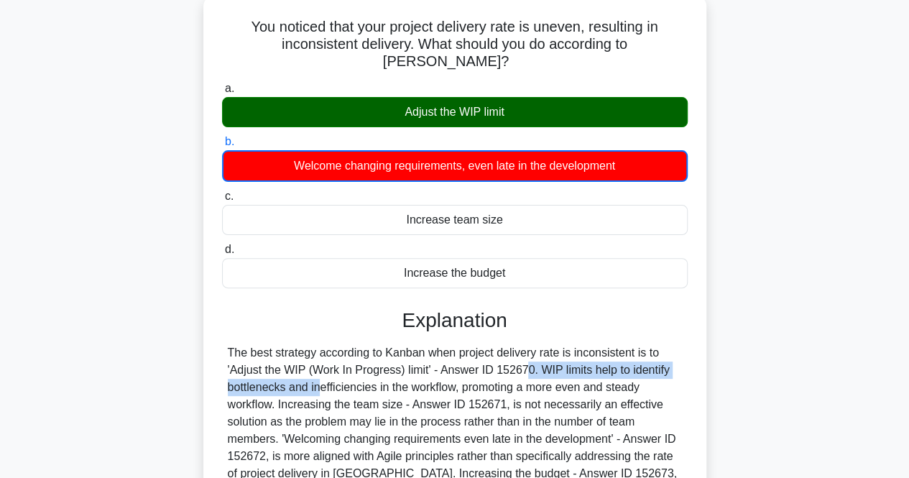
drag, startPoint x: 236, startPoint y: 364, endPoint x: 431, endPoint y: 356, distance: 195.7
click at [431, 356] on div "The best strategy according to Kanban when project delivery rate is inconsisten…" at bounding box center [455, 430] width 454 height 172
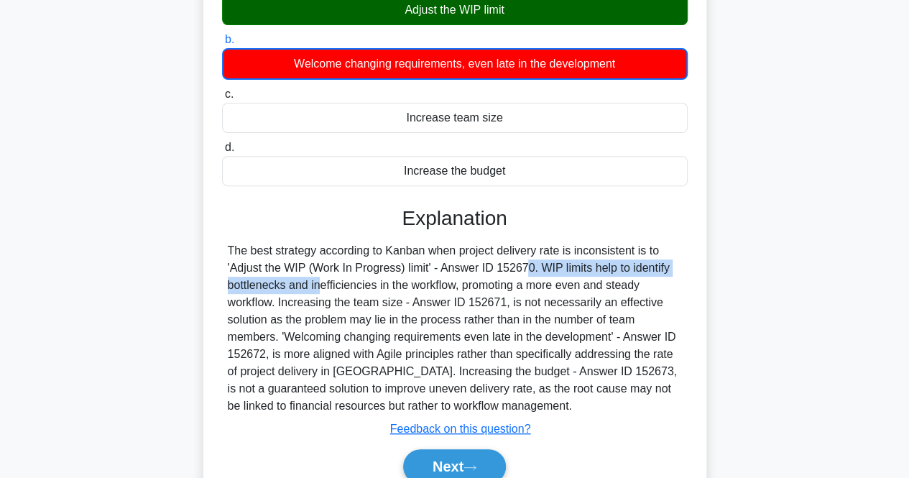
scroll to position [189, 0]
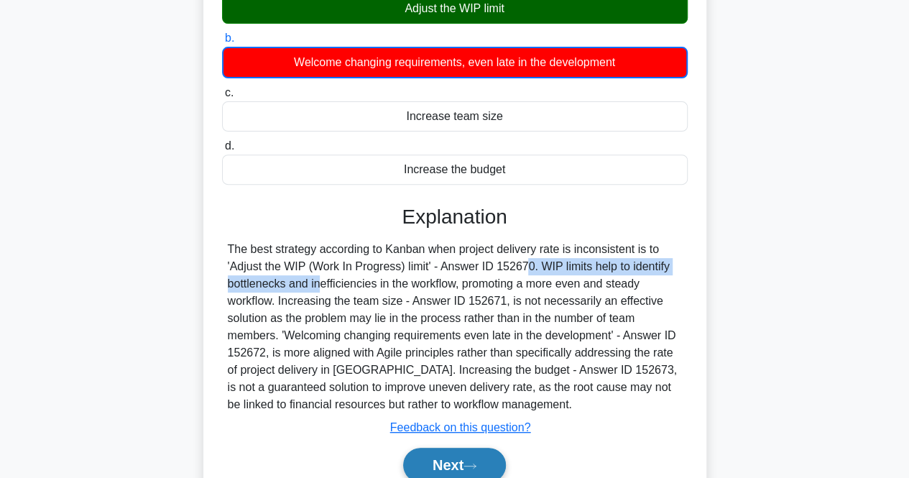
click at [460, 448] on button "Next" at bounding box center [454, 465] width 103 height 34
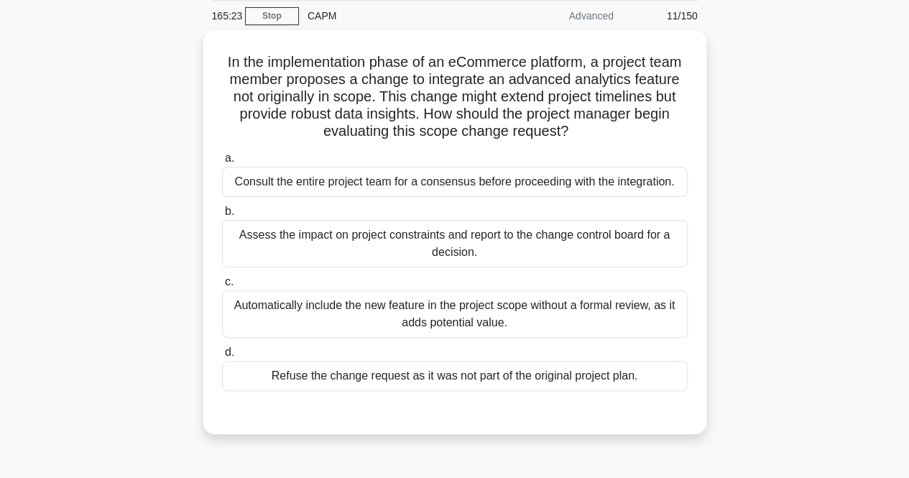
scroll to position [55, 0]
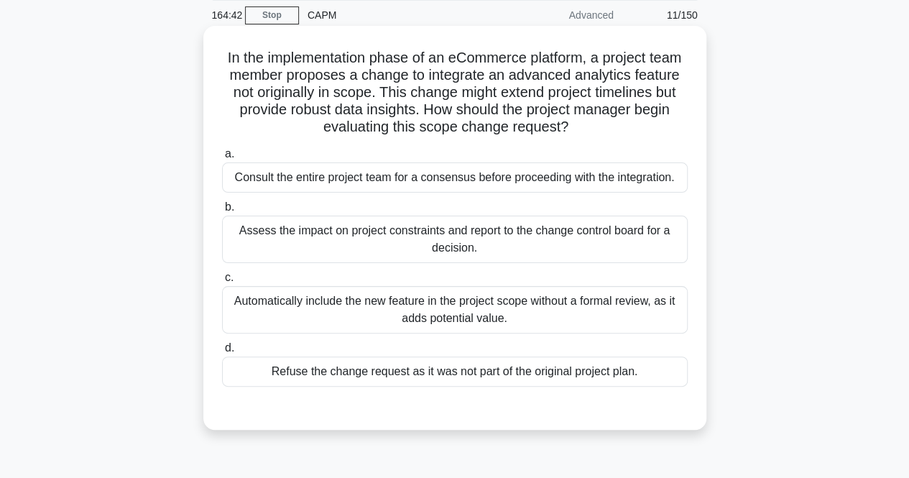
click at [392, 231] on div "Assess the impact on project constraints and report to the change control board…" at bounding box center [455, 239] width 466 height 47
click at [222, 212] on input "b. Assess the impact on project constraints and report to the change control bo…" at bounding box center [222, 207] width 0 height 9
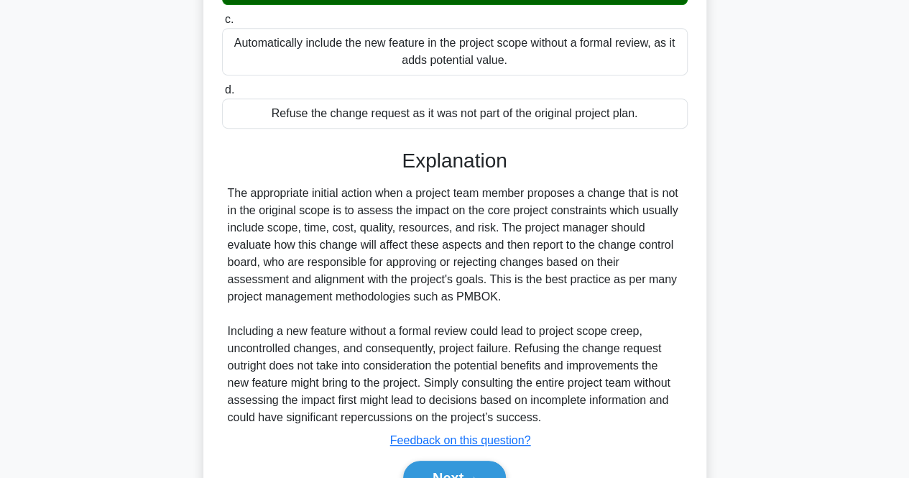
scroll to position [356, 0]
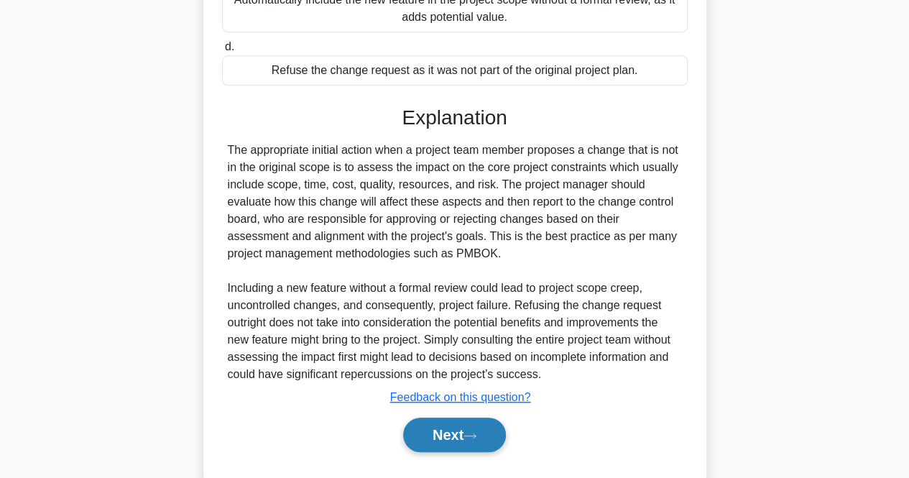
click at [473, 428] on button "Next" at bounding box center [454, 435] width 103 height 34
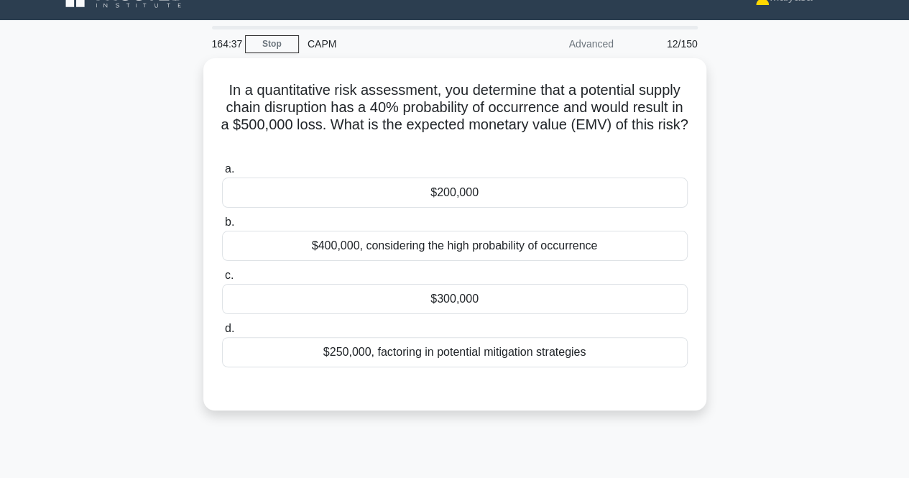
scroll to position [21, 0]
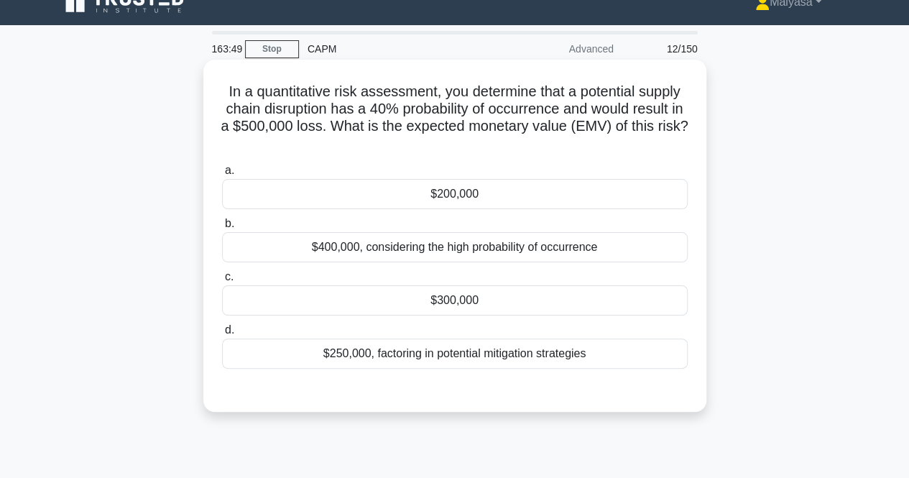
click at [437, 196] on div "$200,000" at bounding box center [455, 194] width 466 height 30
click at [222, 175] on input "a. $200,000" at bounding box center [222, 170] width 0 height 9
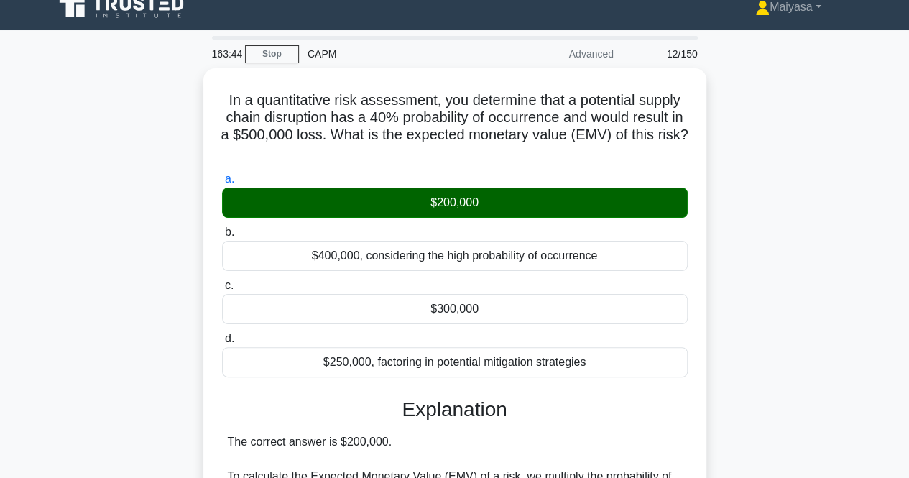
scroll to position [0, 0]
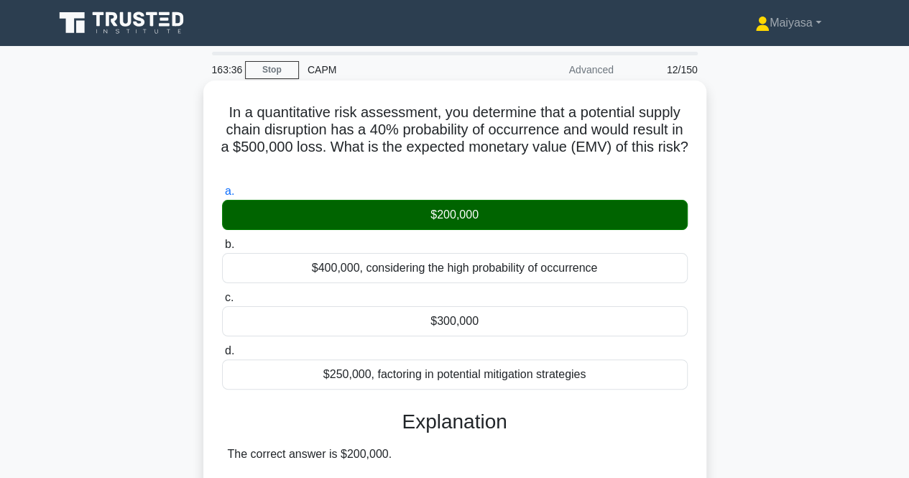
click at [675, 290] on label "c. $300,000" at bounding box center [455, 312] width 466 height 47
click at [222, 293] on input "c. $300,000" at bounding box center [222, 297] width 0 height 9
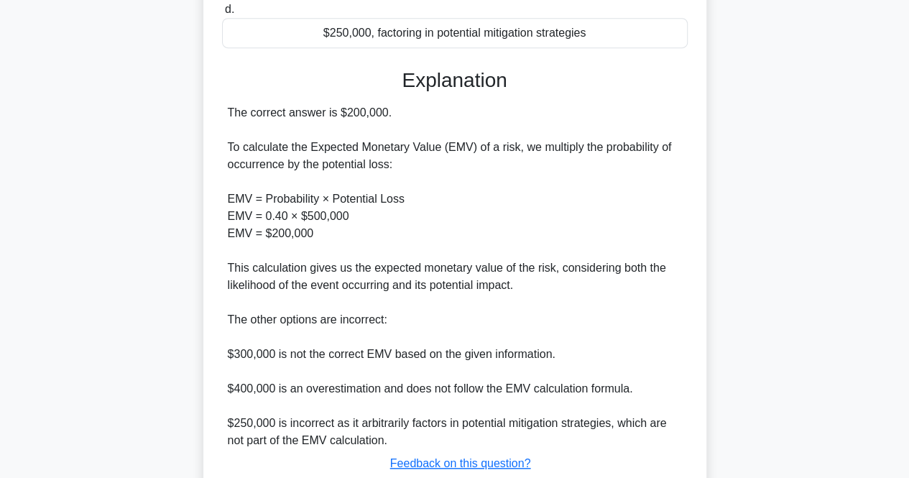
scroll to position [443, 0]
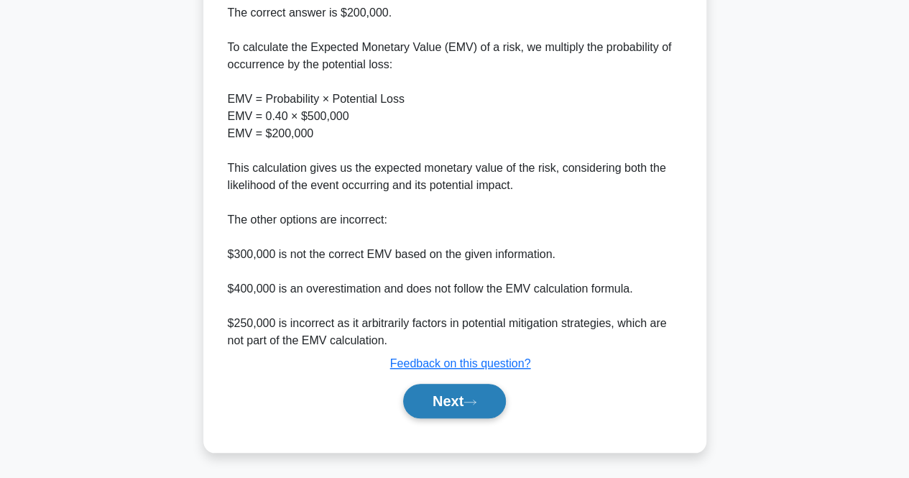
click at [473, 395] on button "Next" at bounding box center [454, 401] width 103 height 34
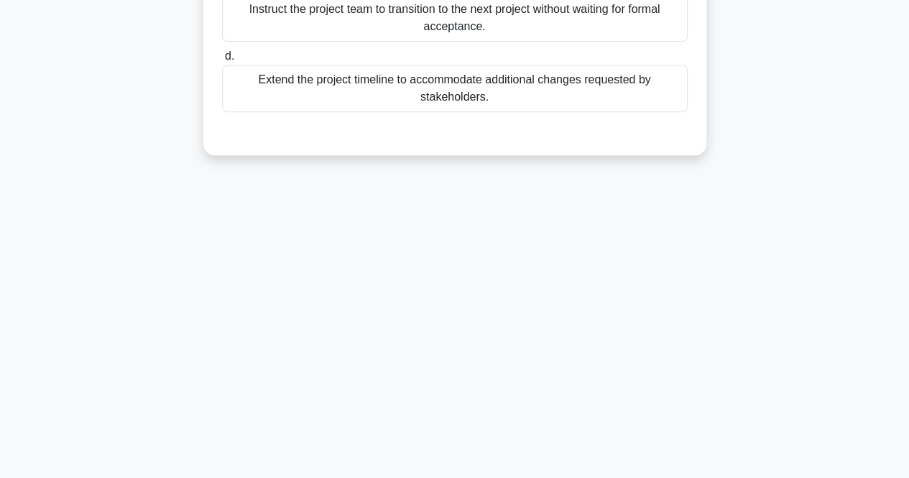
scroll to position [0, 0]
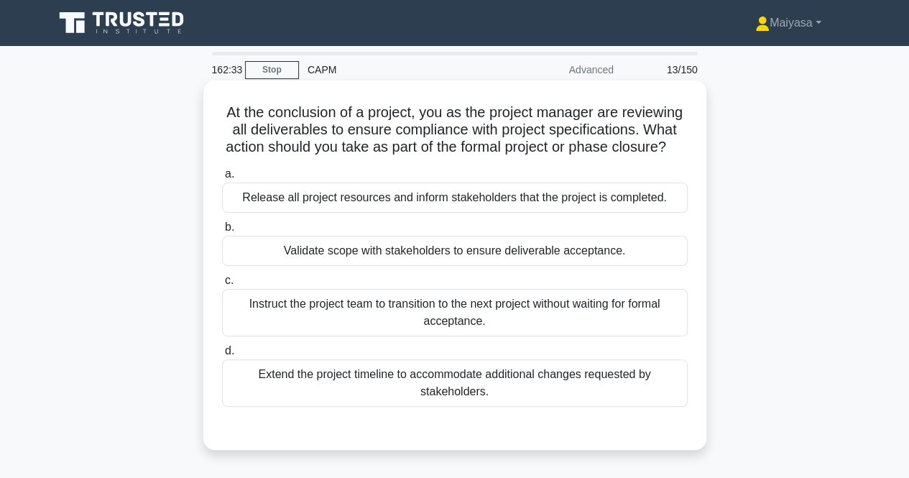
click at [558, 266] on div "Validate scope with stakeholders to ensure deliverable acceptance." at bounding box center [455, 251] width 466 height 30
click at [222, 232] on input "b. Validate scope with stakeholders to ensure deliverable acceptance." at bounding box center [222, 227] width 0 height 9
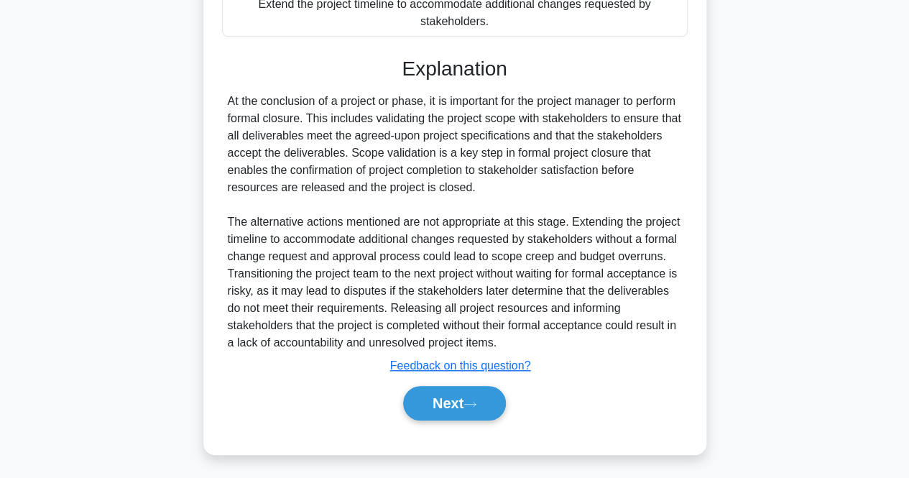
scroll to position [389, 0]
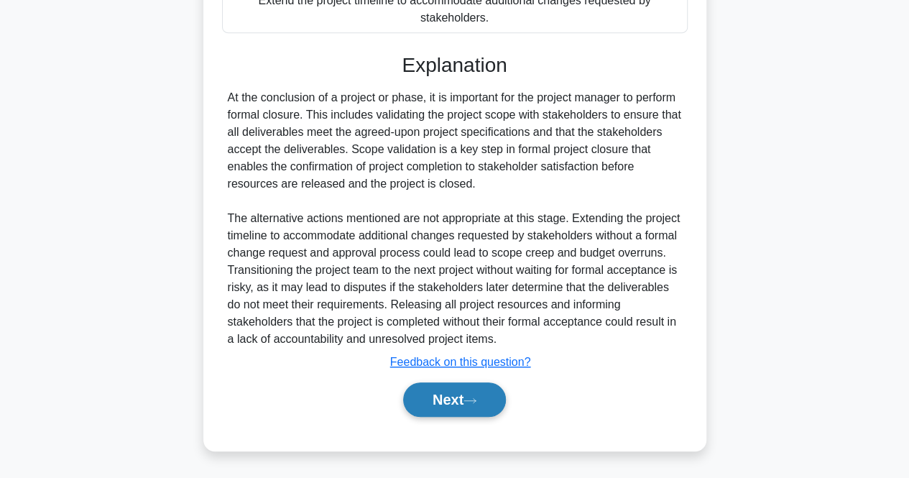
click at [440, 402] on button "Next" at bounding box center [454, 399] width 103 height 34
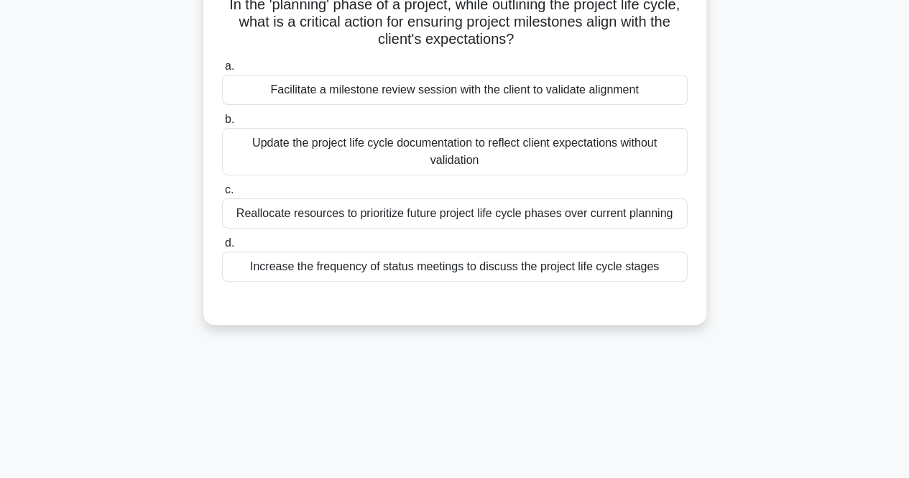
scroll to position [0, 0]
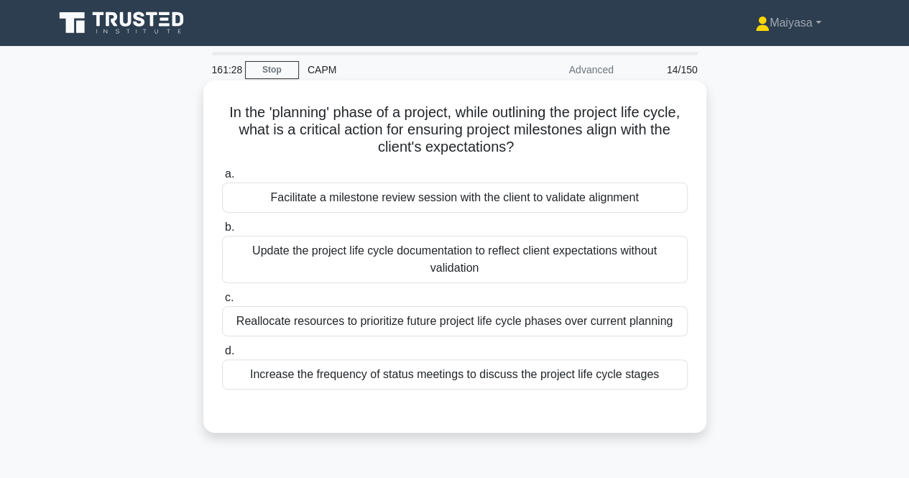
click at [456, 196] on div "Facilitate a milestone review session with the client to validate alignment" at bounding box center [455, 198] width 466 height 30
click at [222, 179] on input "a. Facilitate a milestone review session with the client to validate alignment" at bounding box center [222, 174] width 0 height 9
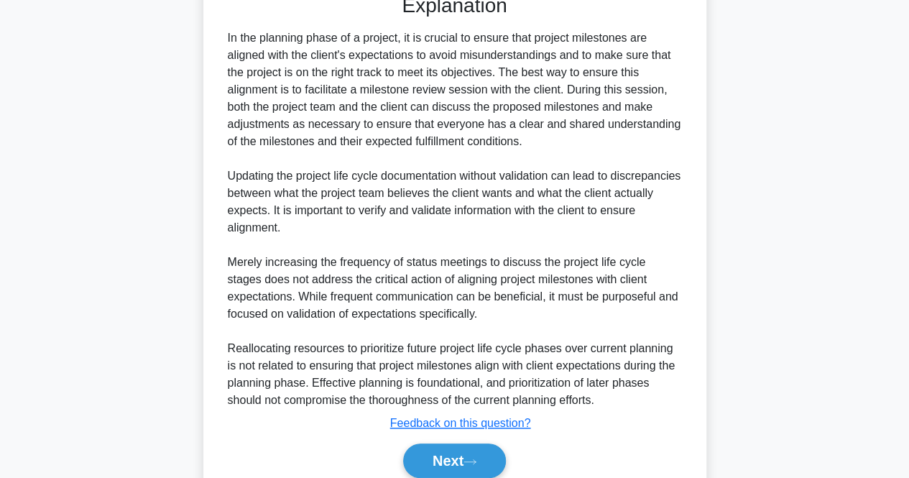
scroll to position [430, 0]
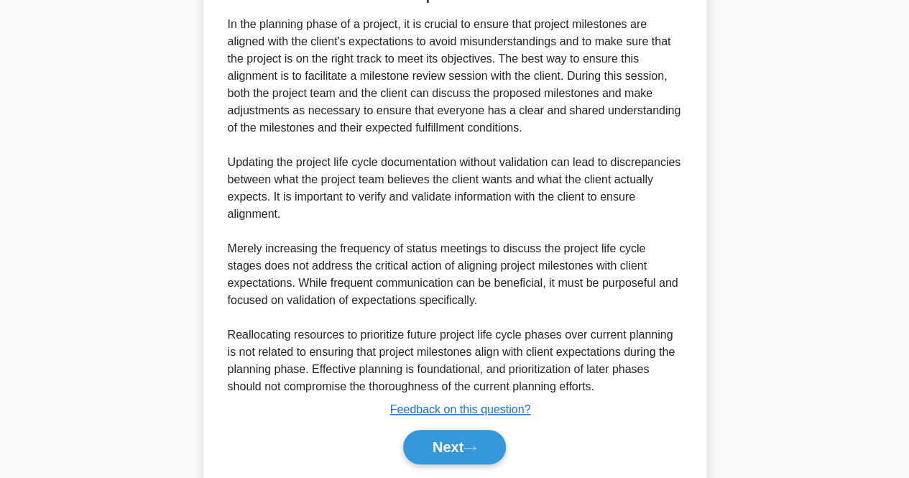
click at [467, 425] on div "Next" at bounding box center [455, 447] width 466 height 46
click at [456, 441] on button "Next" at bounding box center [454, 447] width 103 height 34
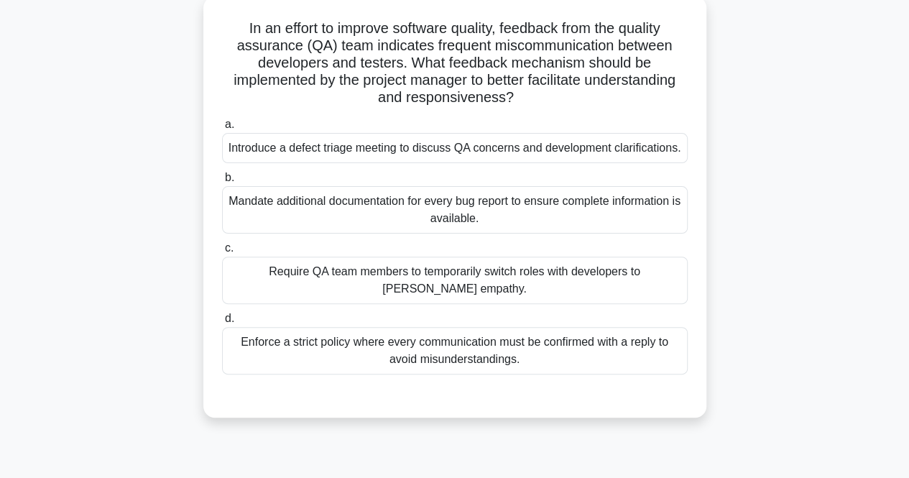
scroll to position [61, 0]
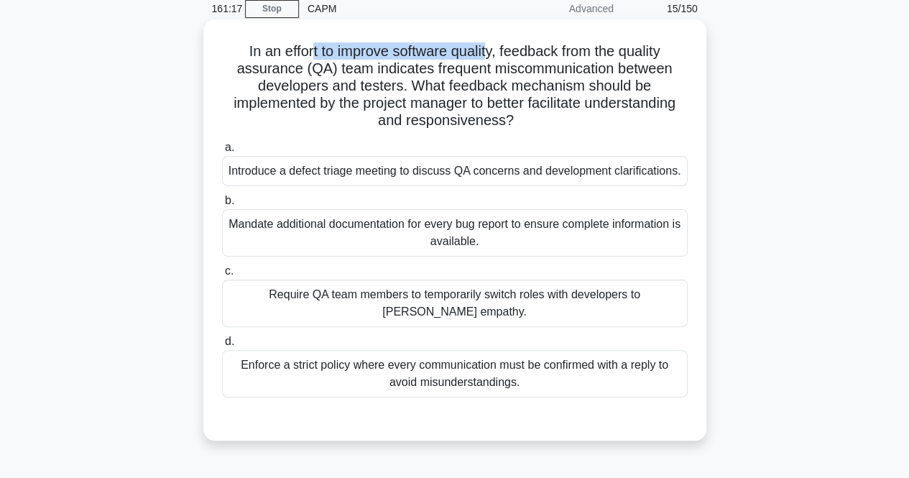
drag, startPoint x: 310, startPoint y: 54, endPoint x: 490, endPoint y: 45, distance: 179.9
click at [490, 45] on h5 "In an effort to improve software quality, feedback from the quality assurance (…" at bounding box center [455, 86] width 469 height 88
click at [348, 165] on div "Introduce a defect triage meeting to discuss QA concerns and development clarif…" at bounding box center [455, 171] width 466 height 30
click at [222, 152] on input "a. Introduce a defect triage meeting to discuss QA concerns and development cla…" at bounding box center [222, 147] width 0 height 9
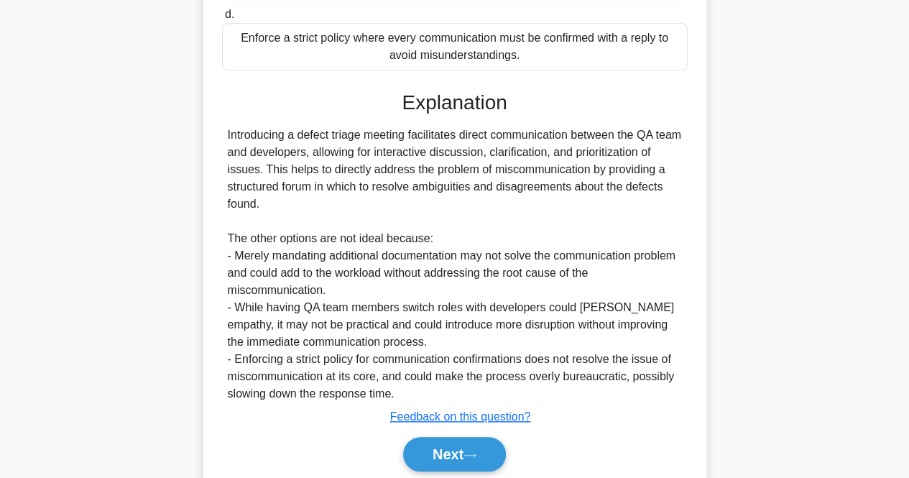
scroll to position [458, 0]
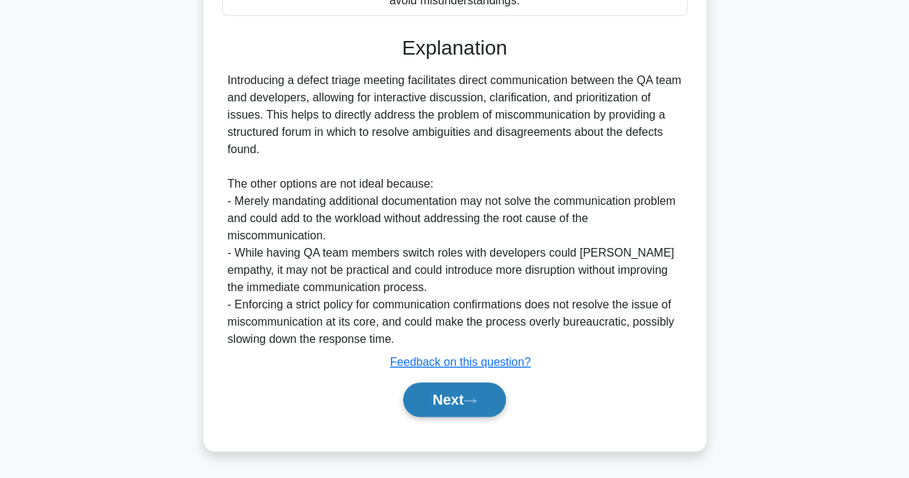
click at [493, 394] on button "Next" at bounding box center [454, 399] width 103 height 34
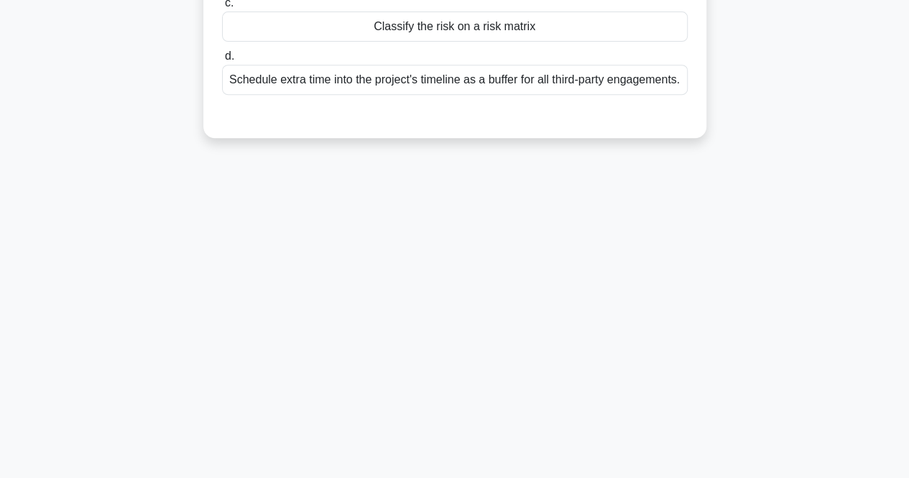
scroll to position [0, 0]
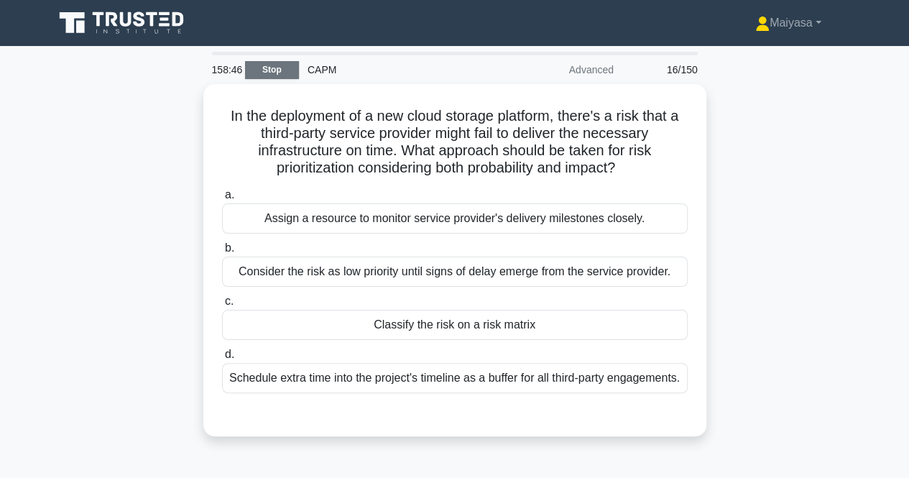
click at [259, 65] on link "Stop" at bounding box center [272, 70] width 54 height 18
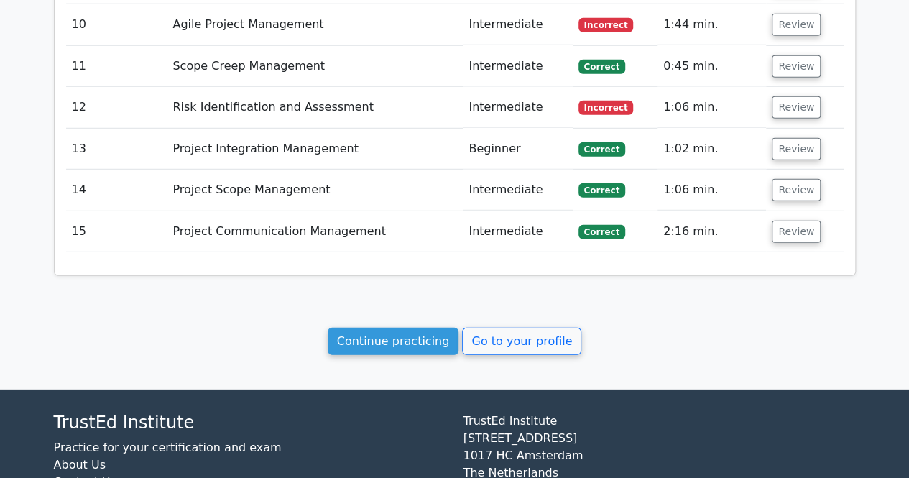
scroll to position [2050, 0]
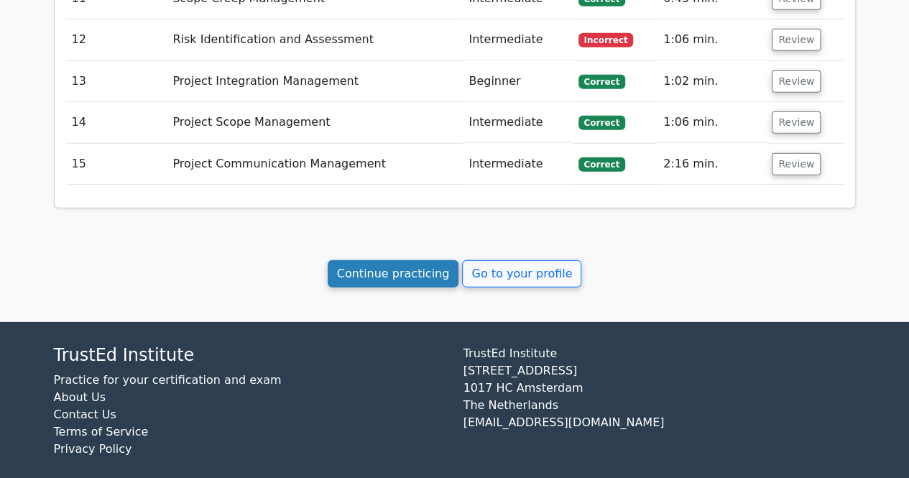
click at [400, 260] on link "Continue practicing" at bounding box center [394, 273] width 132 height 27
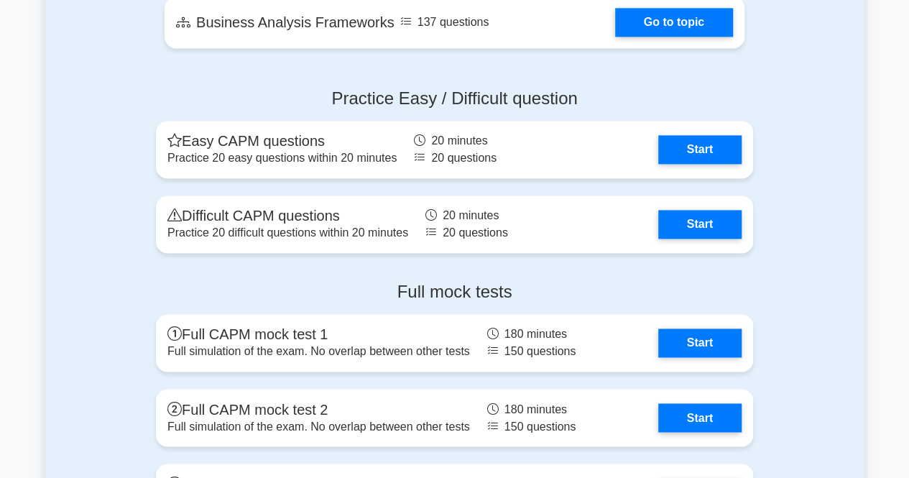
scroll to position [3597, 0]
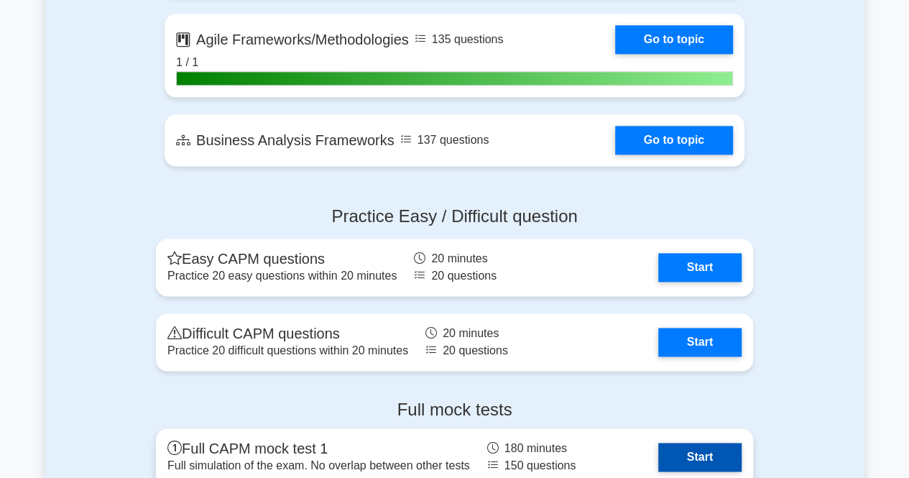
click at [708, 450] on link "Start" at bounding box center [699, 457] width 83 height 29
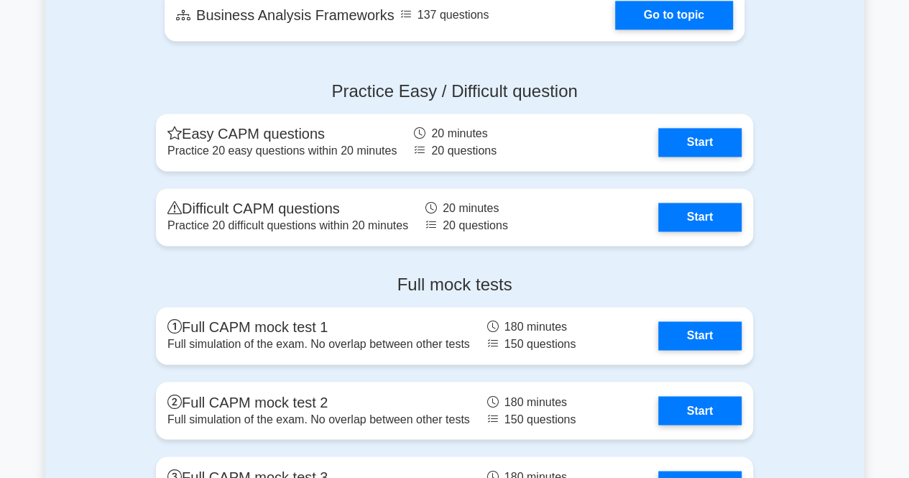
scroll to position [3701, 0]
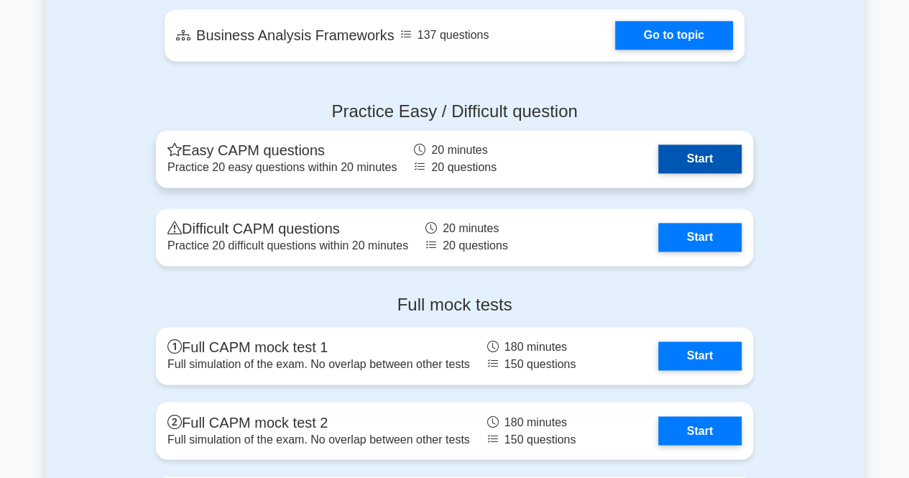
click at [685, 165] on link "Start" at bounding box center [699, 158] width 83 height 29
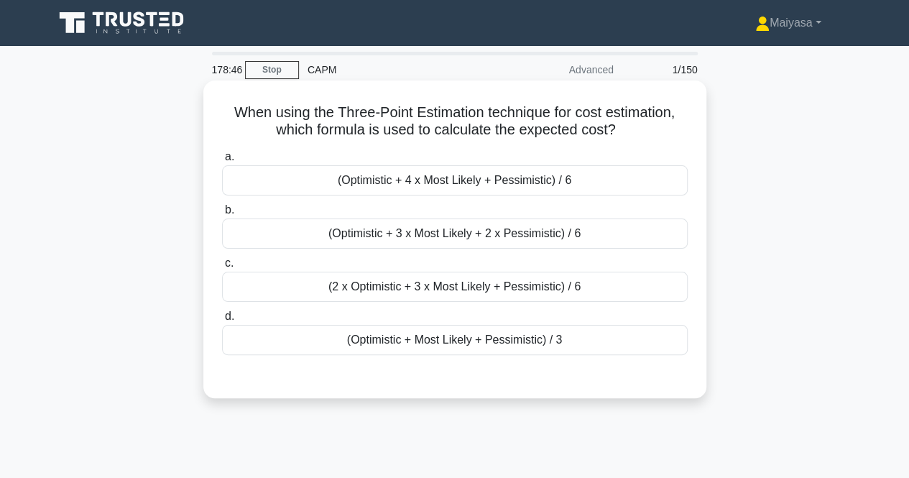
click at [551, 178] on div "(Optimistic + 4 x Most Likely + Pessimistic) / 6" at bounding box center [455, 180] width 466 height 30
click at [222, 162] on input "a. (Optimistic + 4 x Most Likely + Pessimistic) / 6" at bounding box center [222, 156] width 0 height 9
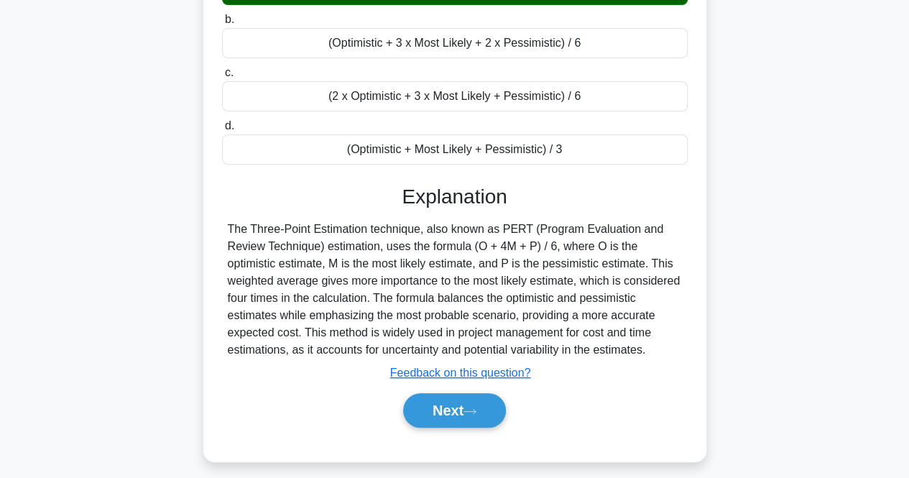
scroll to position [233, 0]
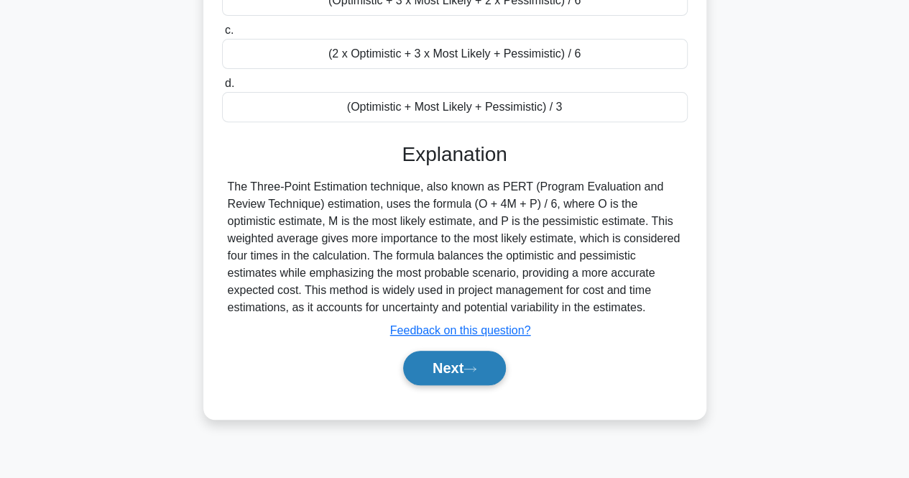
click at [501, 359] on button "Next" at bounding box center [454, 368] width 103 height 34
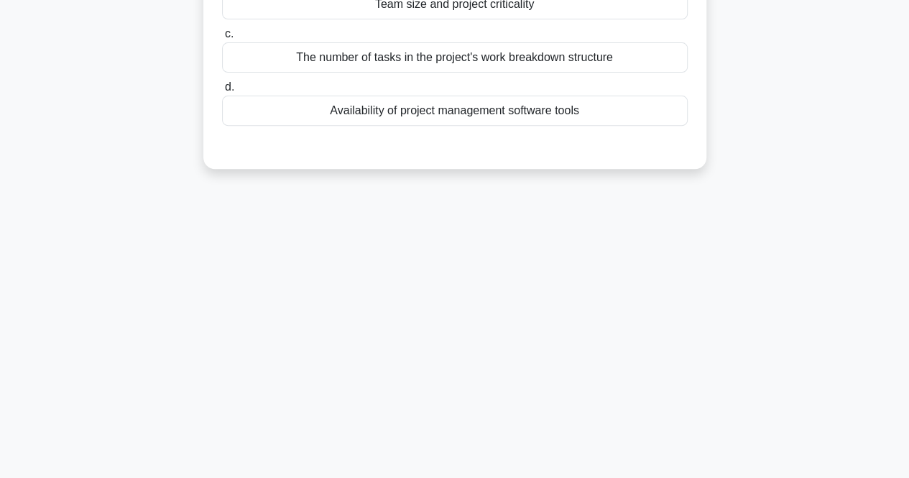
scroll to position [0, 0]
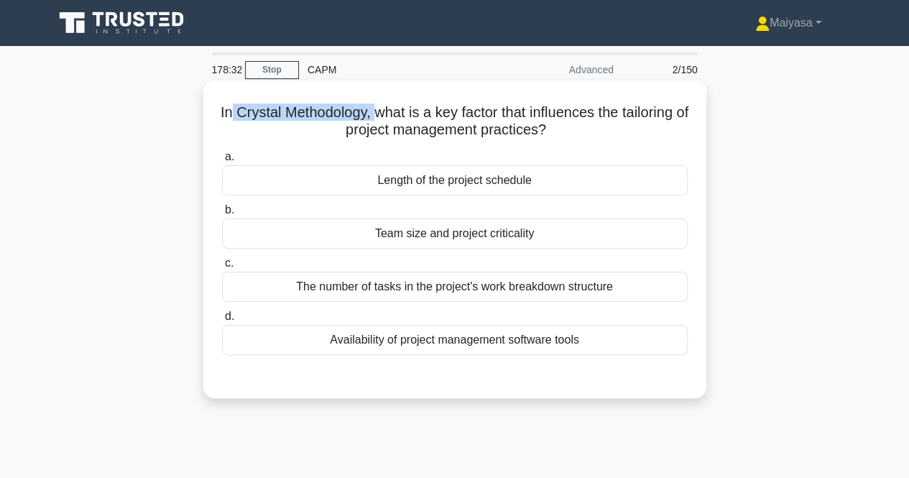
drag, startPoint x: 261, startPoint y: 112, endPoint x: 408, endPoint y: 114, distance: 147.4
click at [408, 114] on h5 "In Crystal Methodology, what is a key factor that influences the tailoring of p…" at bounding box center [455, 121] width 469 height 36
copy h5 "Crystal Methodology,"
click at [437, 229] on div "Team size and project criticality" at bounding box center [455, 233] width 466 height 30
click at [222, 215] on input "b. Team size and project criticality" at bounding box center [222, 210] width 0 height 9
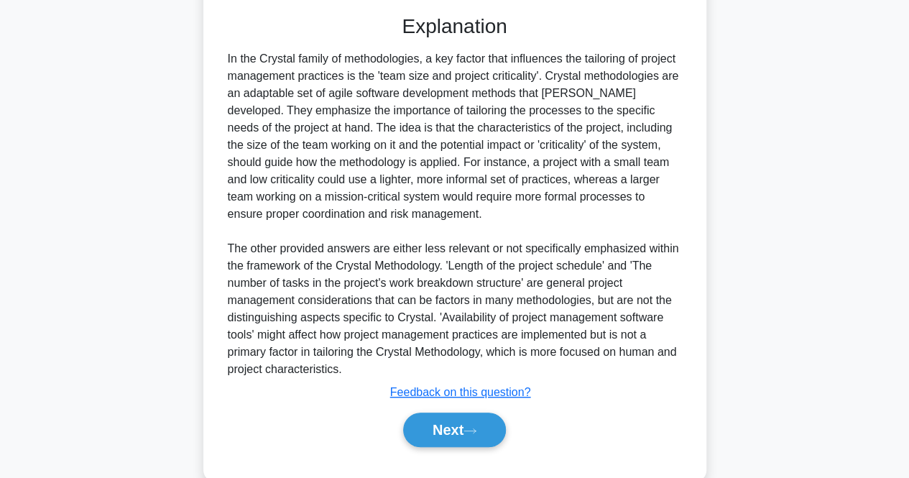
scroll to position [389, 0]
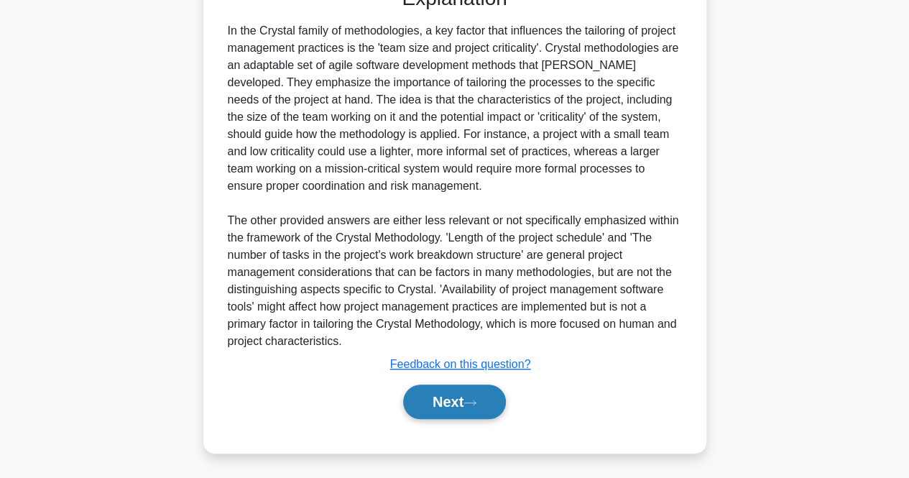
click at [469, 396] on button "Next" at bounding box center [454, 402] width 103 height 34
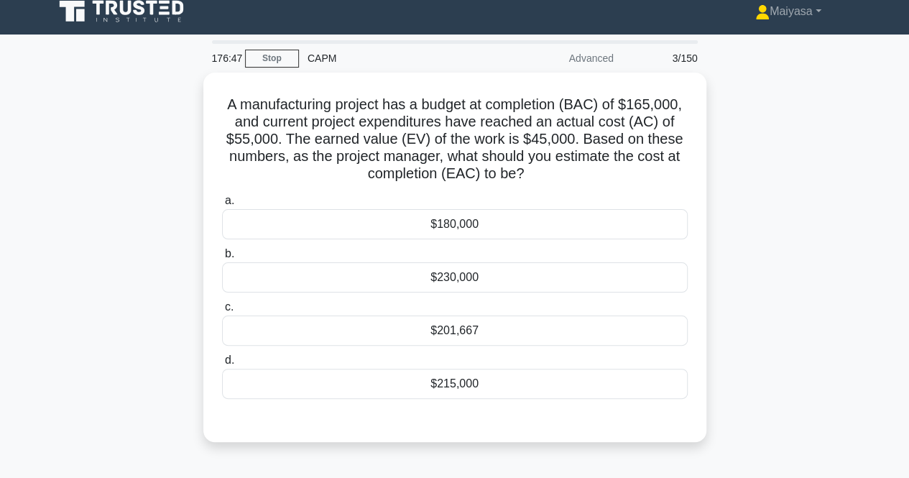
scroll to position [10, 0]
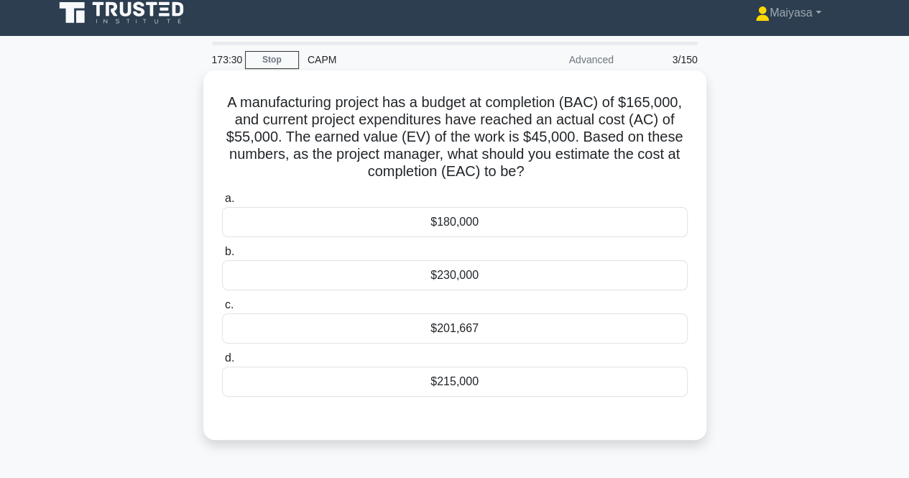
click at [464, 328] on div "$201,667" at bounding box center [455, 328] width 466 height 30
click at [222, 310] on input "c. $201,667" at bounding box center [222, 304] width 0 height 9
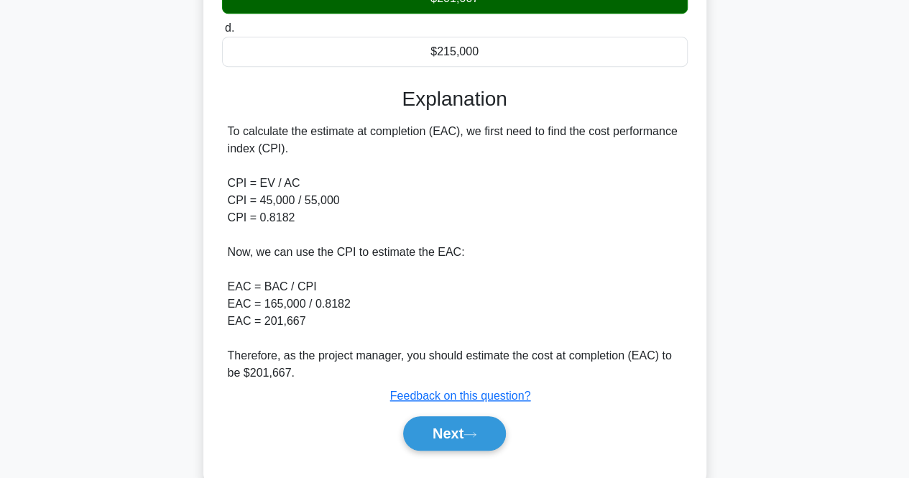
scroll to position [352, 0]
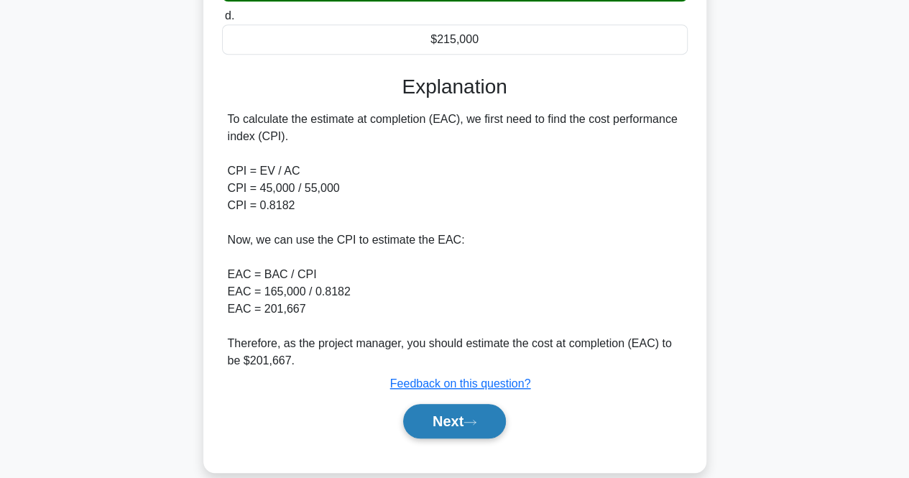
click at [448, 426] on button "Next" at bounding box center [454, 421] width 103 height 34
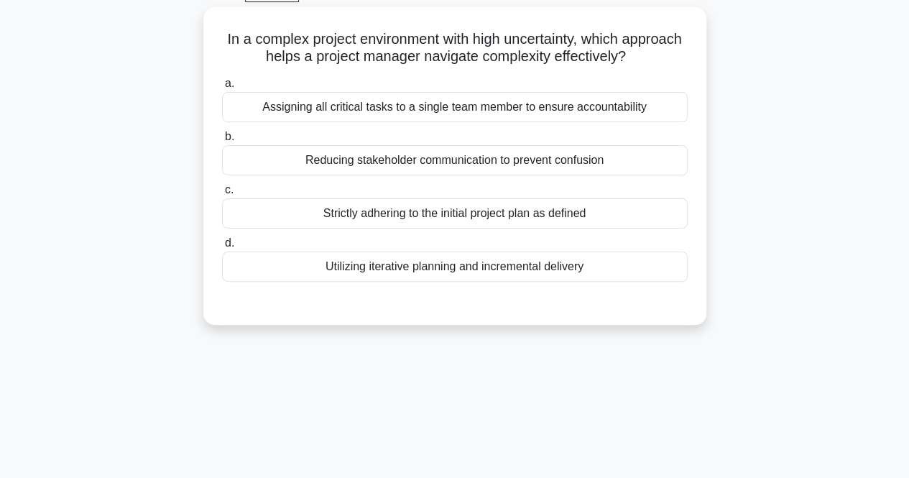
scroll to position [0, 0]
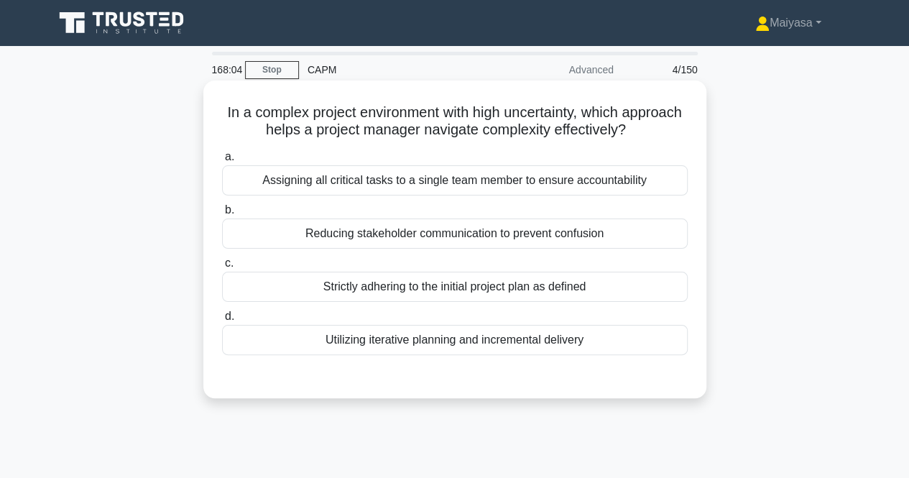
click at [475, 359] on div "a. Assigning all critical tasks to a single team member to ensure accountabilit…" at bounding box center [455, 263] width 469 height 236
click at [477, 346] on div "Utilizing iterative planning and incremental delivery" at bounding box center [455, 340] width 466 height 30
click at [222, 321] on input "d. Utilizing iterative planning and incremental delivery" at bounding box center [222, 316] width 0 height 9
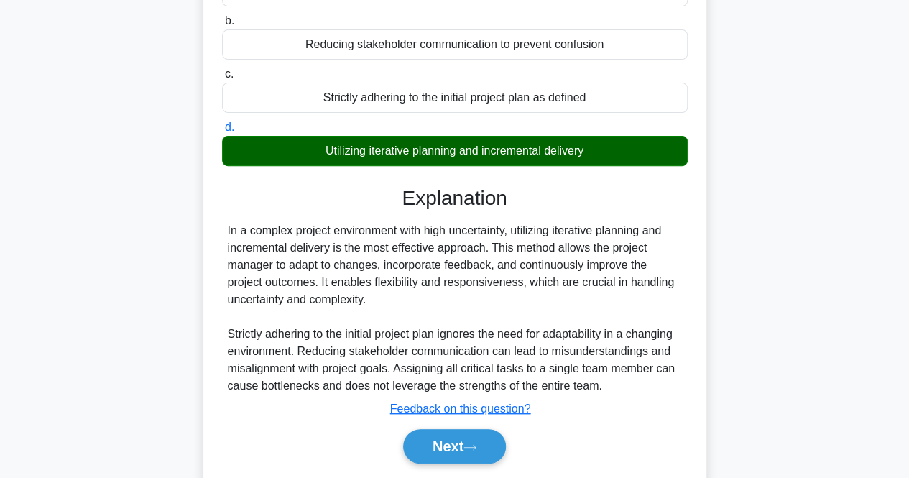
scroll to position [207, 0]
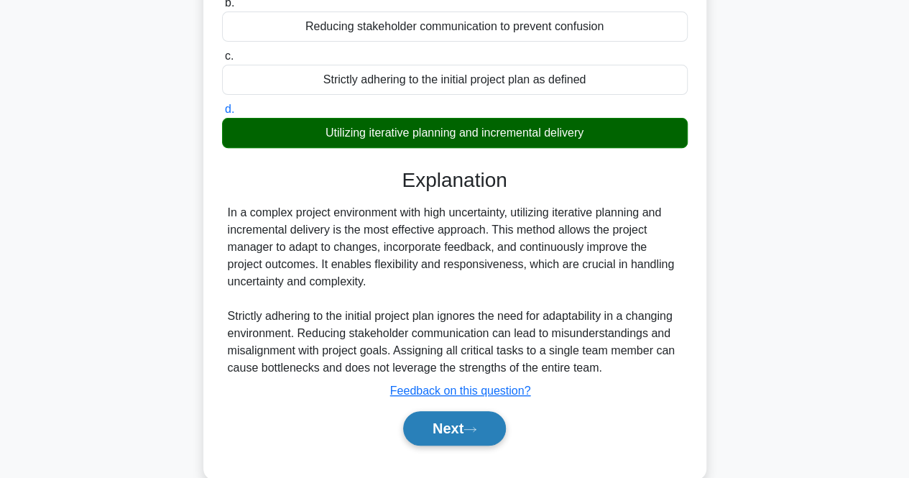
click at [454, 414] on button "Next" at bounding box center [454, 428] width 103 height 34
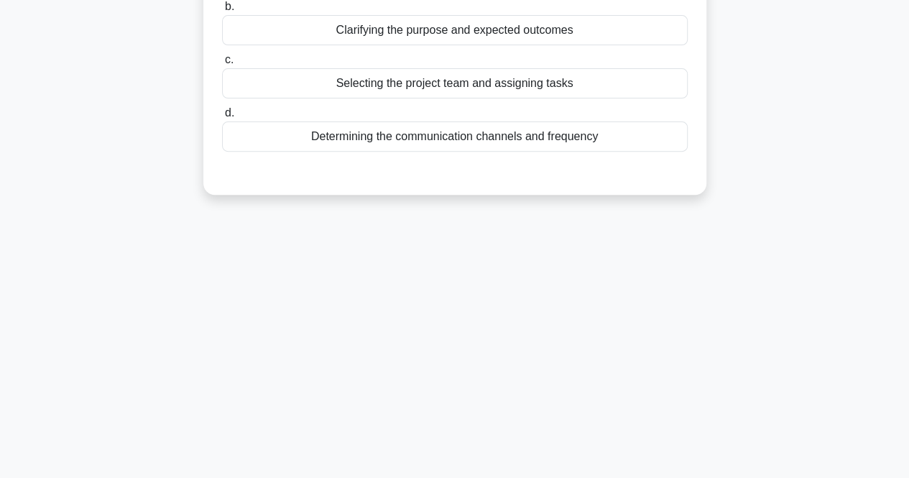
scroll to position [0, 0]
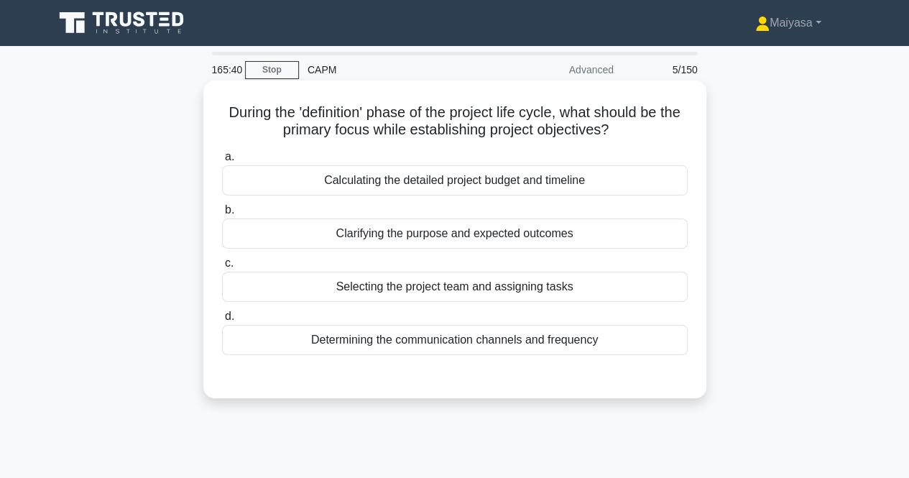
click at [505, 286] on div "Selecting the project team and assigning tasks" at bounding box center [455, 287] width 466 height 30
click at [222, 268] on input "c. Selecting the project team and assigning tasks" at bounding box center [222, 263] width 0 height 9
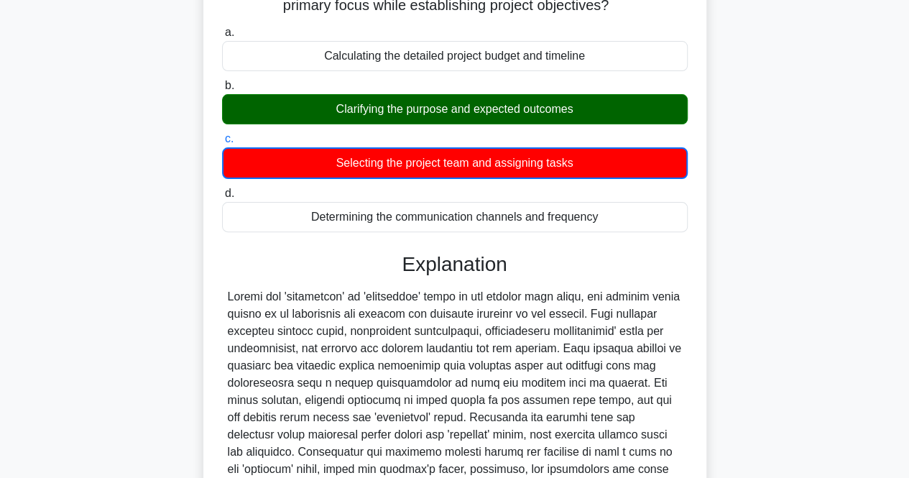
scroll to position [322, 0]
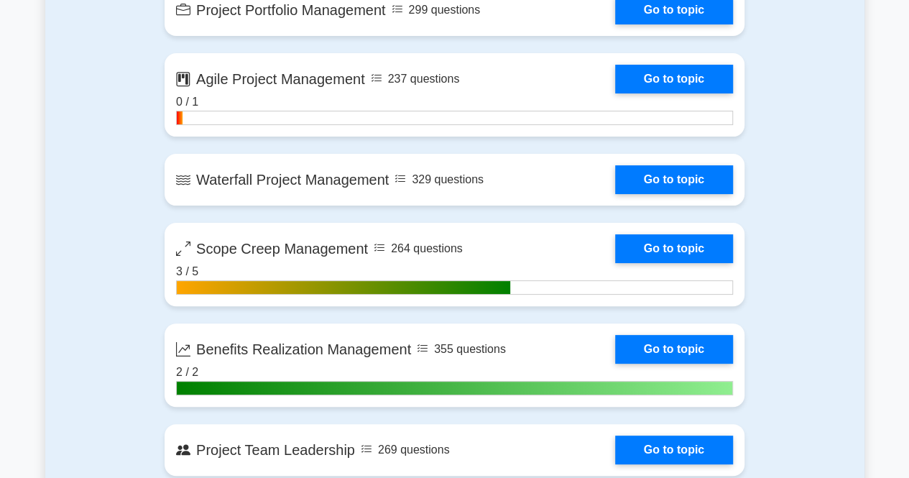
scroll to position [2773, 0]
